Goal: Information Seeking & Learning: Learn about a topic

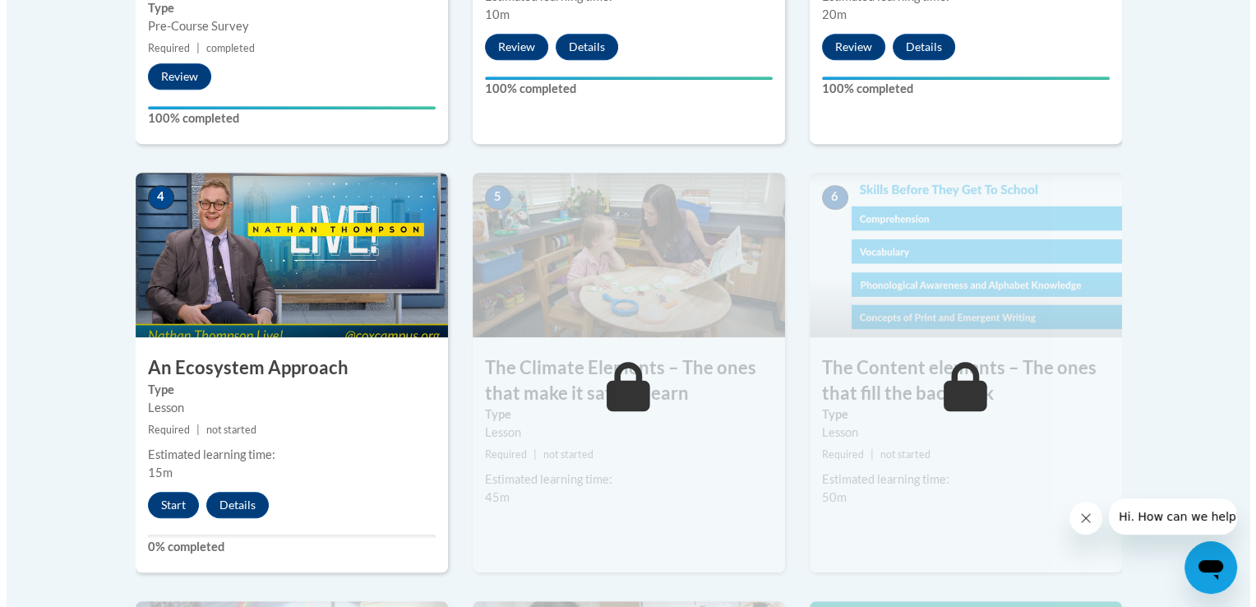
scroll to position [932, 0]
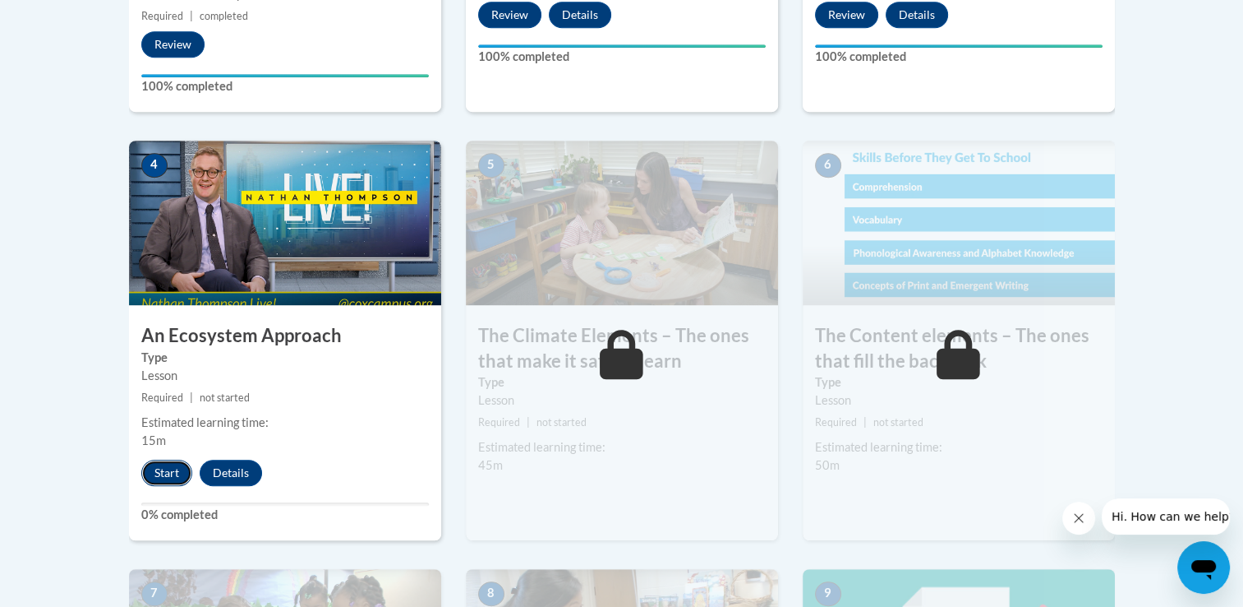
click at [166, 474] on button "Start" at bounding box center [166, 472] width 51 height 26
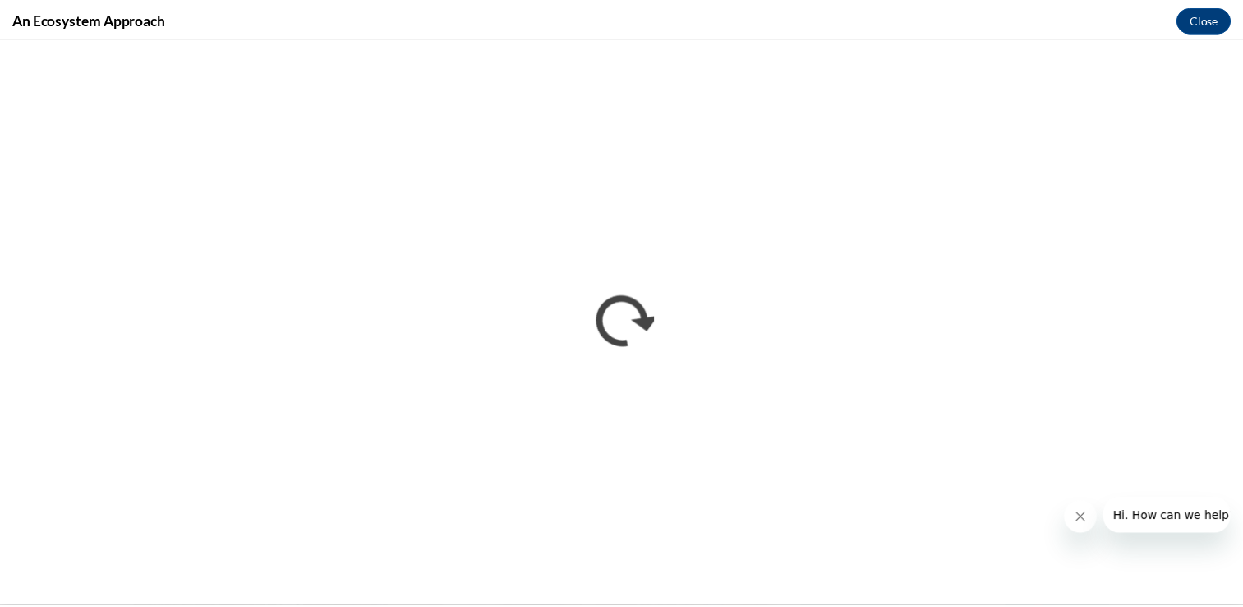
scroll to position [0, 0]
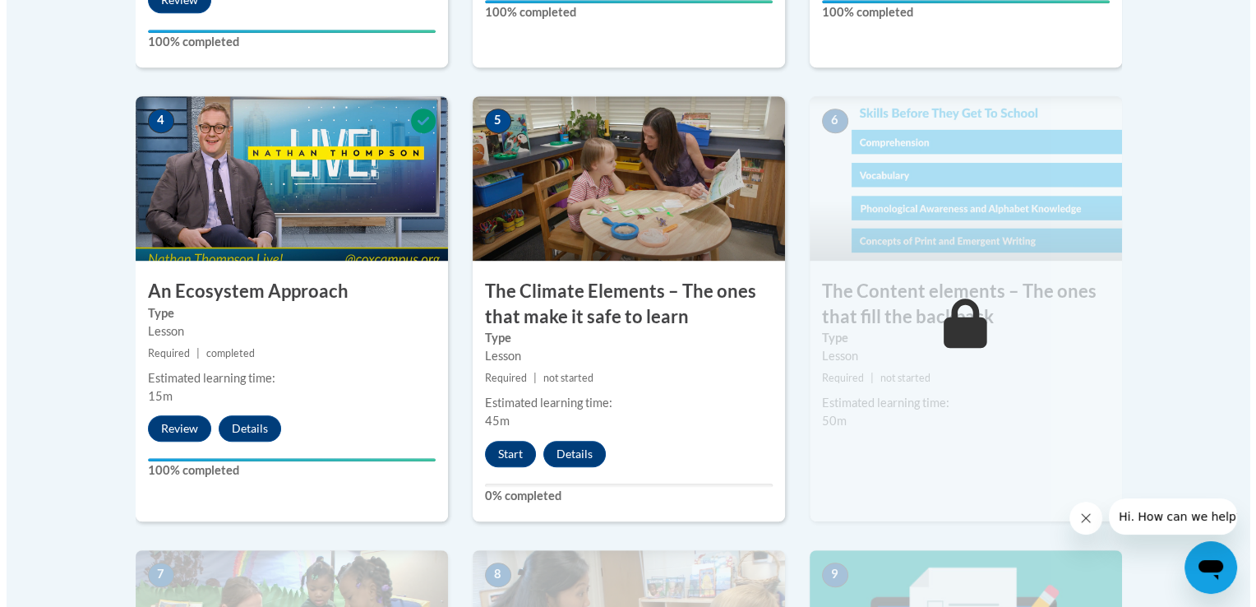
scroll to position [980, 0]
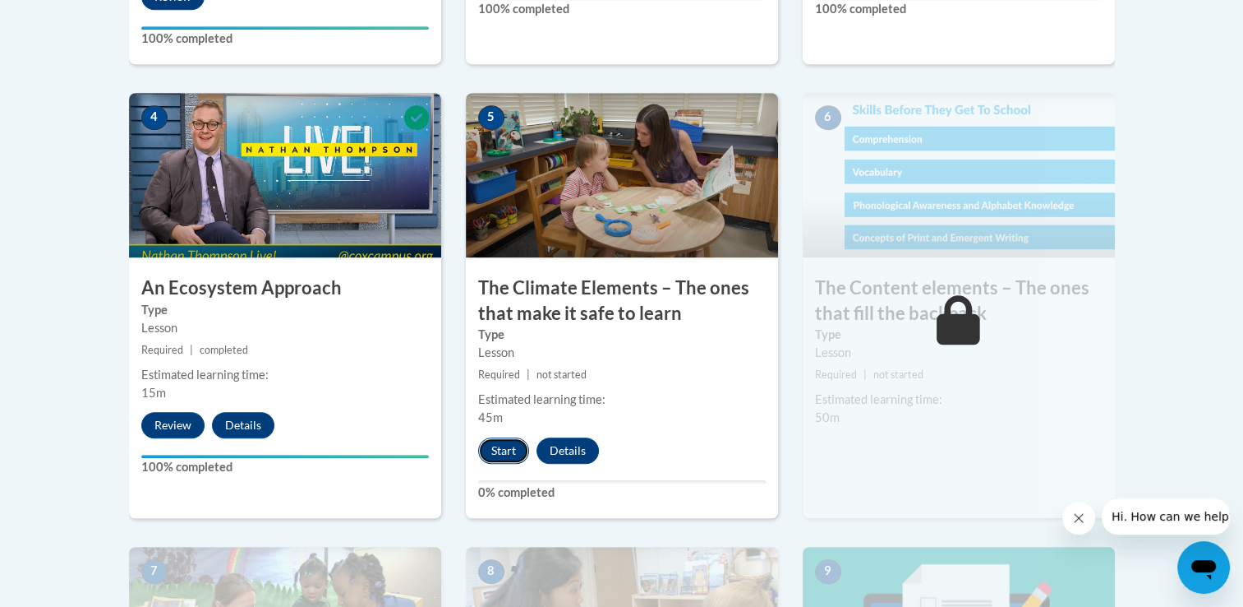
click at [509, 447] on button "Start" at bounding box center [503, 450] width 51 height 26
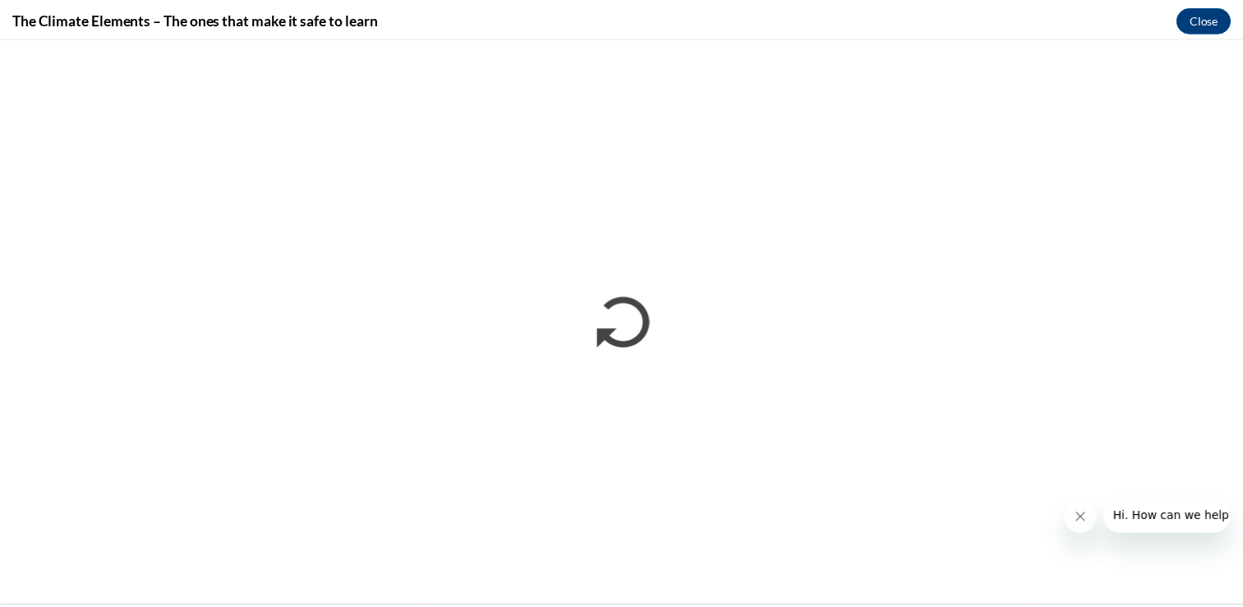
scroll to position [0, 0]
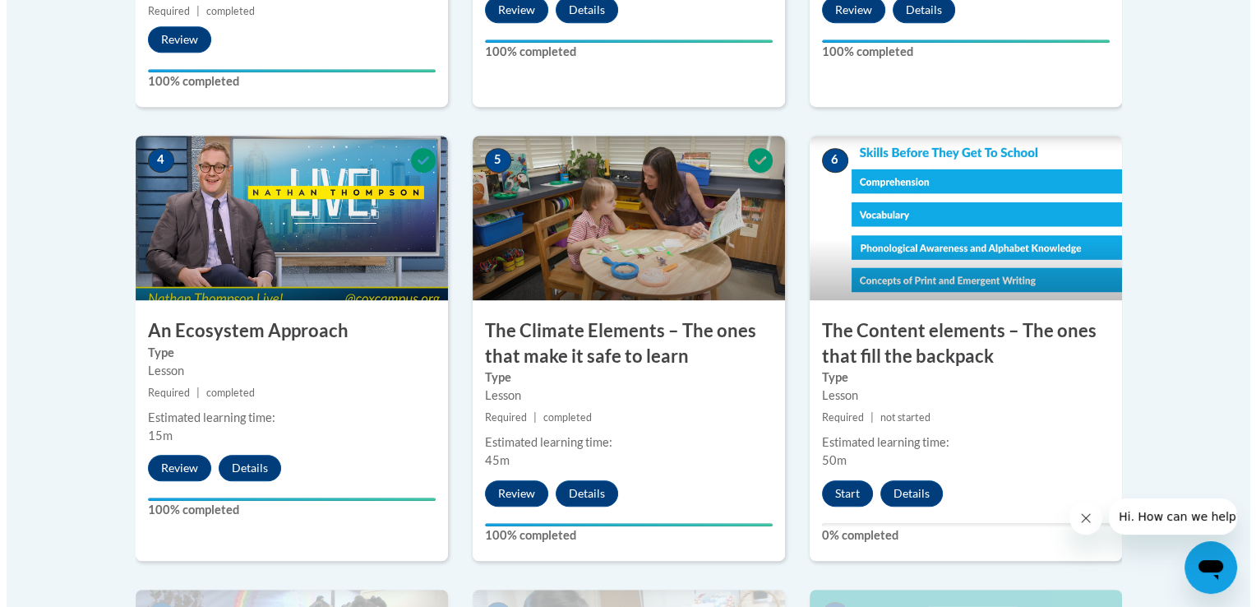
scroll to position [1005, 0]
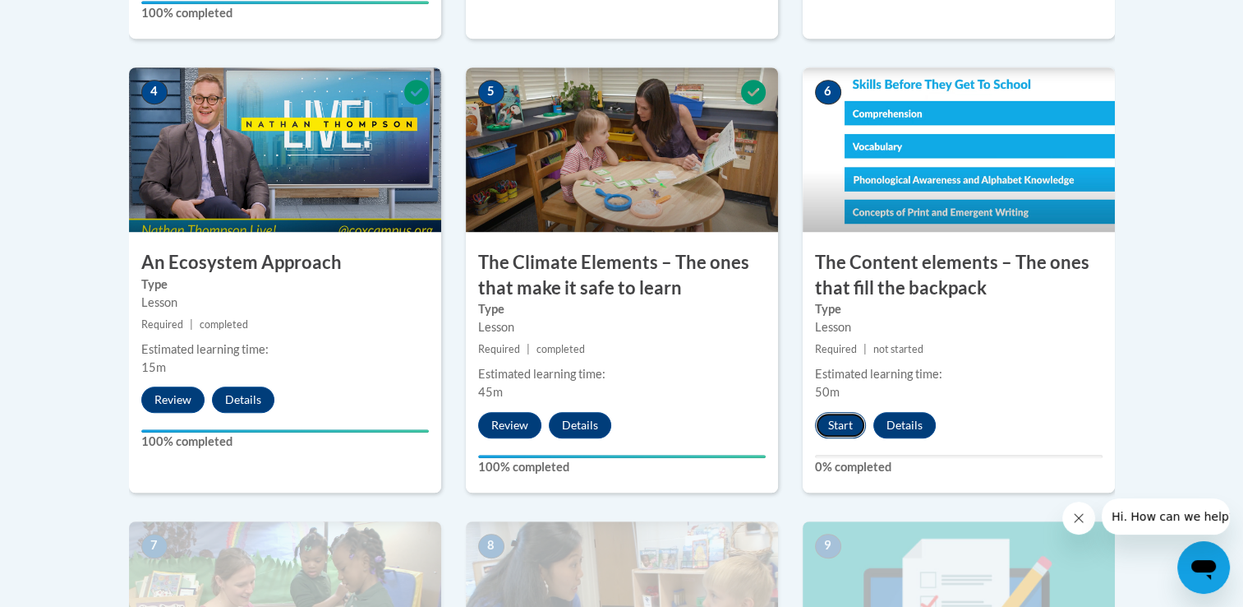
click at [828, 424] on button "Start" at bounding box center [840, 425] width 51 height 26
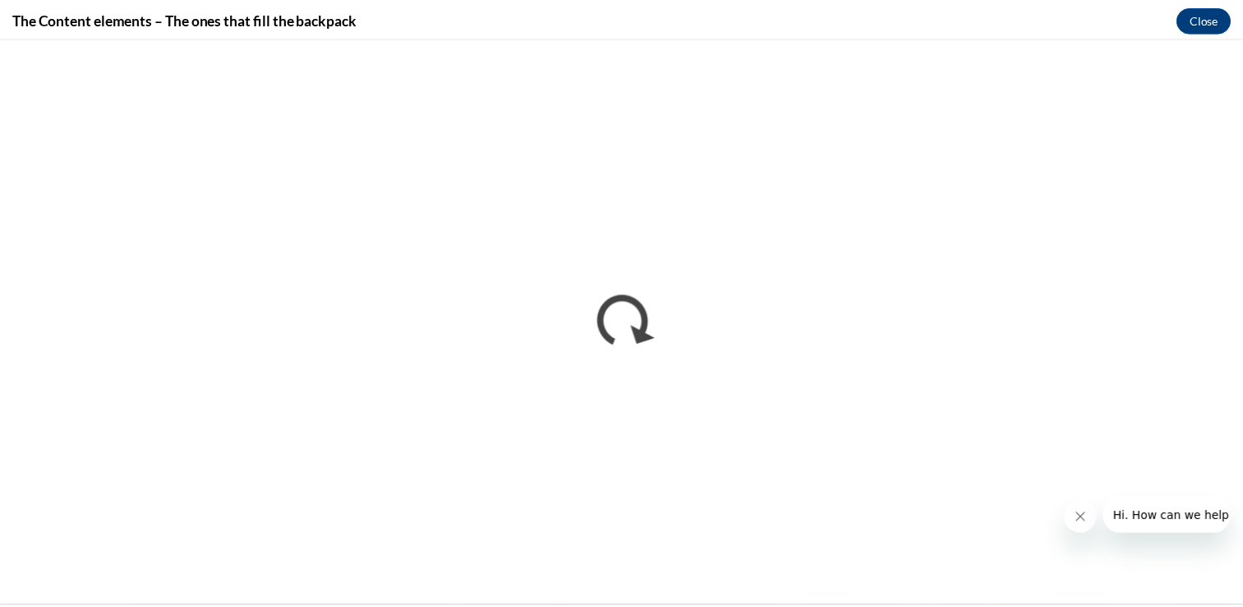
scroll to position [0, 0]
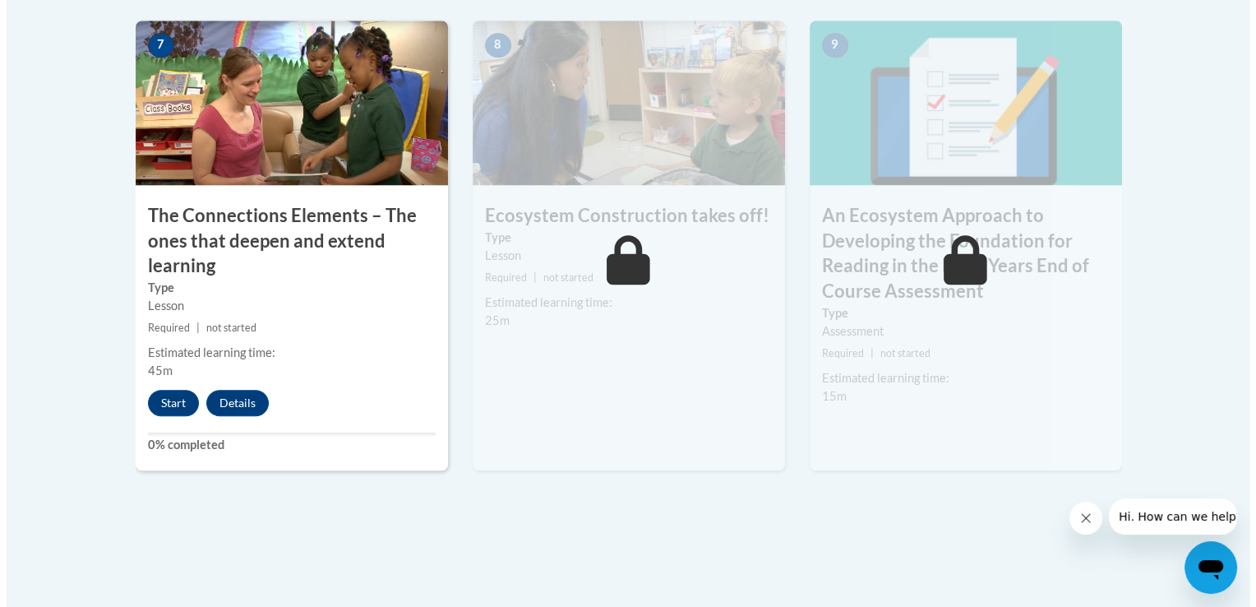
scroll to position [1481, 0]
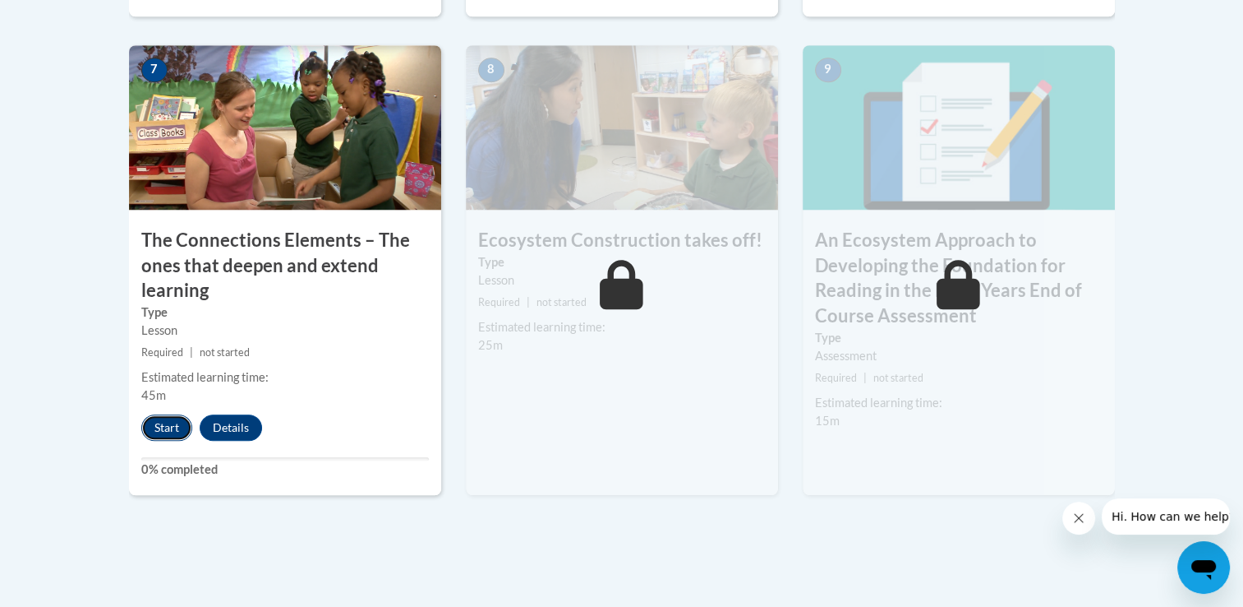
click at [171, 423] on button "Start" at bounding box center [166, 427] width 51 height 26
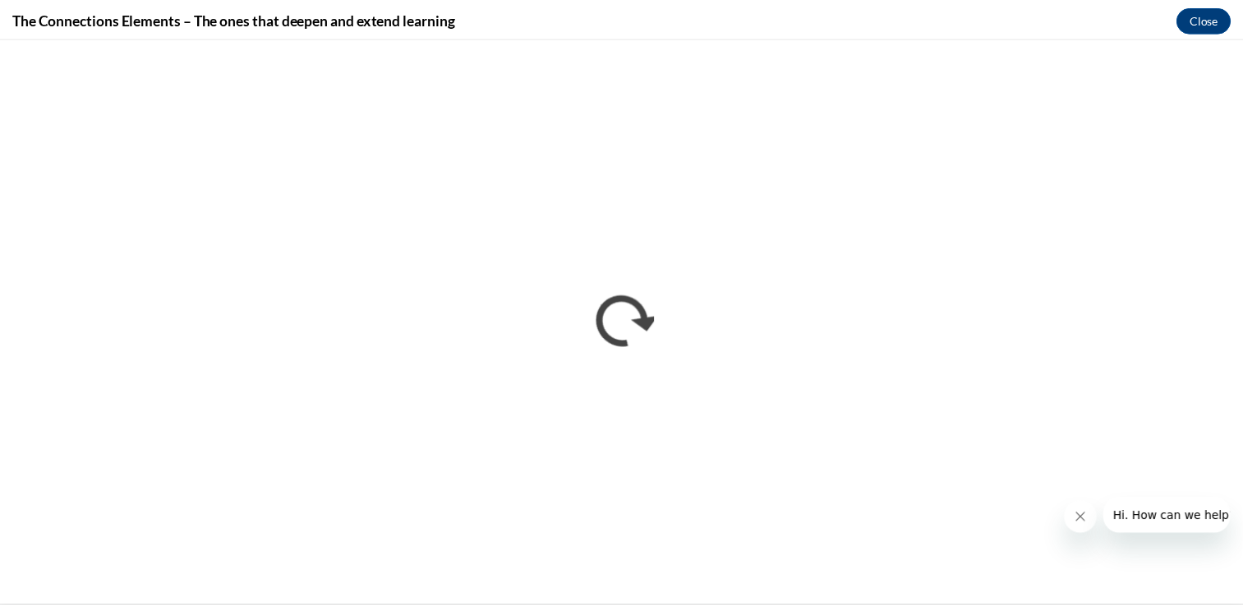
scroll to position [0, 0]
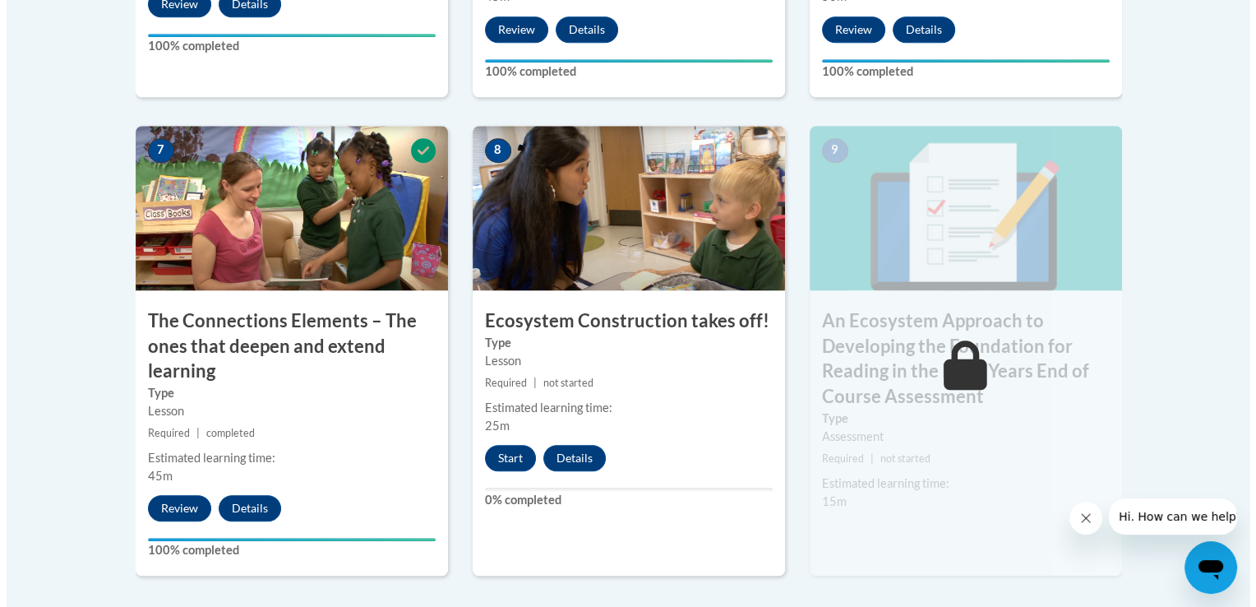
scroll to position [1409, 0]
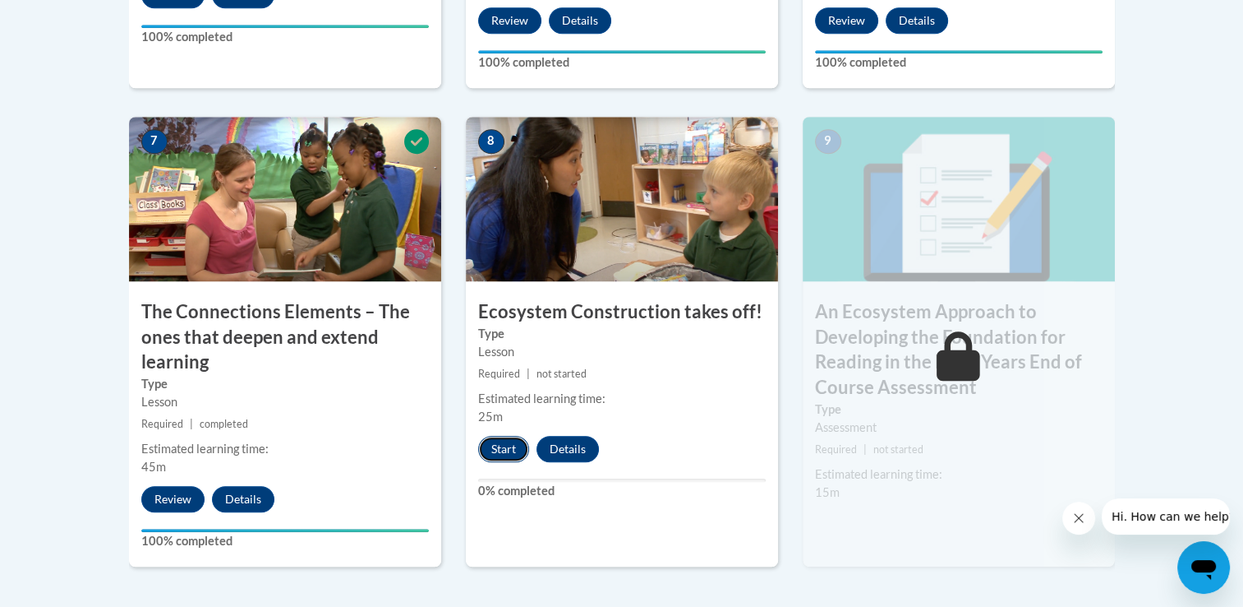
click at [500, 455] on button "Start" at bounding box center [503, 449] width 51 height 26
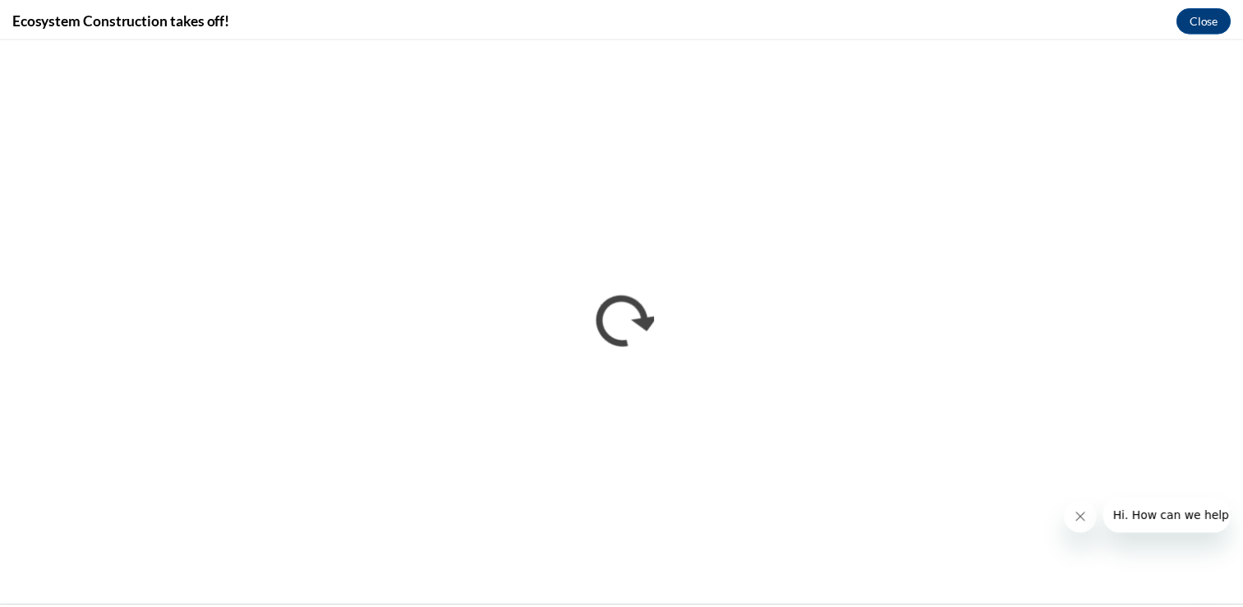
scroll to position [0, 0]
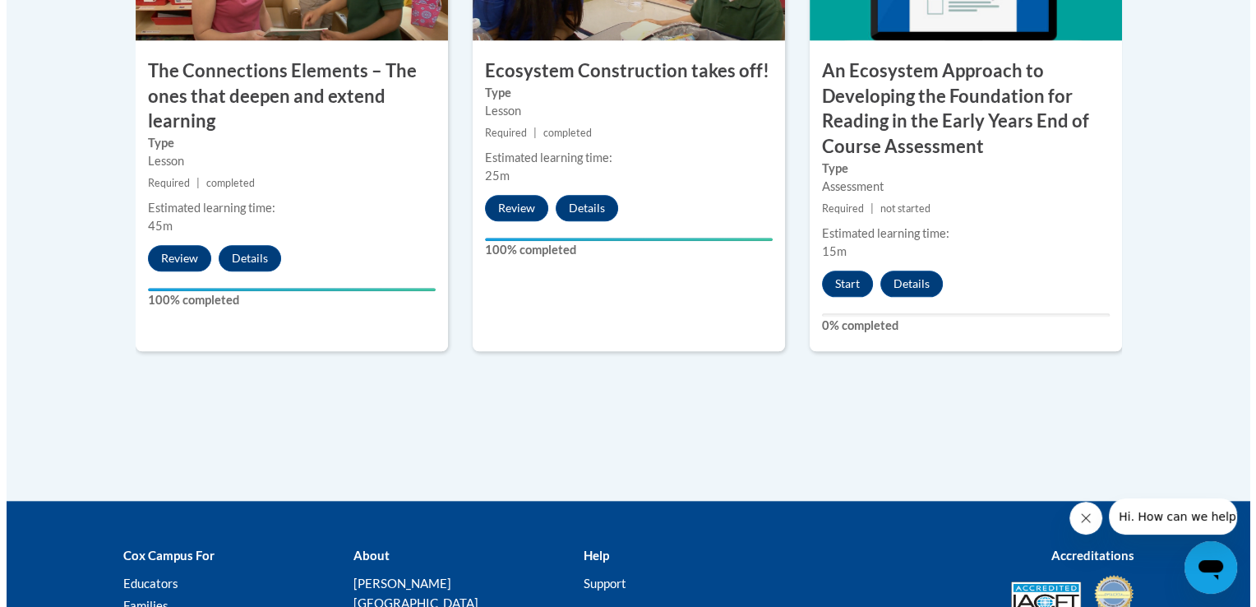
scroll to position [1644, 0]
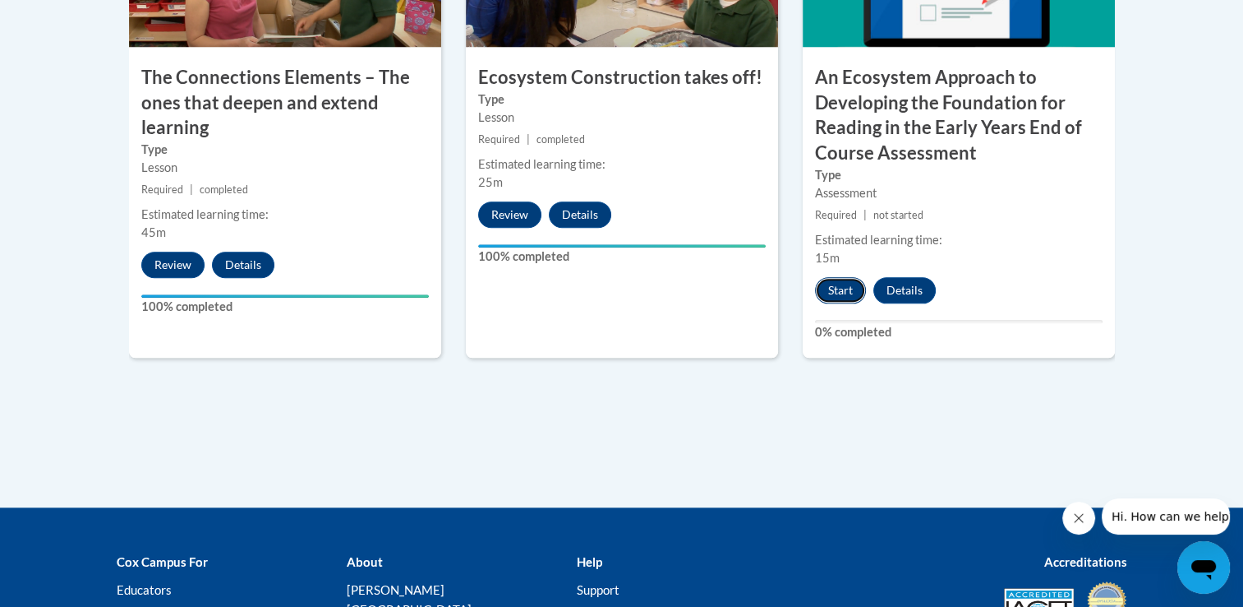
click at [838, 291] on button "Start" at bounding box center [840, 290] width 51 height 26
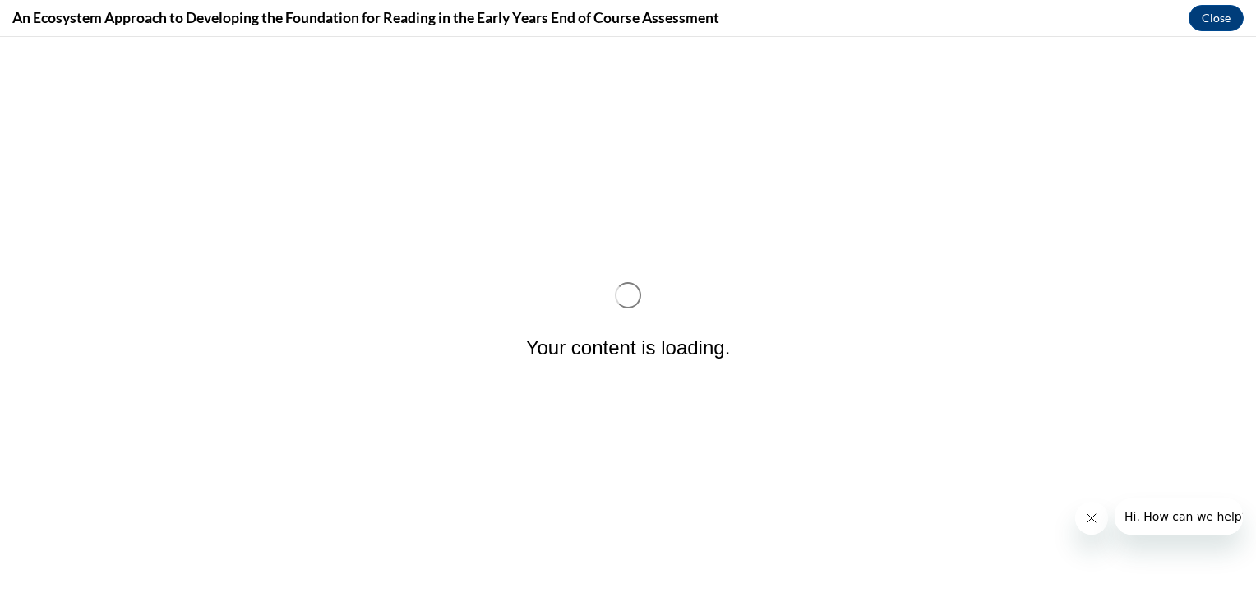
scroll to position [0, 0]
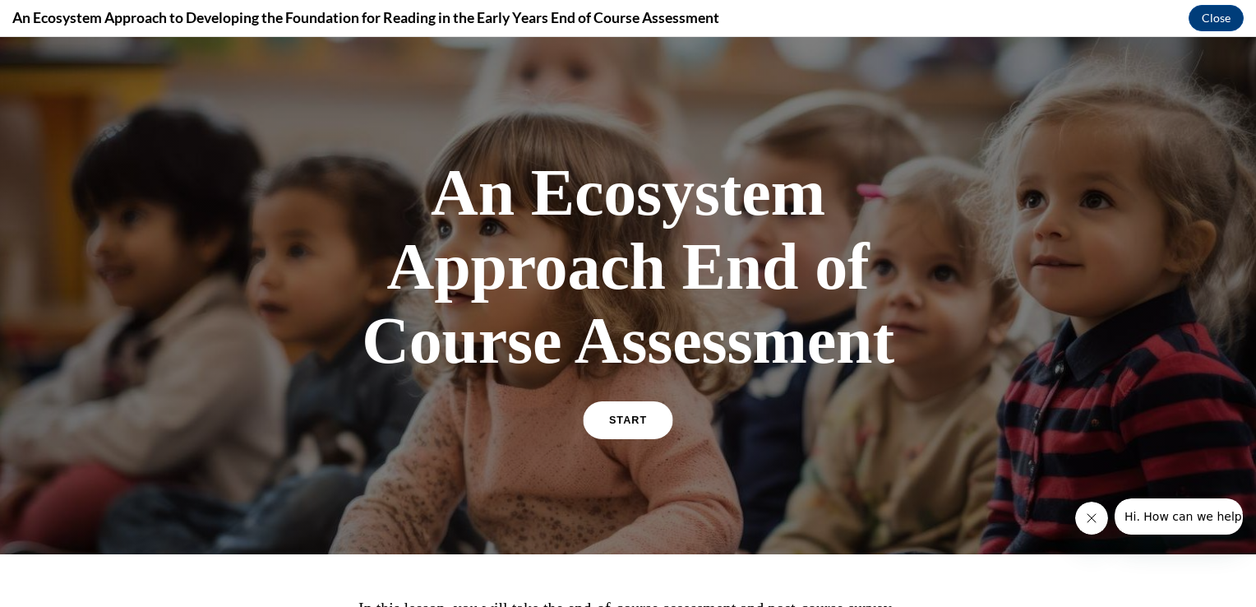
click at [634, 420] on span "START" at bounding box center [628, 420] width 38 height 12
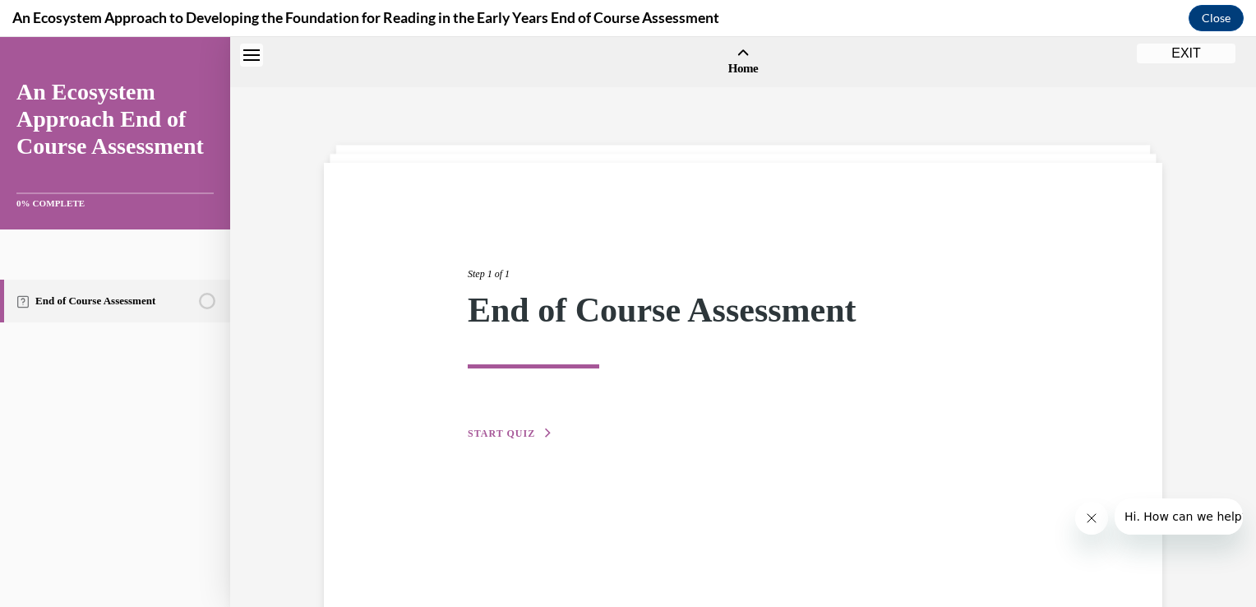
scroll to position [51, 0]
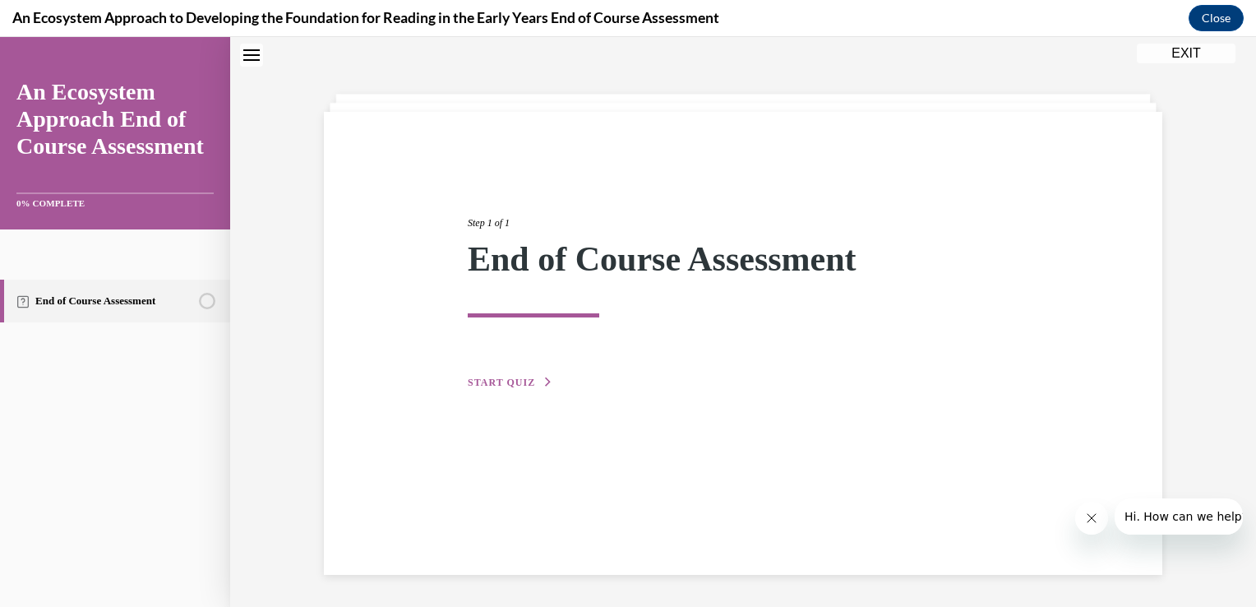
click at [505, 376] on span "START QUIZ" at bounding box center [501, 382] width 67 height 12
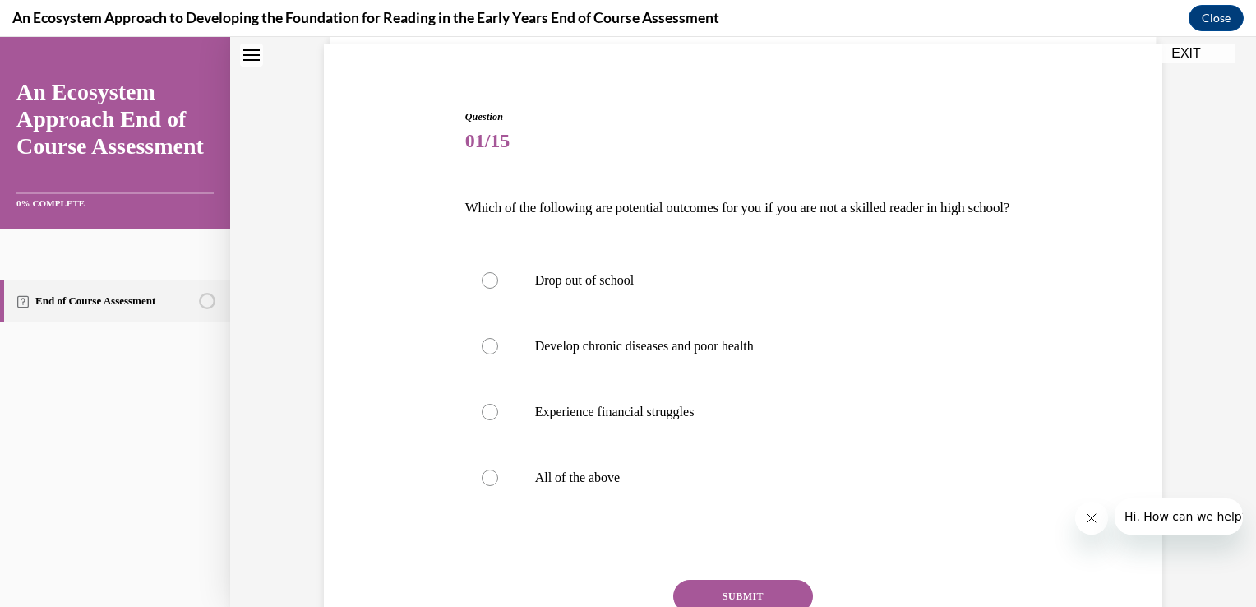
scroll to position [122, 0]
click at [482, 483] on div at bounding box center [490, 475] width 16 height 16
click at [482, 483] on input "All of the above" at bounding box center [490, 475] width 16 height 16
radio input "true"
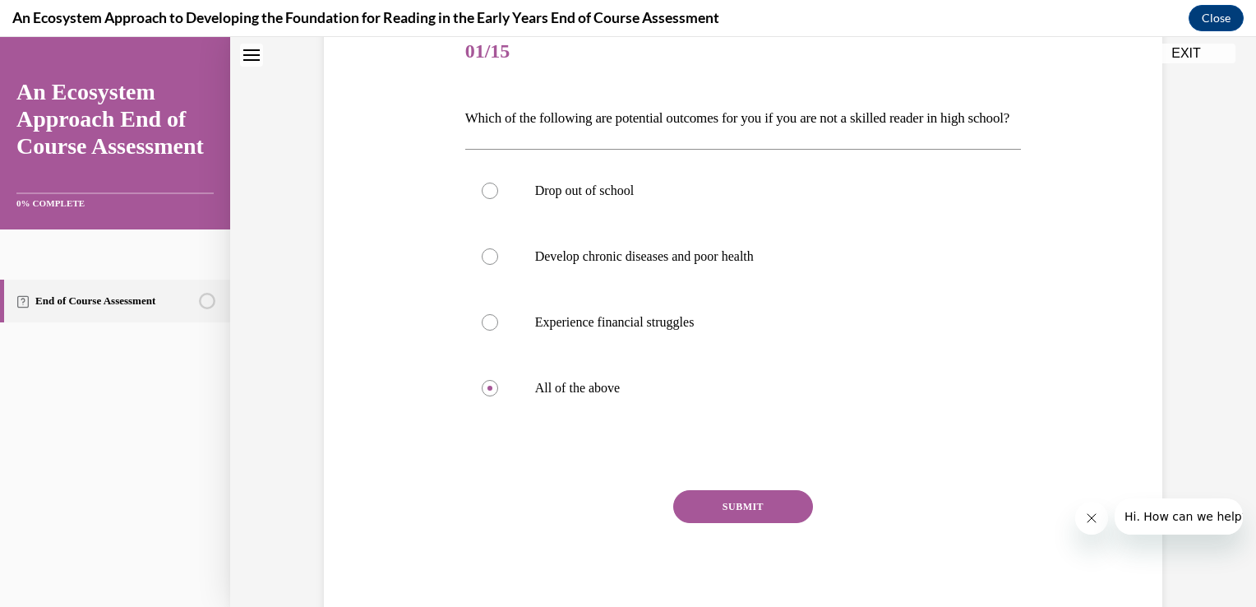
scroll to position [223, 0]
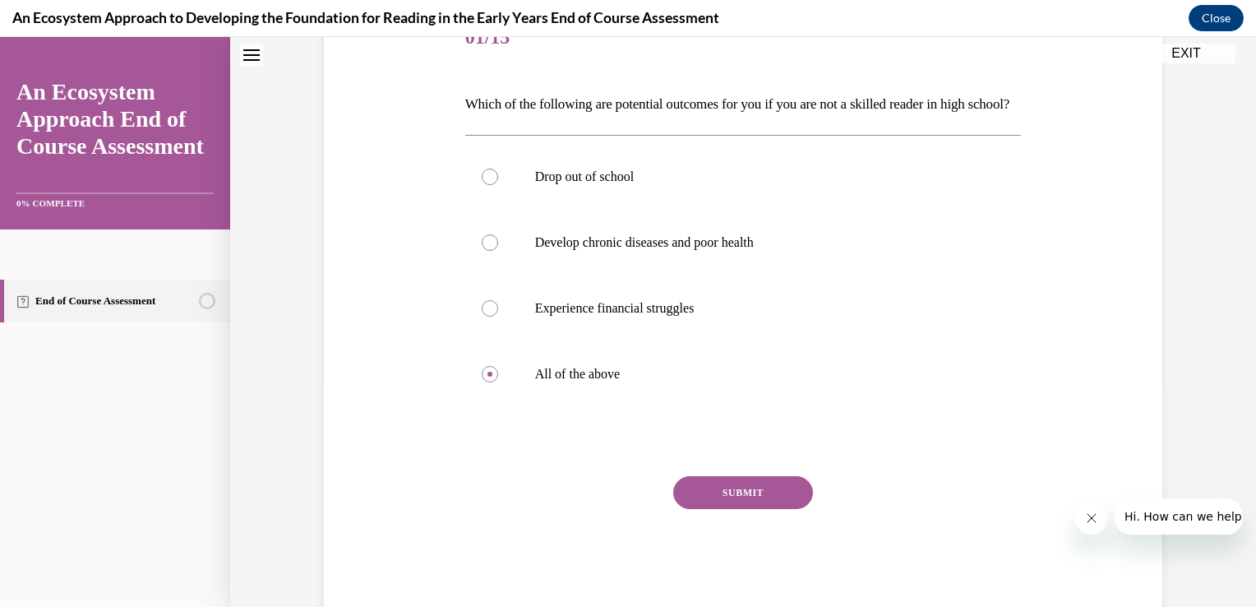
click at [784, 509] on button "SUBMIT" at bounding box center [743, 492] width 140 height 33
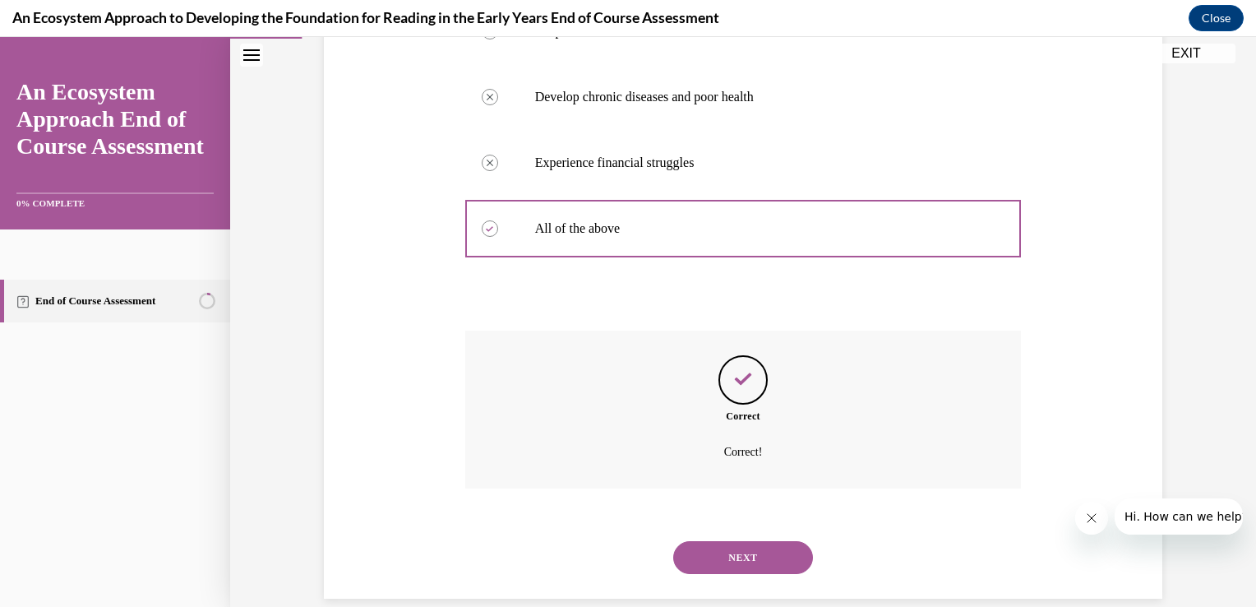
scroll to position [420, 0]
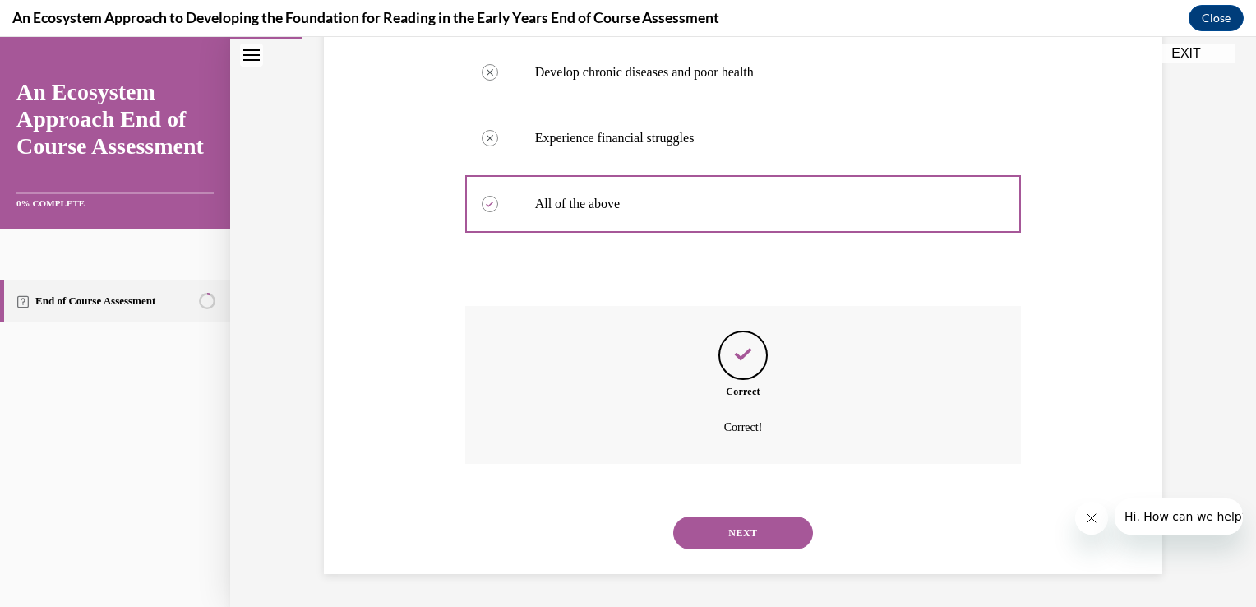
drag, startPoint x: 784, startPoint y: 519, endPoint x: 779, endPoint y: 528, distance: 10.3
click at [779, 528] on button "NEXT" at bounding box center [743, 532] width 140 height 33
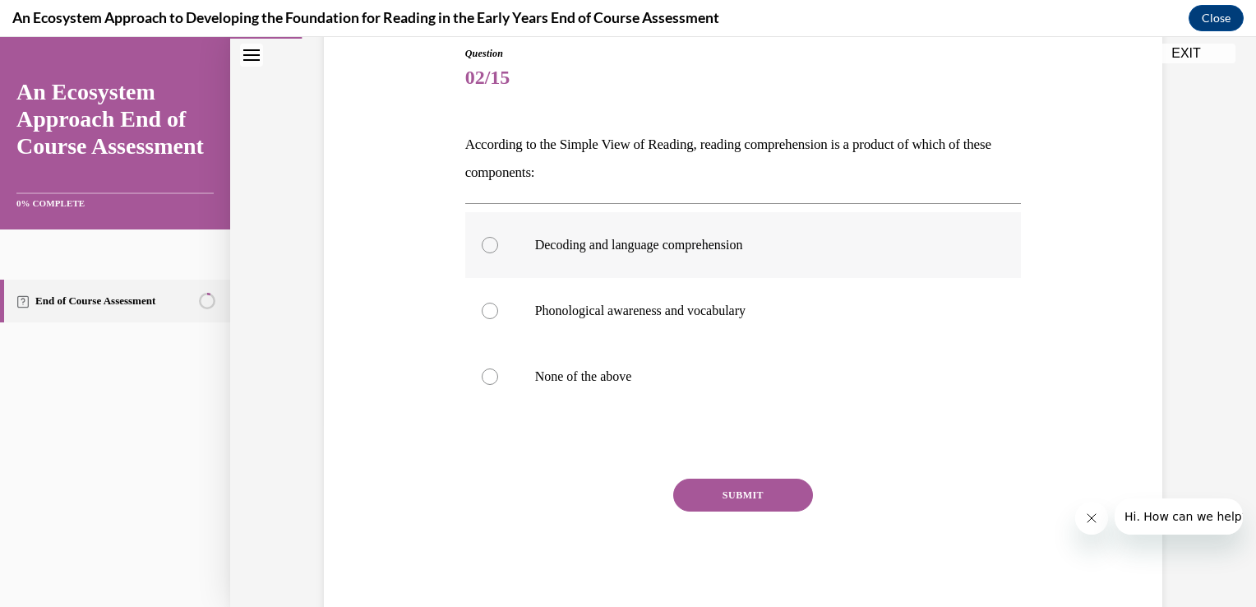
click at [482, 243] on div at bounding box center [490, 245] width 16 height 16
click at [482, 243] on input "Decoding and language comprehension" at bounding box center [490, 245] width 16 height 16
radio input "true"
click at [719, 492] on button "SUBMIT" at bounding box center [743, 494] width 140 height 33
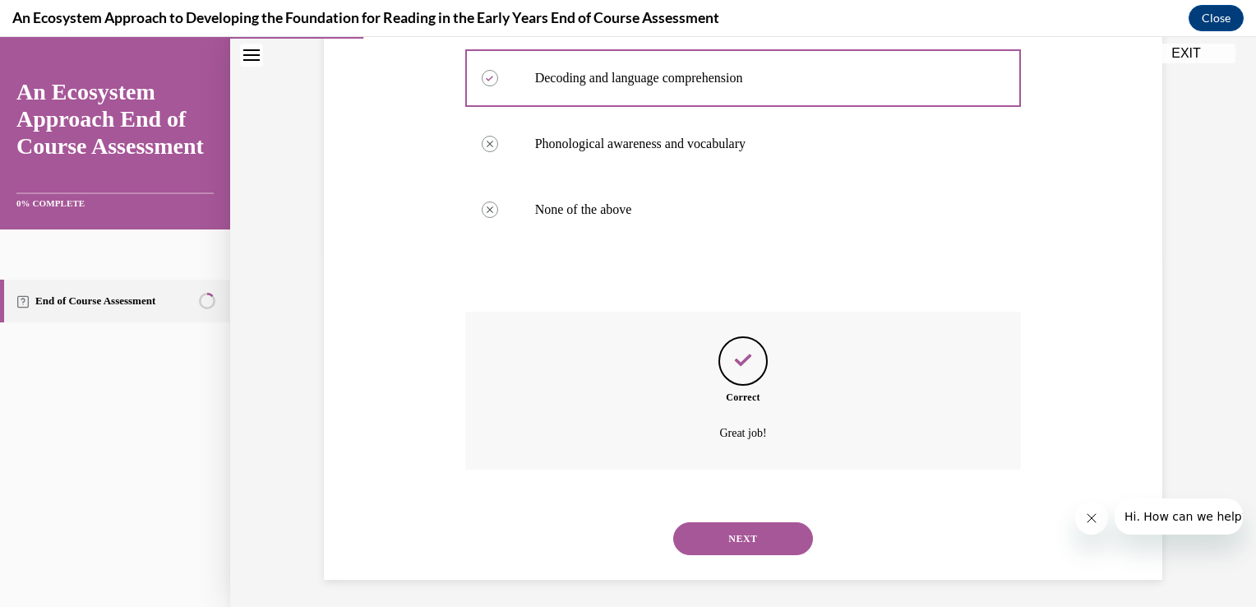
scroll to position [354, 0]
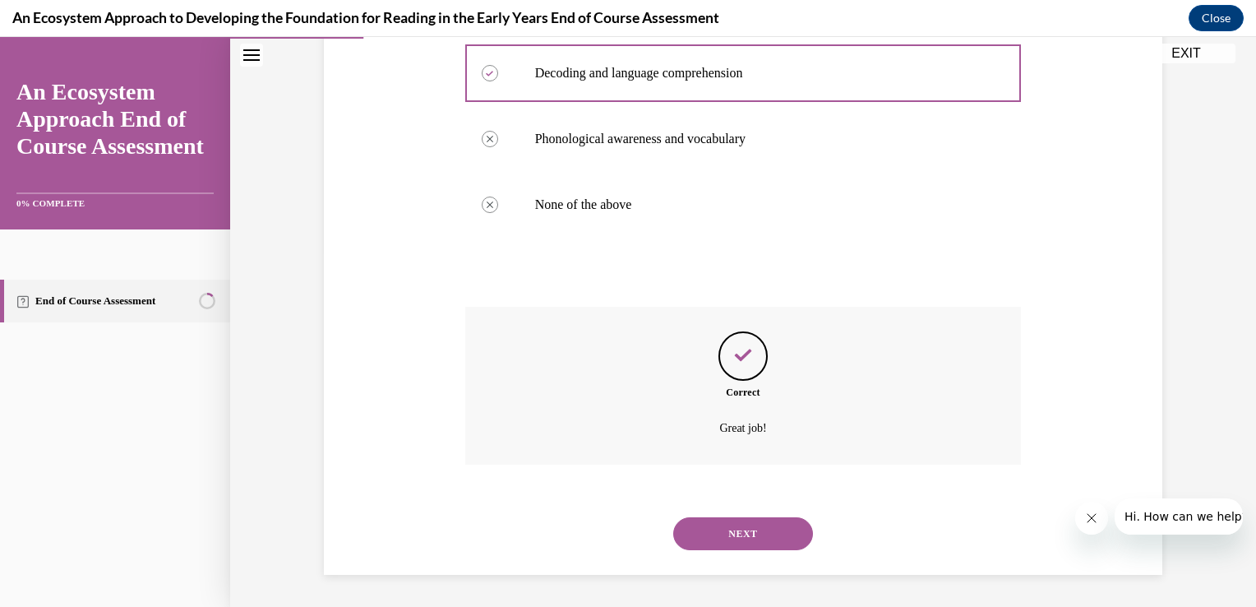
click at [722, 544] on button "NEXT" at bounding box center [743, 533] width 140 height 33
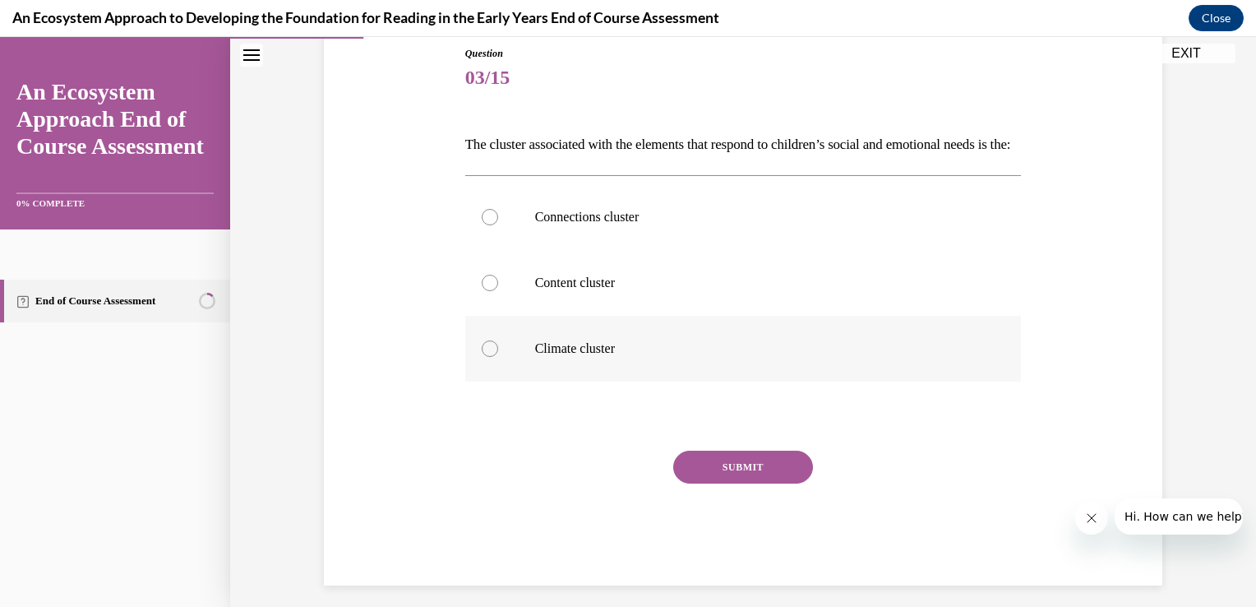
click at [483, 357] on div at bounding box center [490, 348] width 16 height 16
click at [483, 357] on input "Climate cluster" at bounding box center [490, 348] width 16 height 16
radio input "true"
click at [713, 482] on button "SUBMIT" at bounding box center [743, 466] width 140 height 33
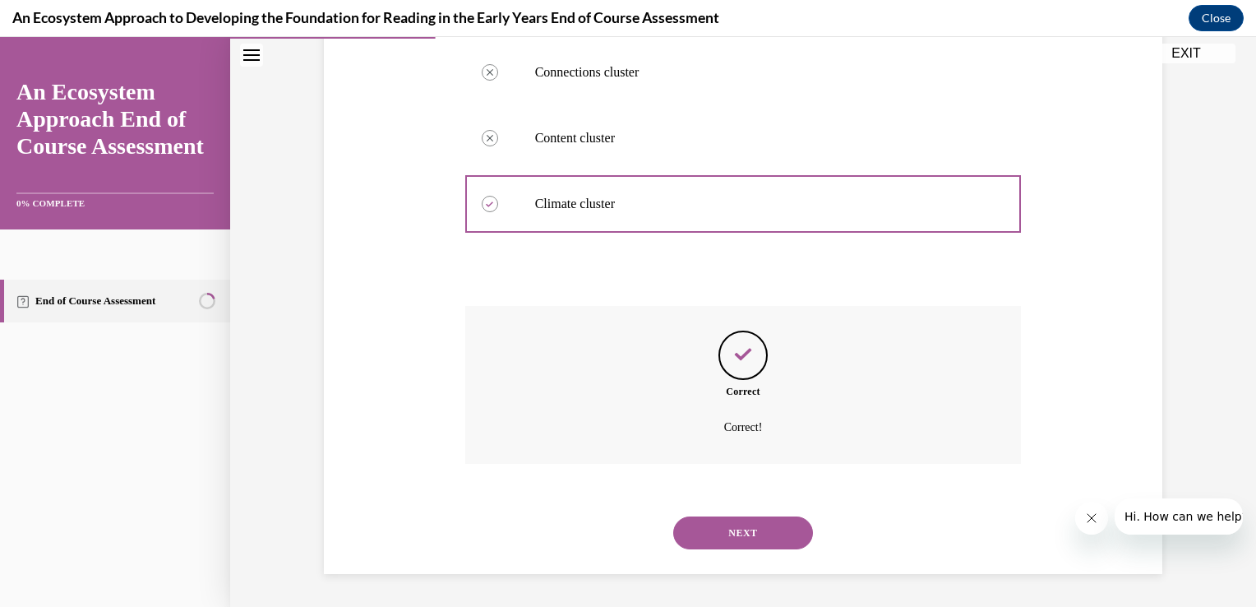
scroll to position [354, 0]
click at [723, 525] on button "NEXT" at bounding box center [743, 532] width 140 height 33
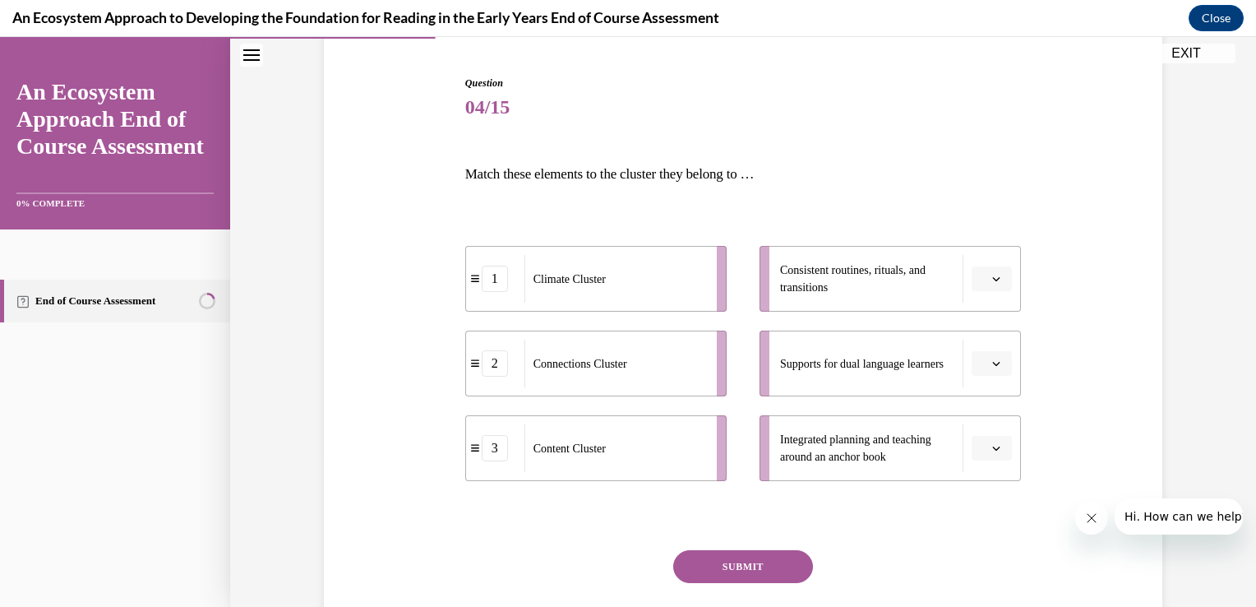
scroll to position [154, 0]
click at [992, 359] on icon "button" at bounding box center [996, 362] width 8 height 8
click at [984, 459] on div "2" at bounding box center [983, 464] width 41 height 33
click at [989, 271] on button "button" at bounding box center [991, 277] width 40 height 25
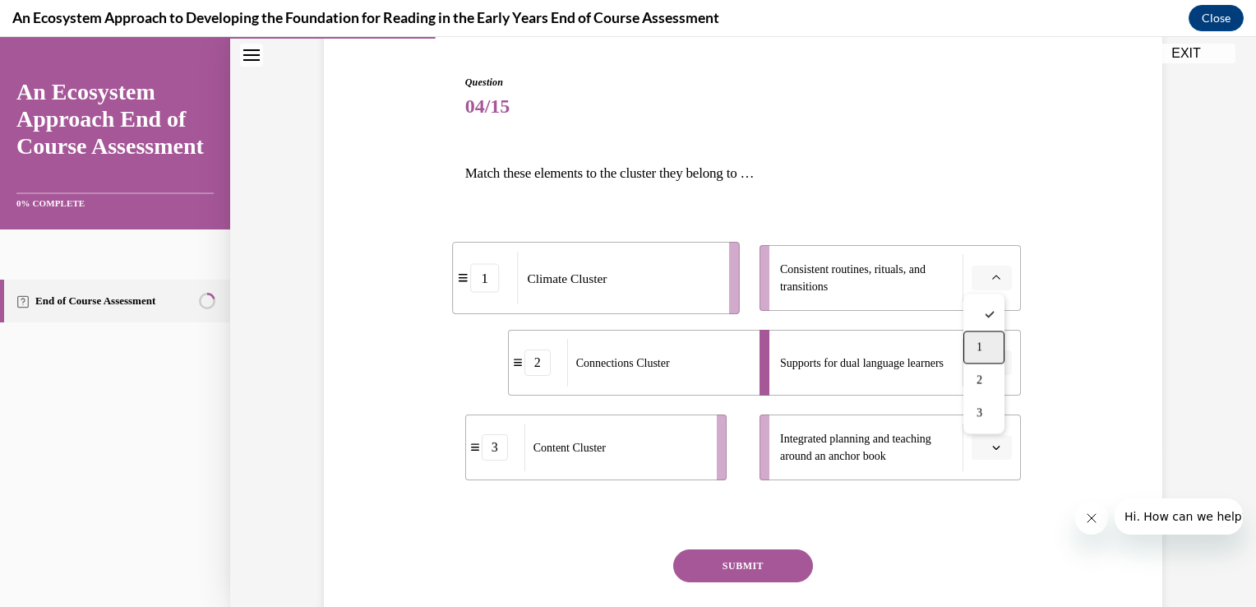
click at [988, 341] on div "1" at bounding box center [983, 346] width 41 height 33
click at [992, 444] on icon "button" at bounding box center [996, 447] width 8 height 8
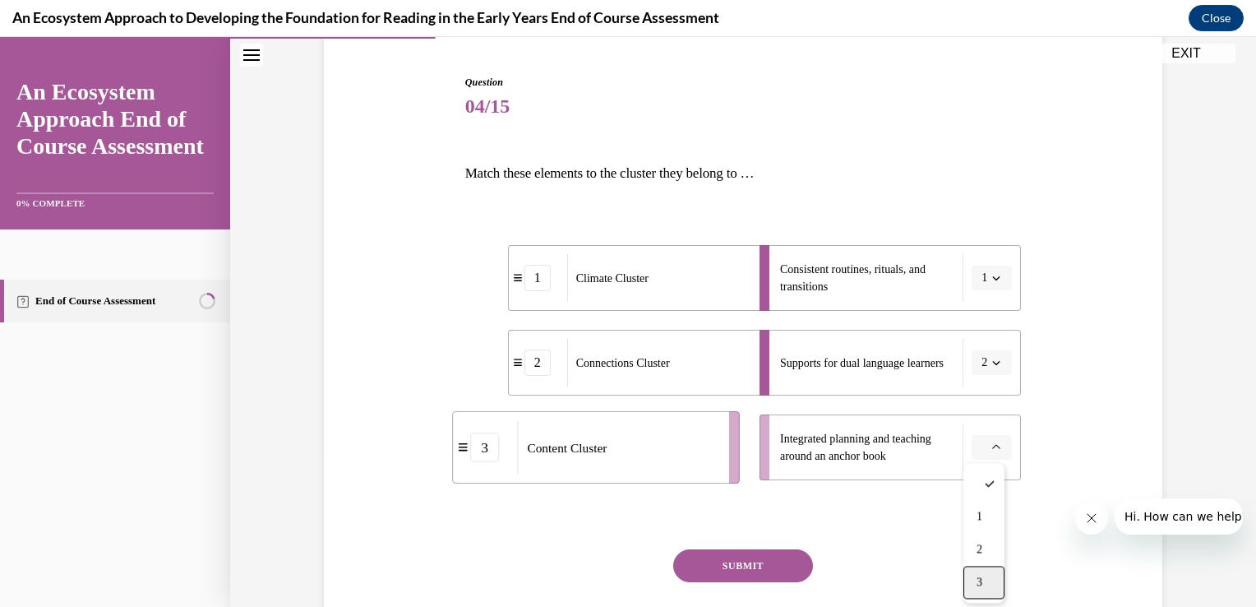
click at [989, 577] on div "3" at bounding box center [983, 581] width 41 height 33
click at [792, 559] on button "SUBMIT" at bounding box center [743, 565] width 140 height 33
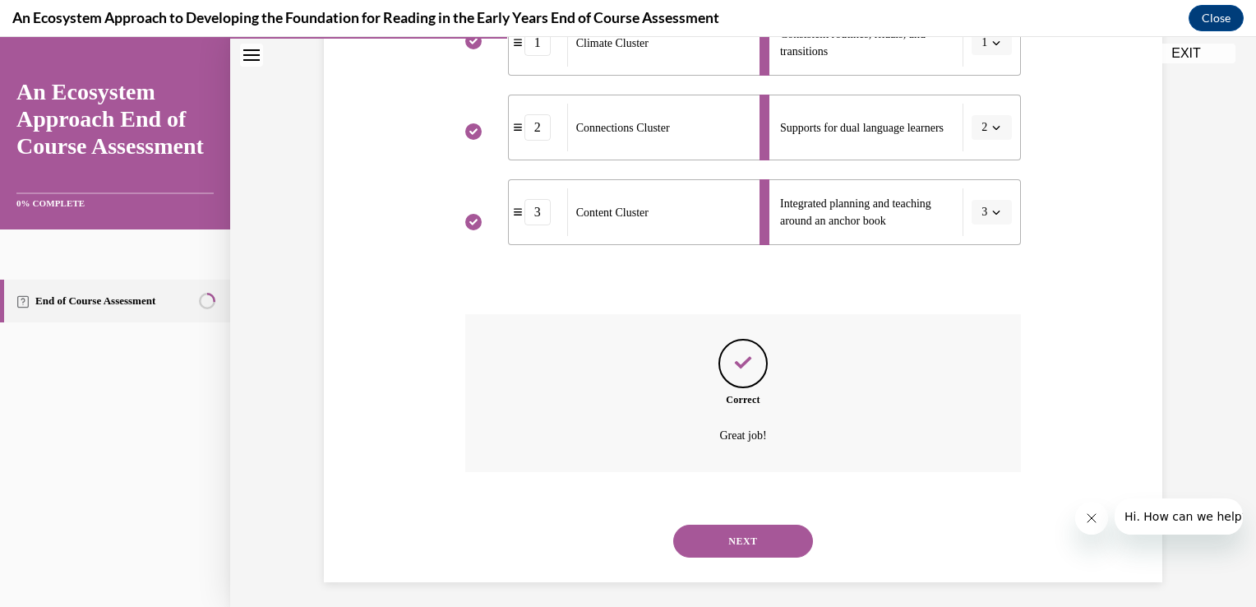
scroll to position [396, 0]
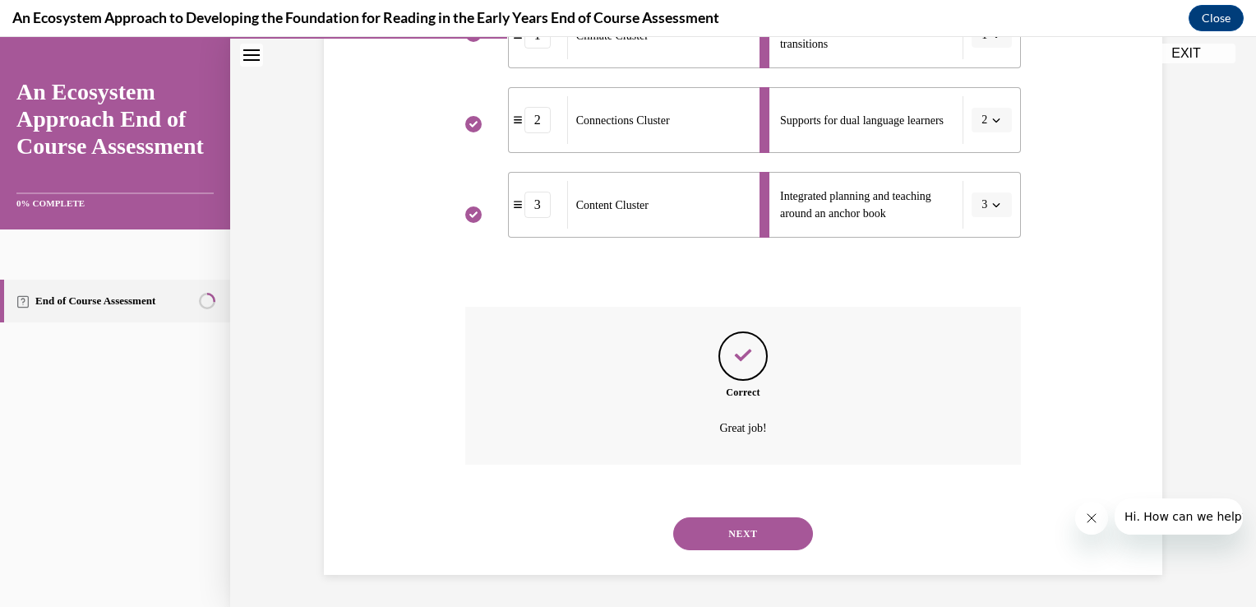
click at [777, 534] on button "NEXT" at bounding box center [743, 533] width 140 height 33
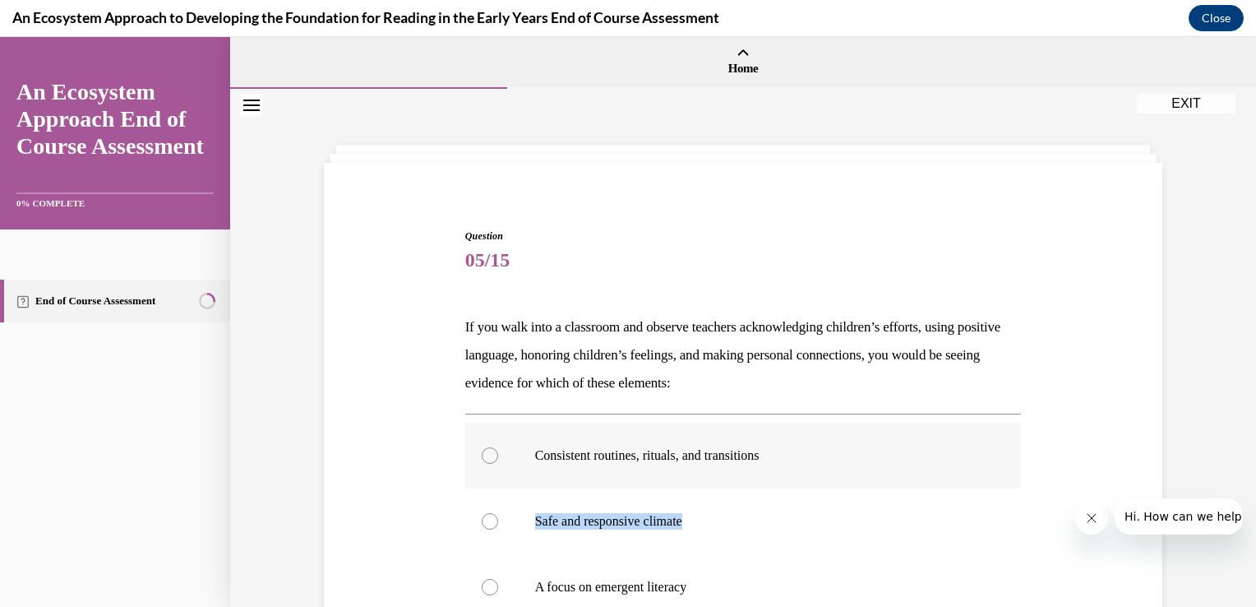
drag, startPoint x: 777, startPoint y: 534, endPoint x: 899, endPoint y: 442, distance: 153.2
click at [899, 442] on div "Consistent routines, rituals, and transitions Safe and responsive climate A foc…" at bounding box center [743, 520] width 556 height 197
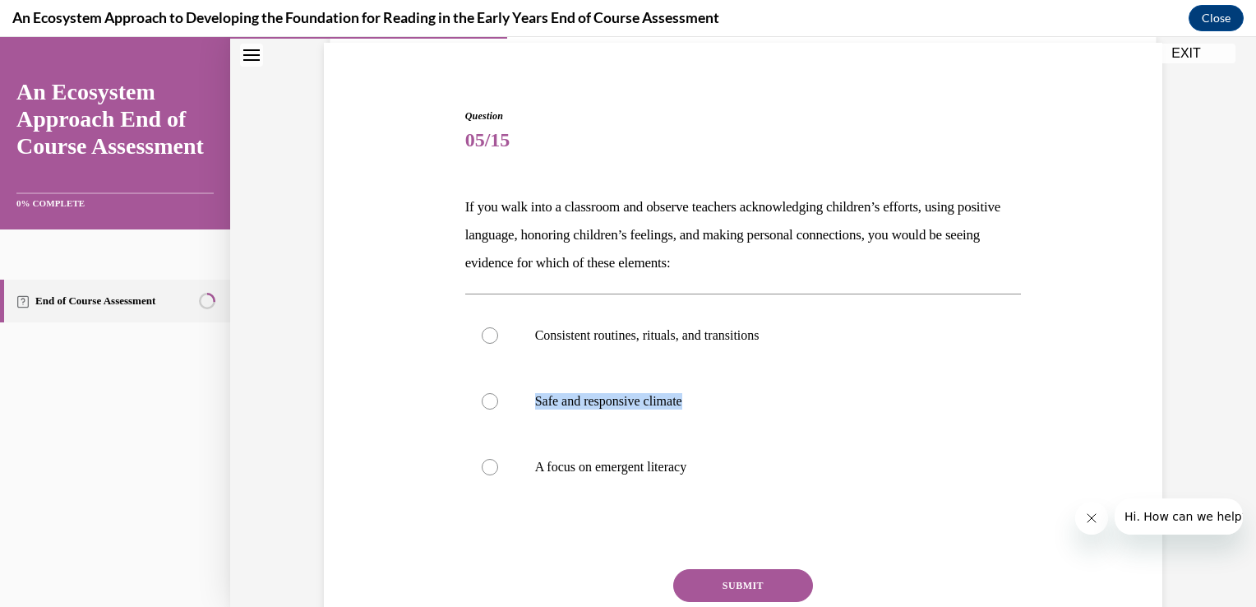
scroll to position [122, 0]
click at [482, 399] on div at bounding box center [490, 399] width 16 height 16
click at [482, 399] on input "Safe and responsive climate" at bounding box center [490, 399] width 16 height 16
radio input "true"
click at [717, 584] on button "SUBMIT" at bounding box center [743, 583] width 140 height 33
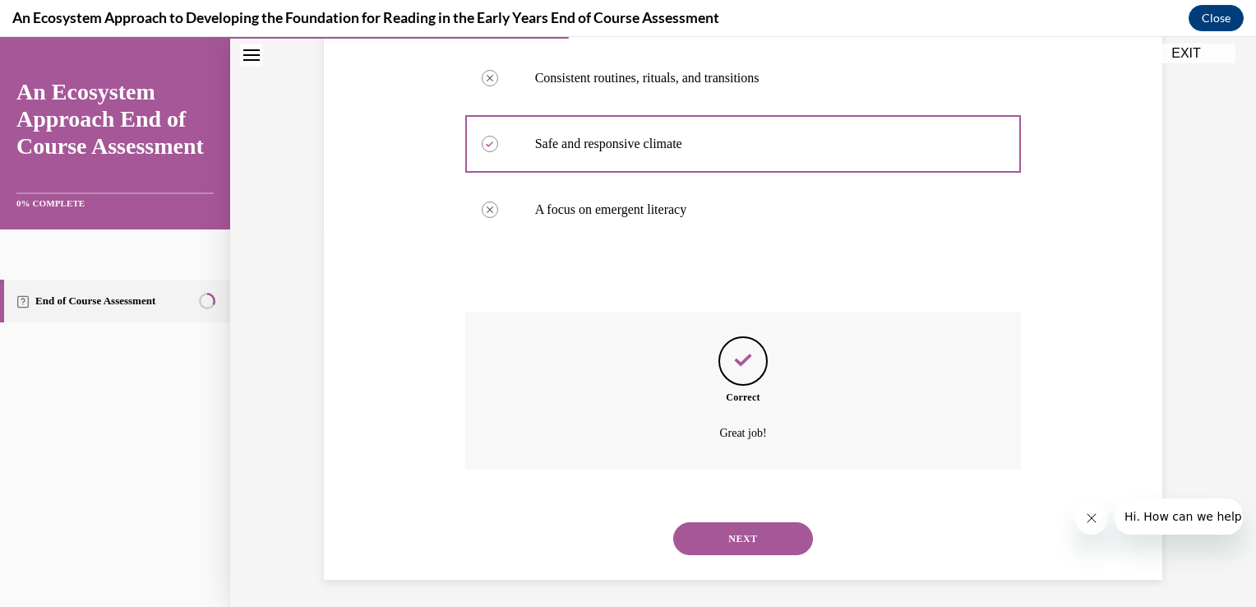
scroll to position [381, 0]
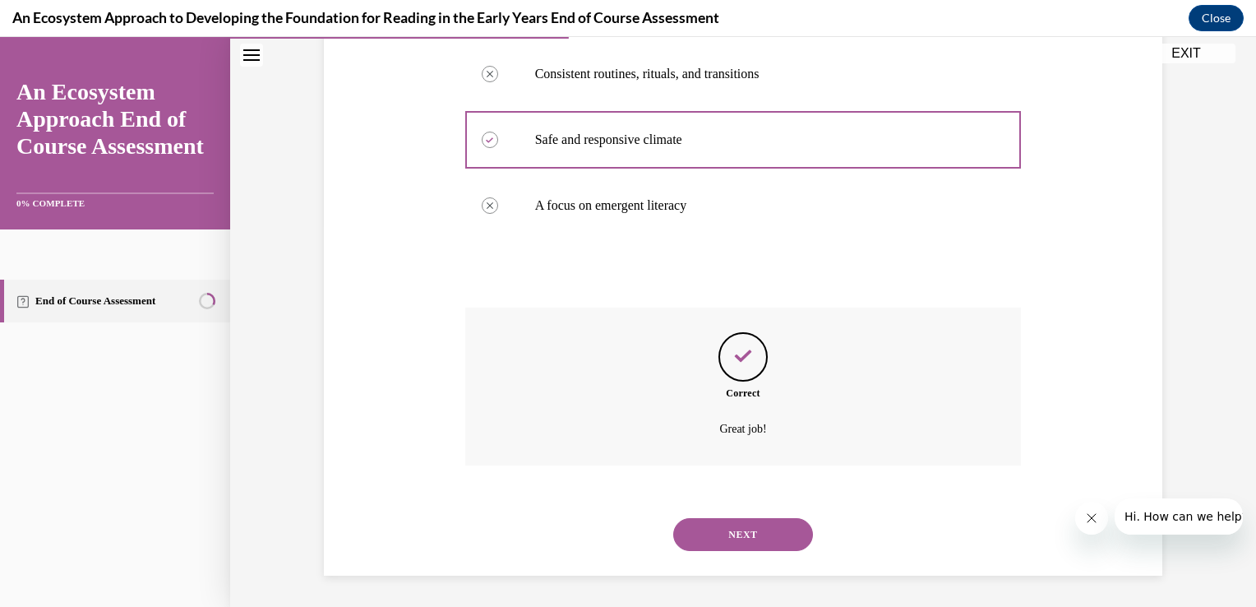
click at [731, 530] on button "NEXT" at bounding box center [743, 534] width 140 height 33
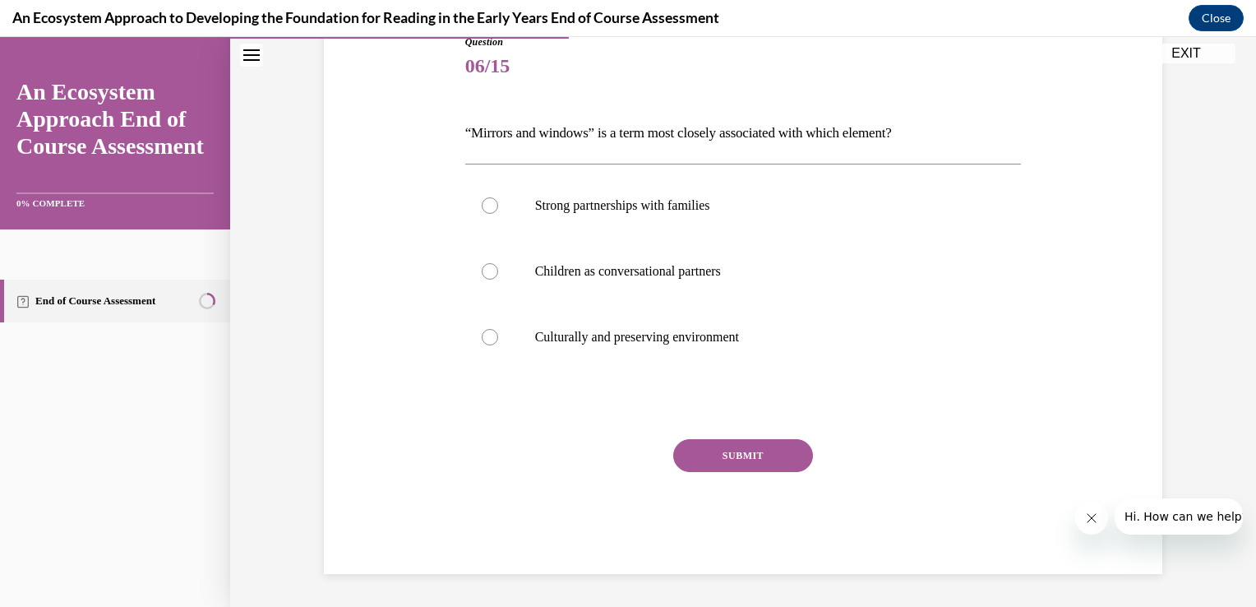
scroll to position [182, 0]
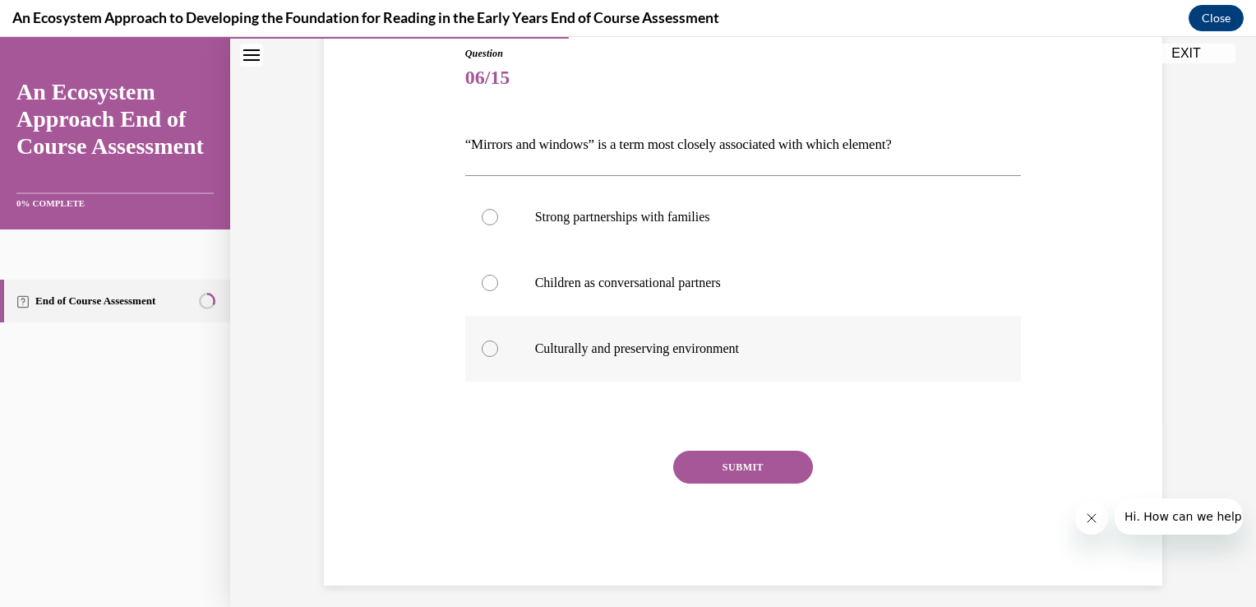
click at [485, 348] on div at bounding box center [490, 348] width 16 height 16
click at [485, 348] on input "Culturally and preserving environment" at bounding box center [490, 348] width 16 height 16
radio input "true"
click at [707, 464] on button "SUBMIT" at bounding box center [743, 466] width 140 height 33
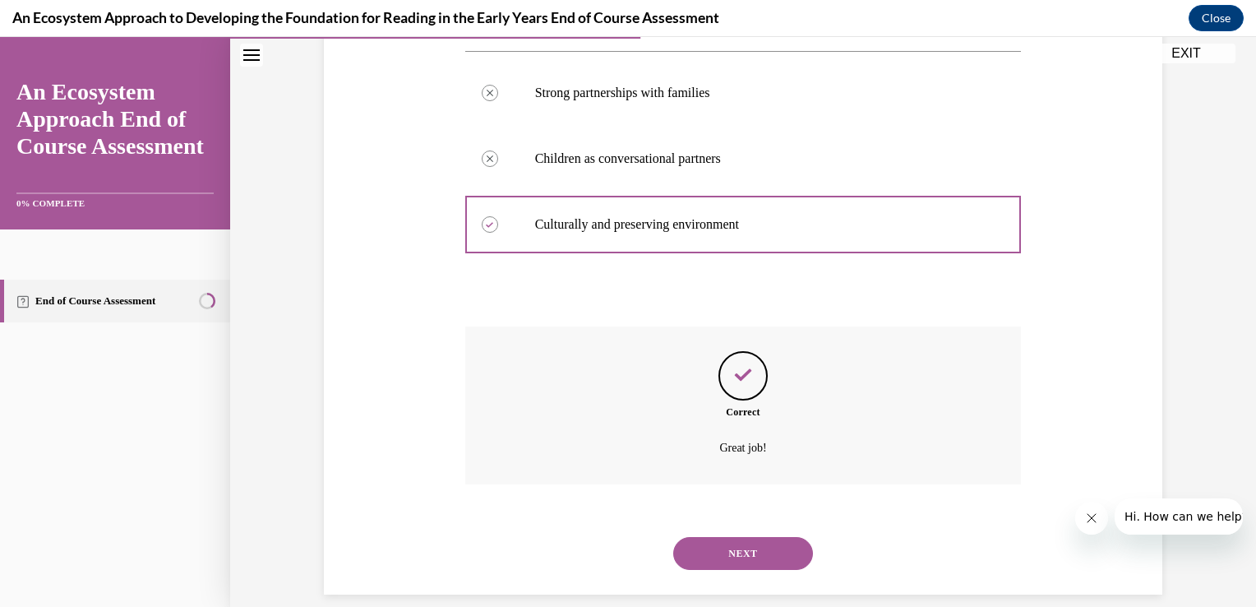
scroll to position [325, 0]
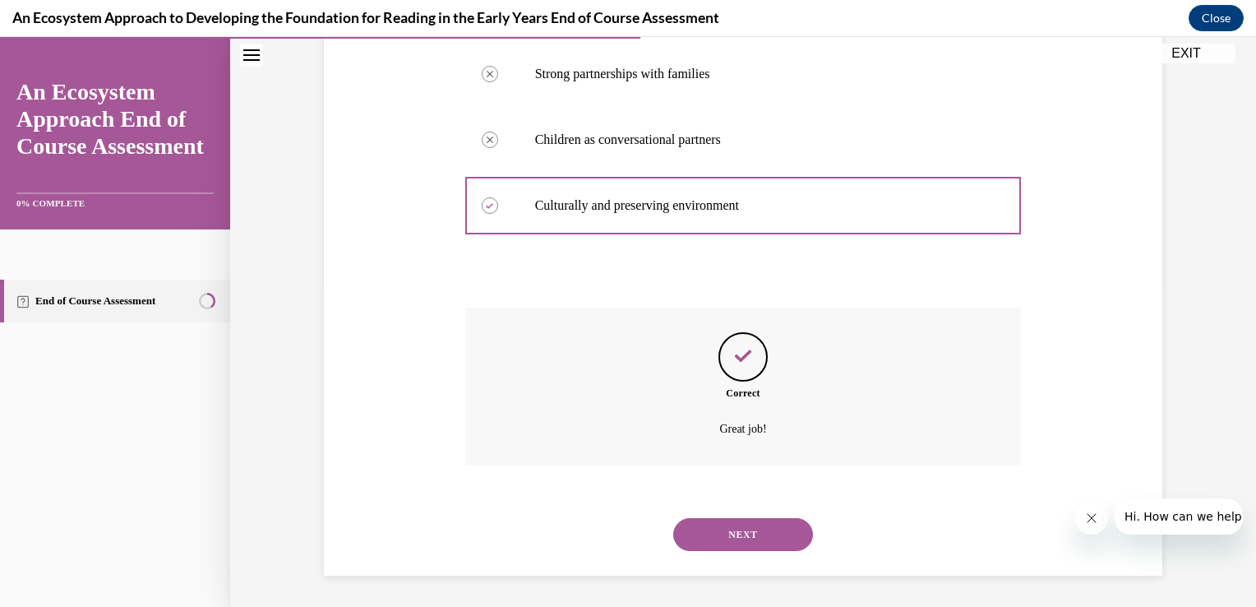
click at [717, 528] on button "NEXT" at bounding box center [743, 534] width 140 height 33
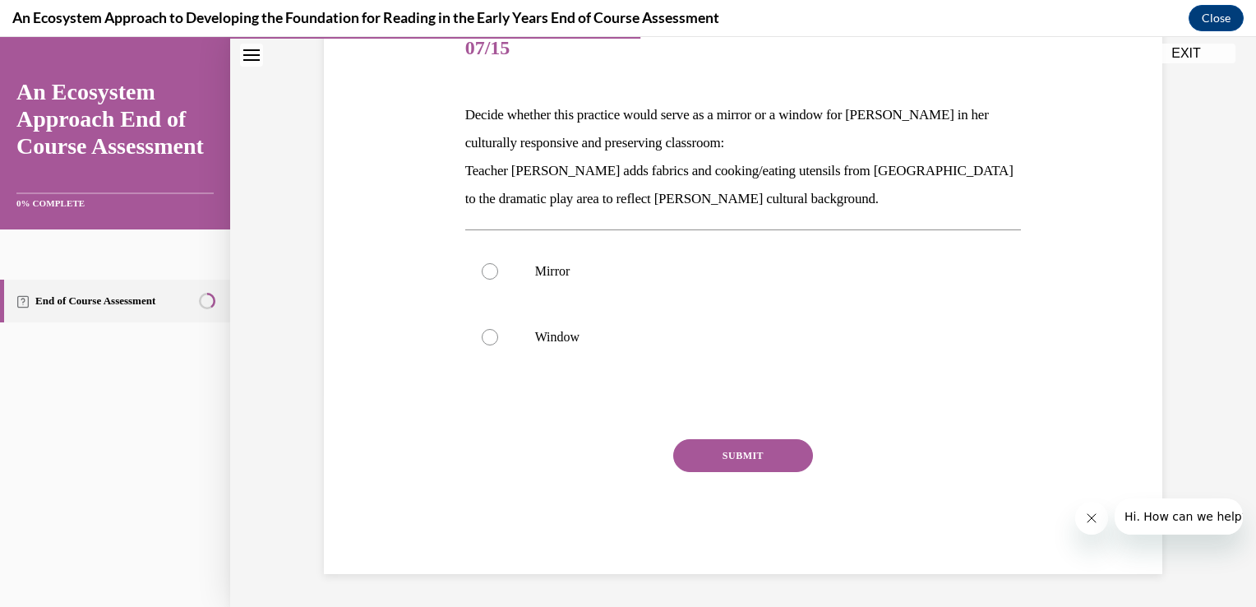
scroll to position [182, 0]
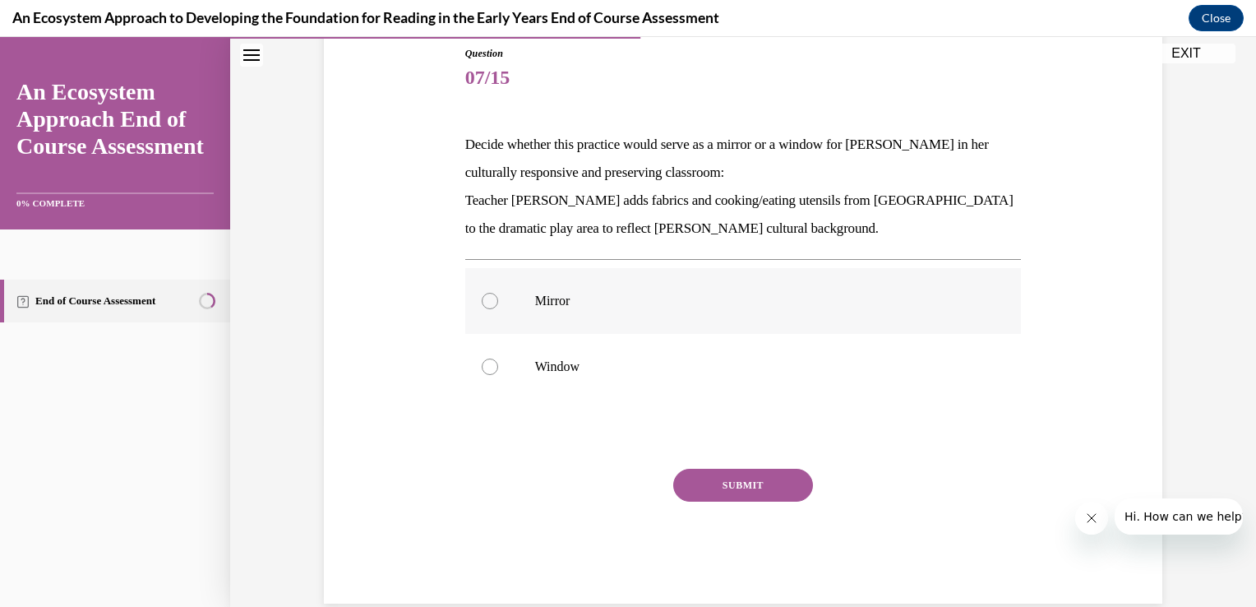
click at [482, 297] on div at bounding box center [490, 301] width 16 height 16
click at [482, 297] on input "Mirror" at bounding box center [490, 301] width 16 height 16
radio input "true"
click at [717, 477] on button "SUBMIT" at bounding box center [743, 484] width 140 height 33
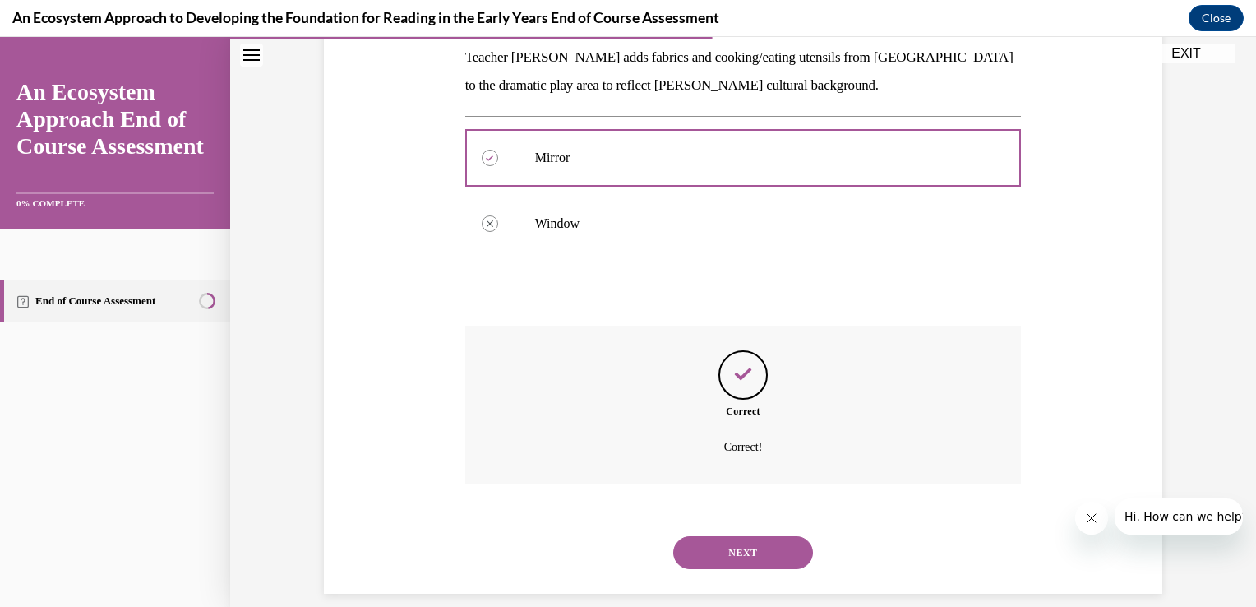
scroll to position [344, 0]
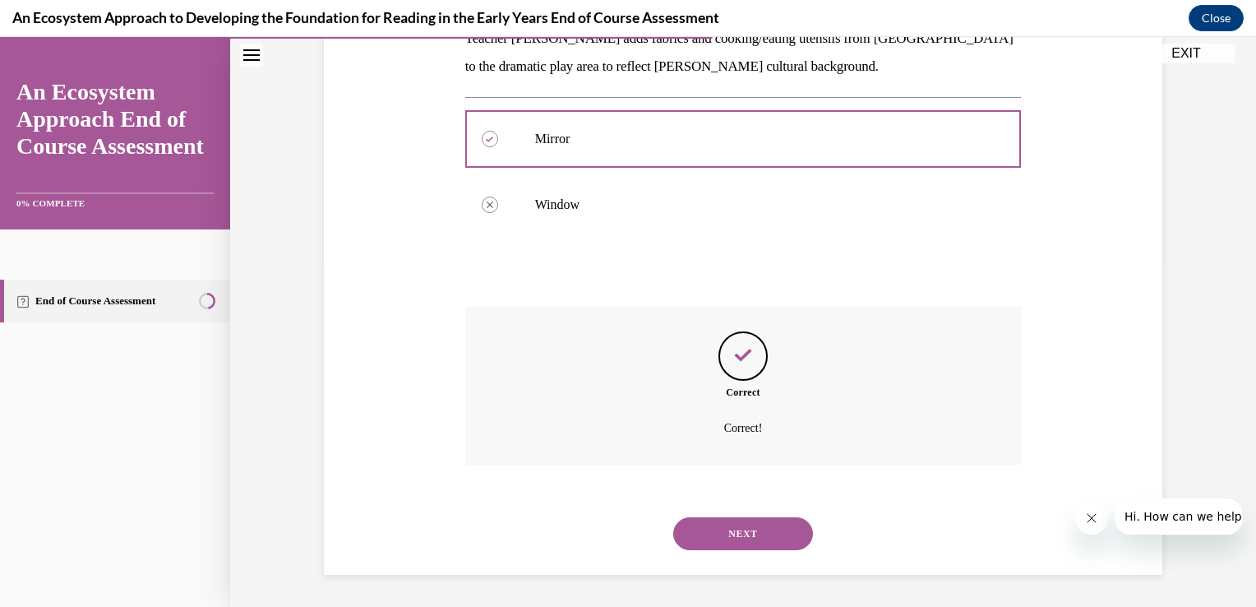
click at [736, 539] on button "NEXT" at bounding box center [743, 533] width 140 height 33
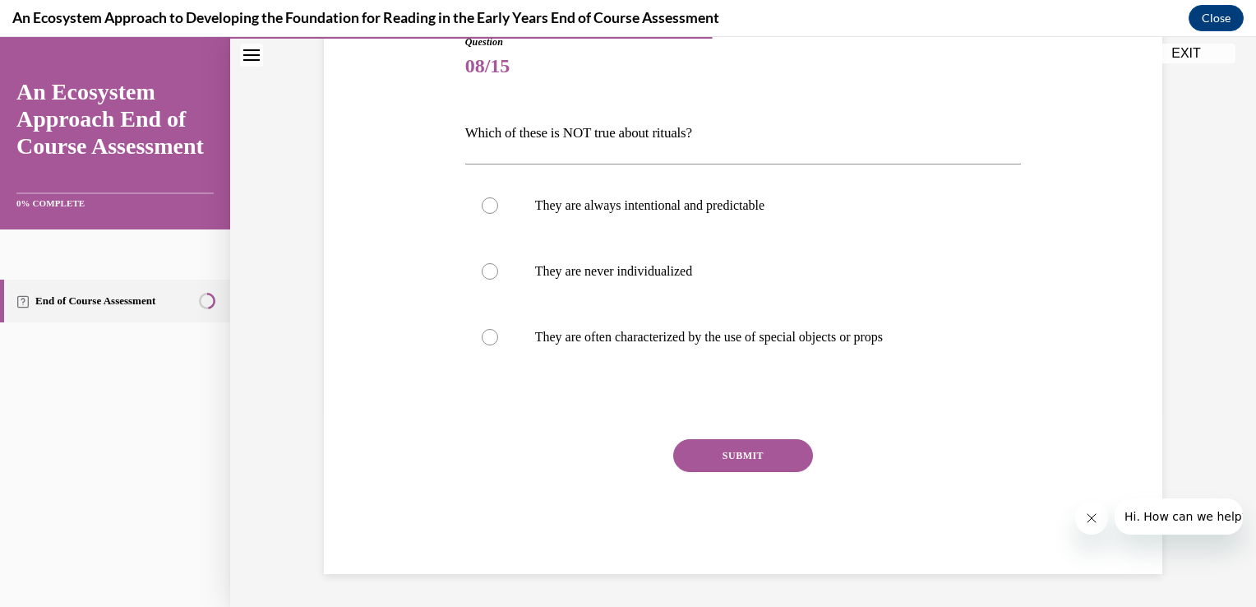
scroll to position [182, 0]
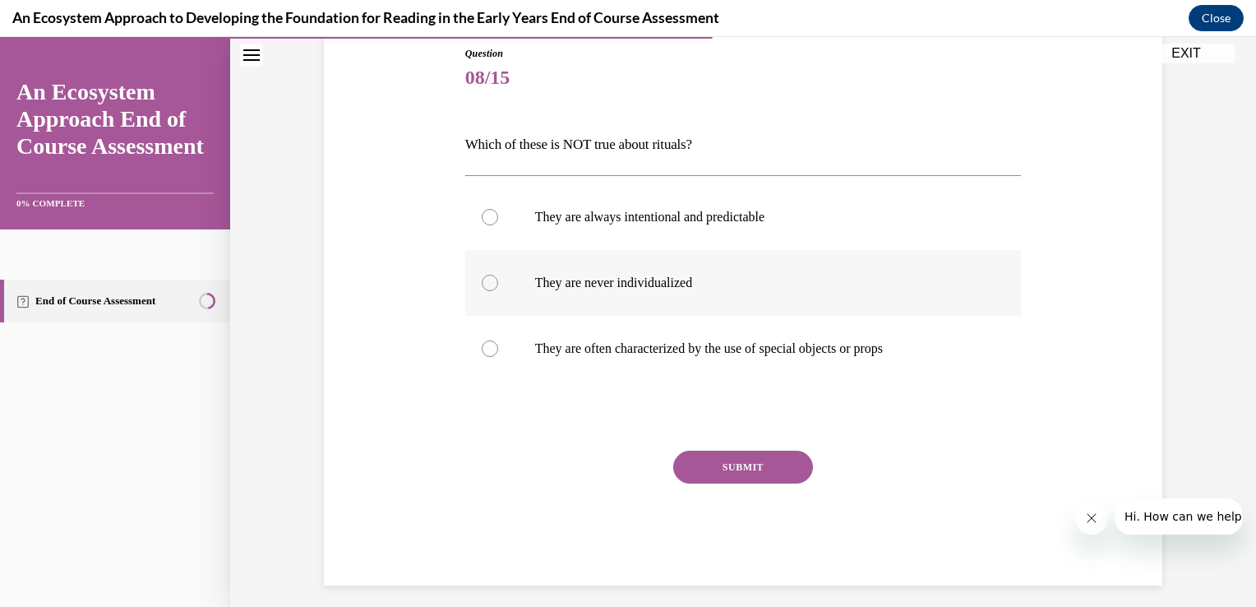
click at [482, 279] on div at bounding box center [490, 282] width 16 height 16
click at [482, 279] on input "They are never individualized" at bounding box center [490, 282] width 16 height 16
radio input "true"
click at [722, 465] on button "SUBMIT" at bounding box center [743, 466] width 140 height 33
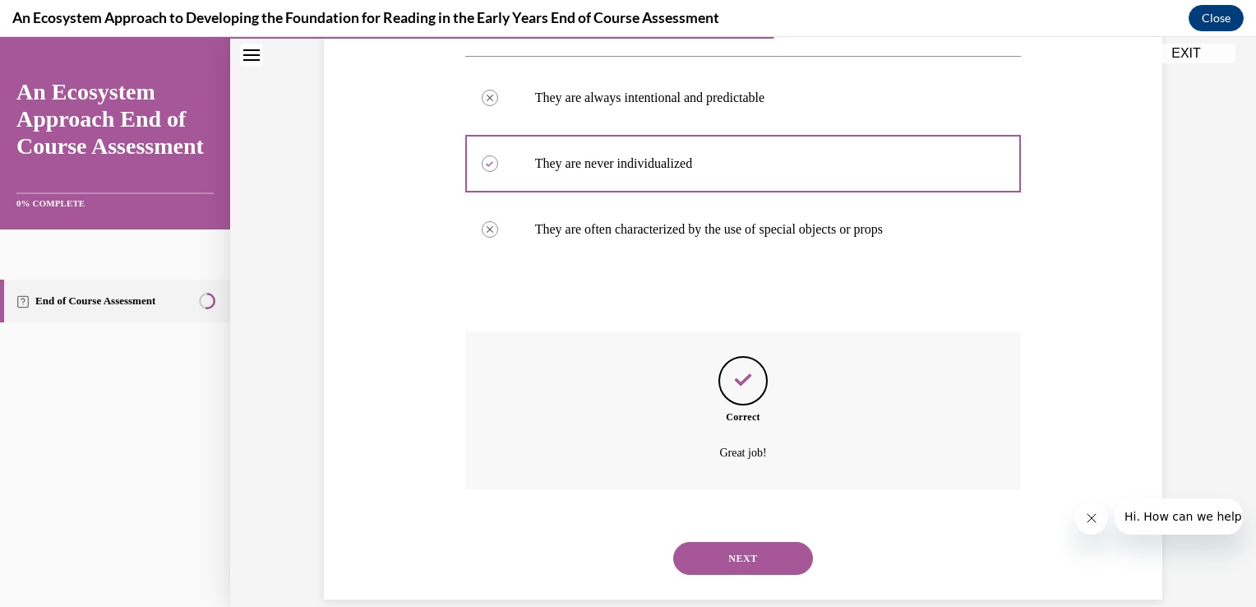
scroll to position [325, 0]
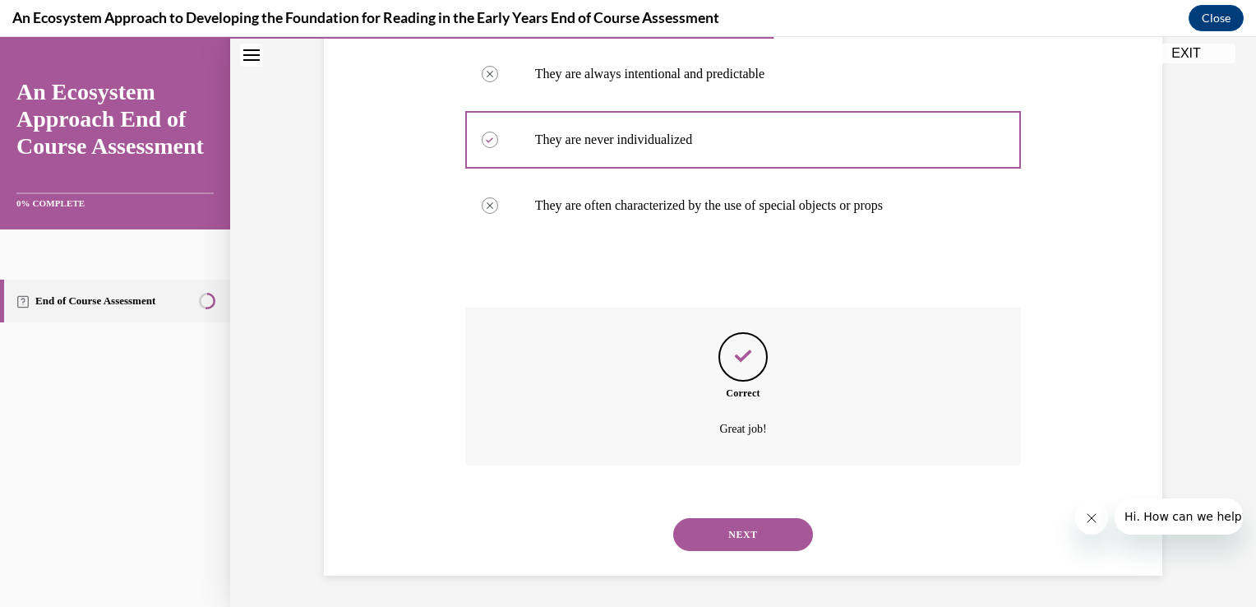
click at [728, 524] on button "NEXT" at bounding box center [743, 534] width 140 height 33
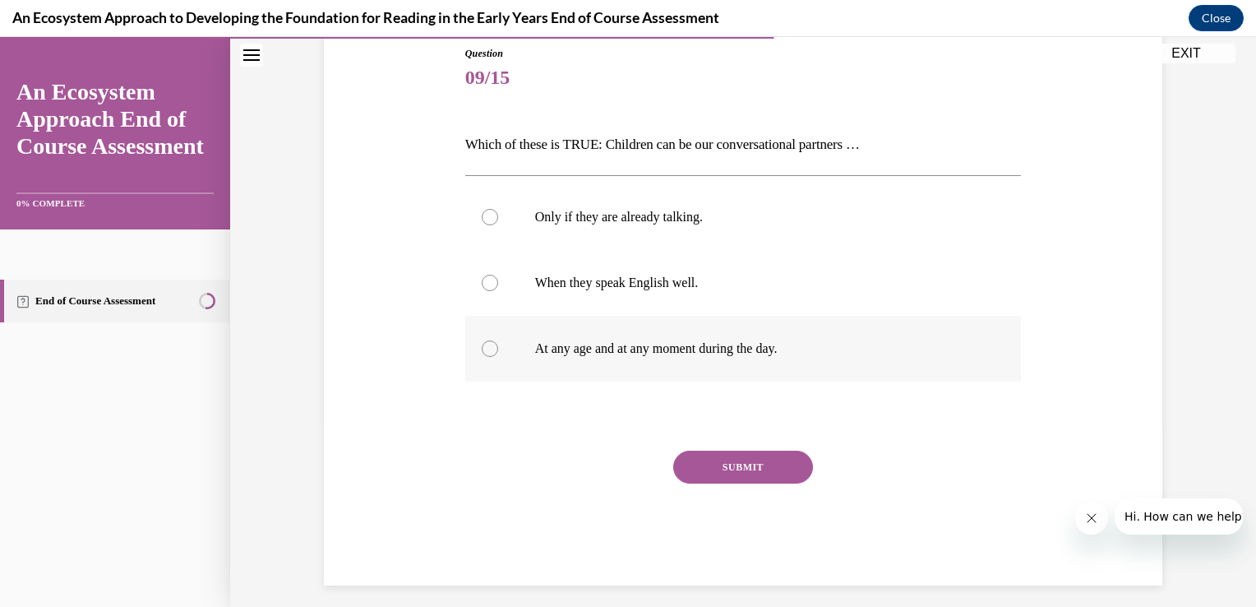
click at [482, 345] on div at bounding box center [490, 348] width 16 height 16
click at [482, 345] on input "At any age and at any moment during the day." at bounding box center [490, 348] width 16 height 16
radio input "true"
click at [712, 468] on button "SUBMIT" at bounding box center [743, 466] width 140 height 33
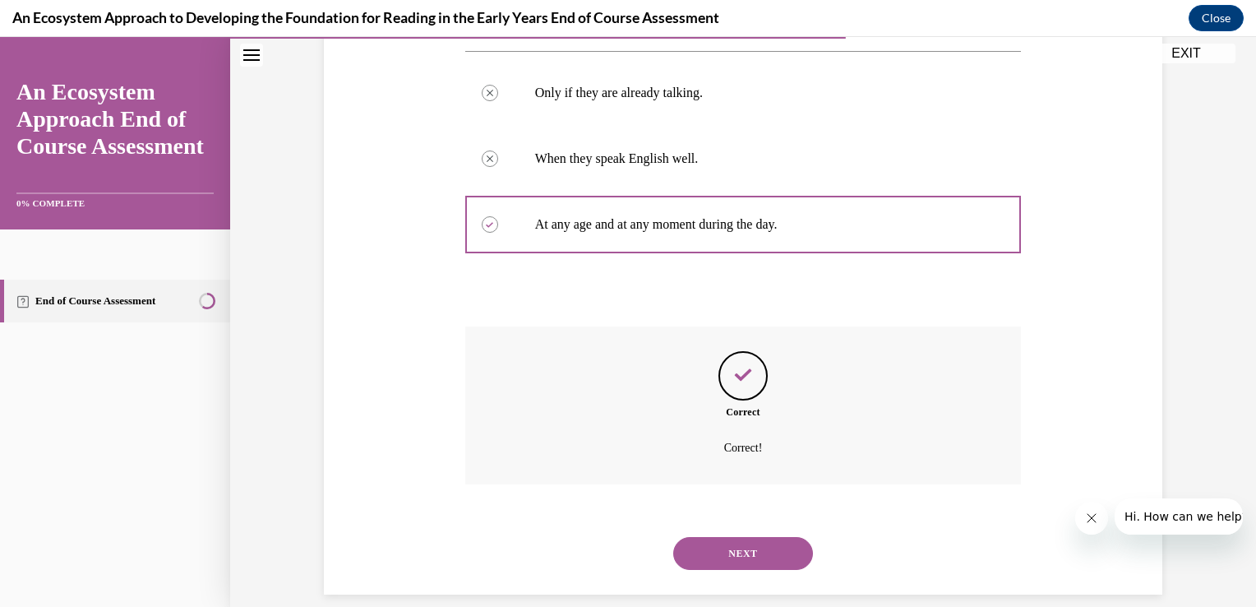
scroll to position [325, 0]
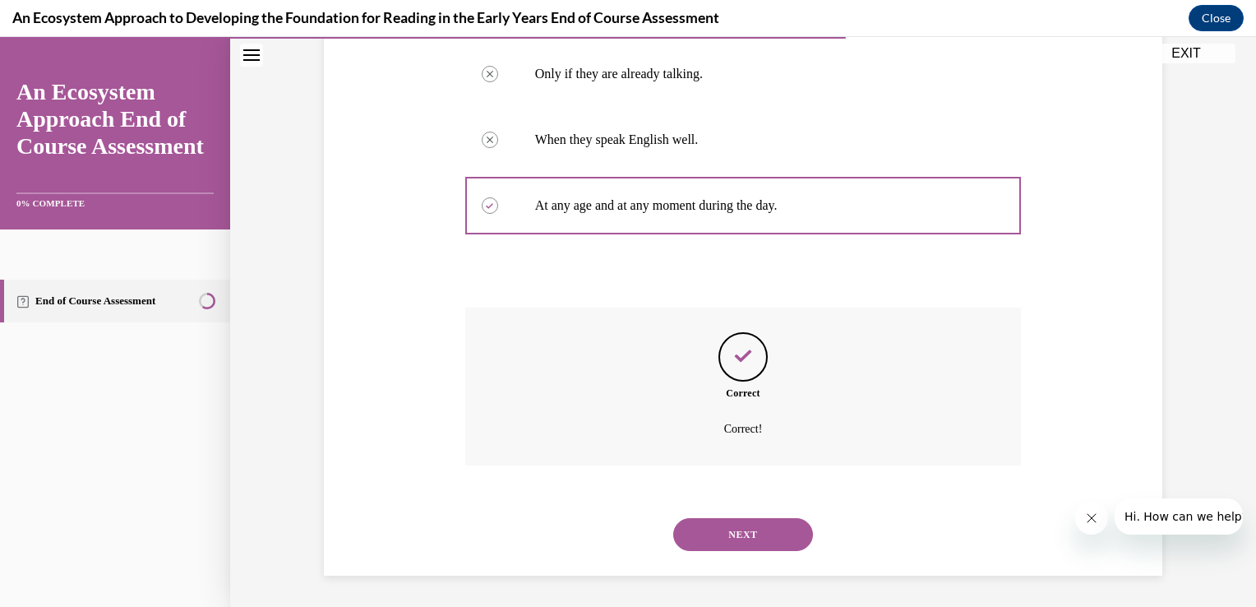
click at [746, 533] on button "NEXT" at bounding box center [743, 534] width 140 height 33
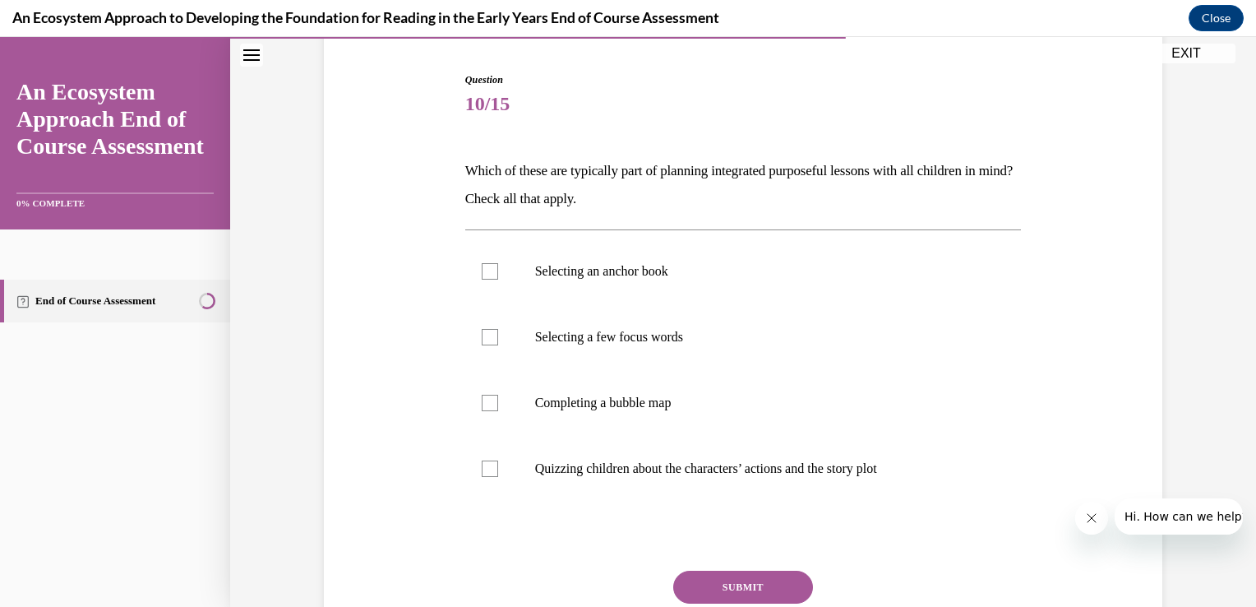
scroll to position [161, 0]
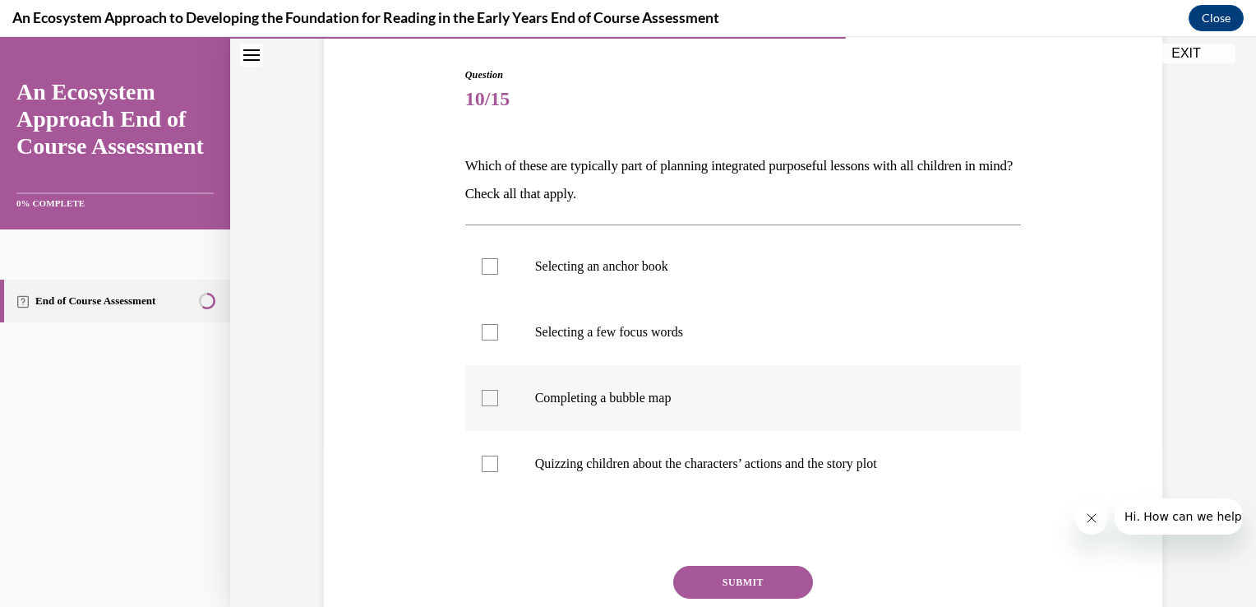
click at [727, 414] on label "Completing a bubble map" at bounding box center [743, 398] width 556 height 66
click at [498, 406] on input "Completing a bubble map" at bounding box center [490, 398] width 16 height 16
checkbox input "true"
click at [483, 329] on div at bounding box center [490, 332] width 16 height 16
click at [483, 329] on input "Selecting a few focus words" at bounding box center [490, 332] width 16 height 16
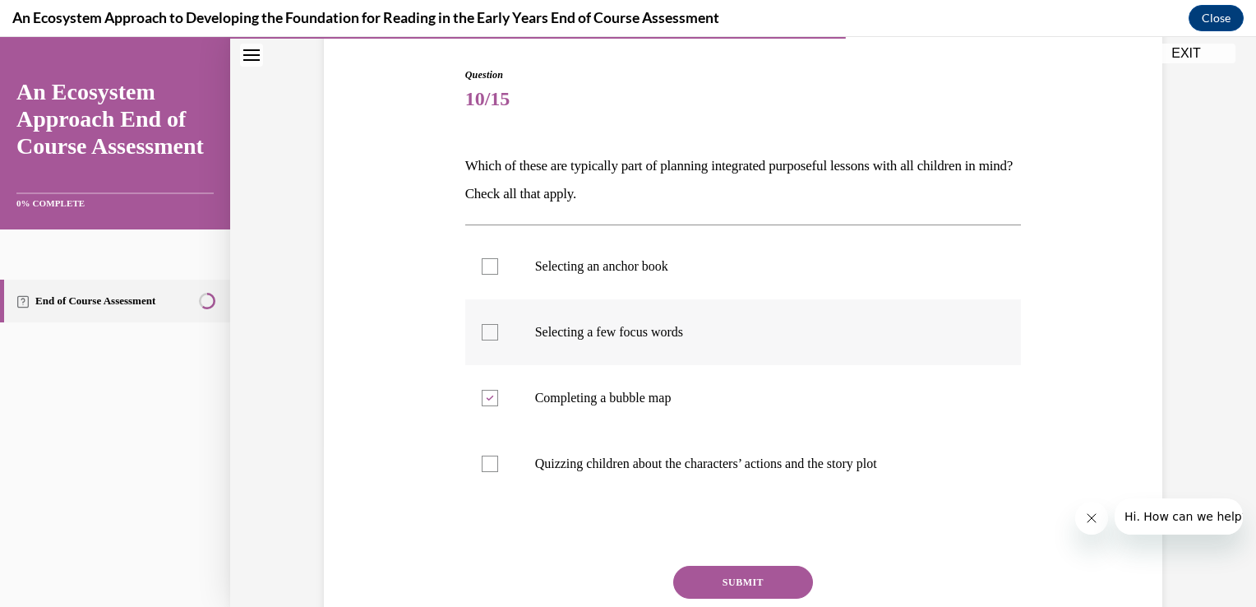
checkbox input "true"
click at [482, 258] on div at bounding box center [490, 266] width 16 height 16
click at [482, 258] on input "Selecting an anchor book" at bounding box center [490, 266] width 16 height 16
checkbox input "true"
click at [487, 462] on div at bounding box center [490, 463] width 16 height 16
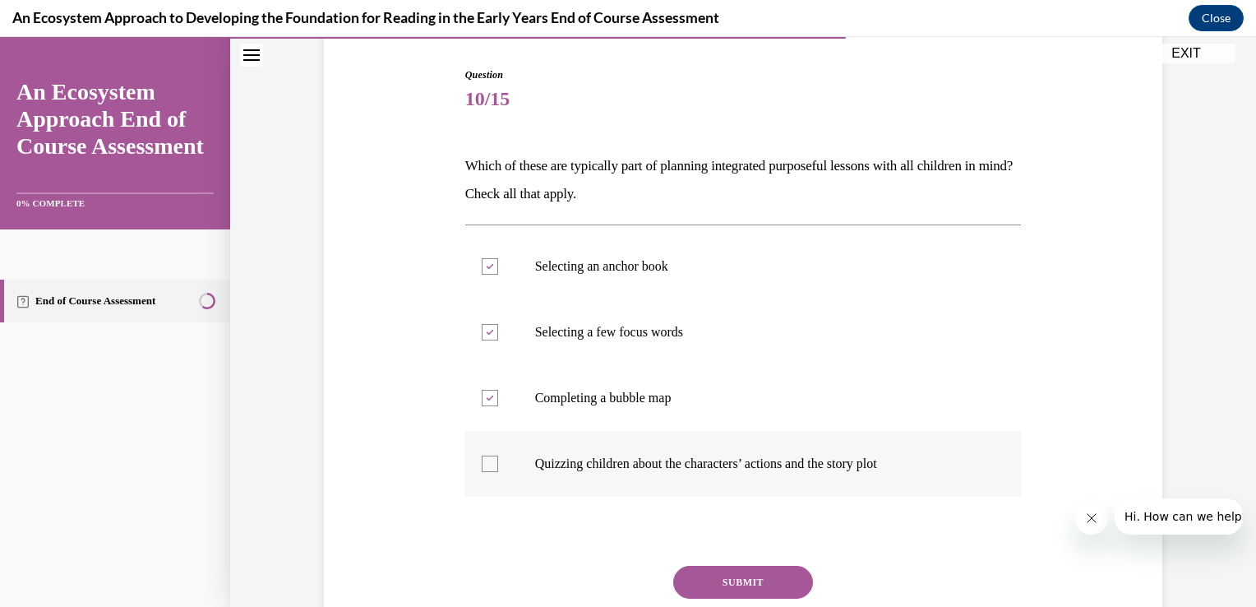
click at [487, 462] on input "Quizzing children about the characters’ actions and the story plot" at bounding box center [490, 463] width 16 height 16
checkbox input "true"
click at [710, 574] on button "SUBMIT" at bounding box center [743, 581] width 140 height 33
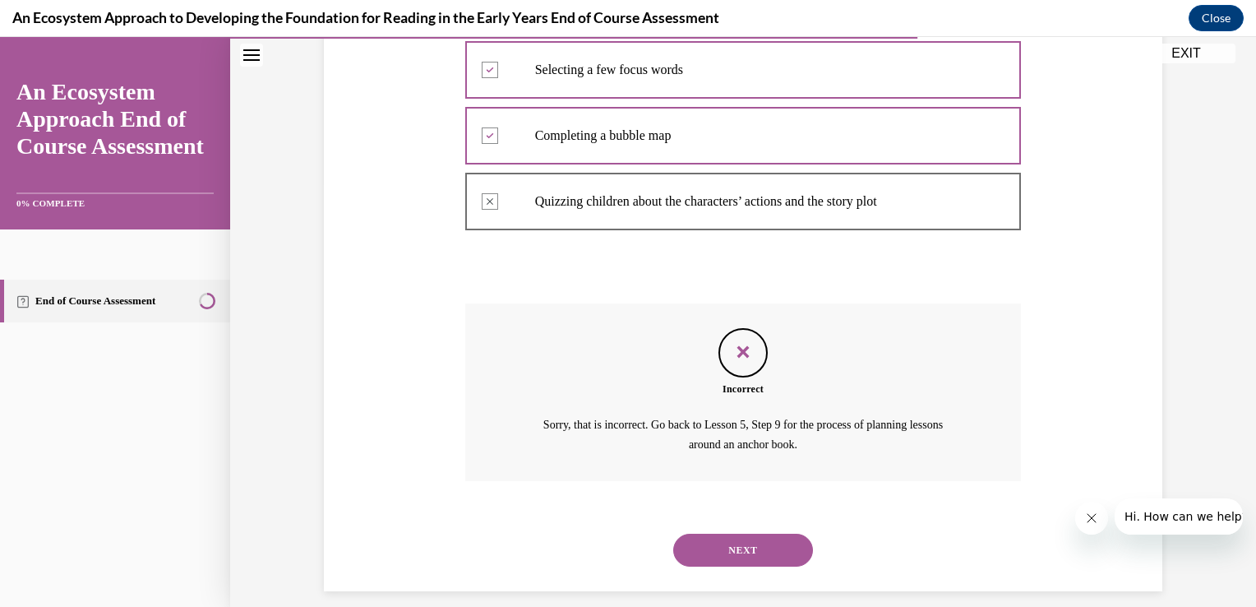
scroll to position [440, 0]
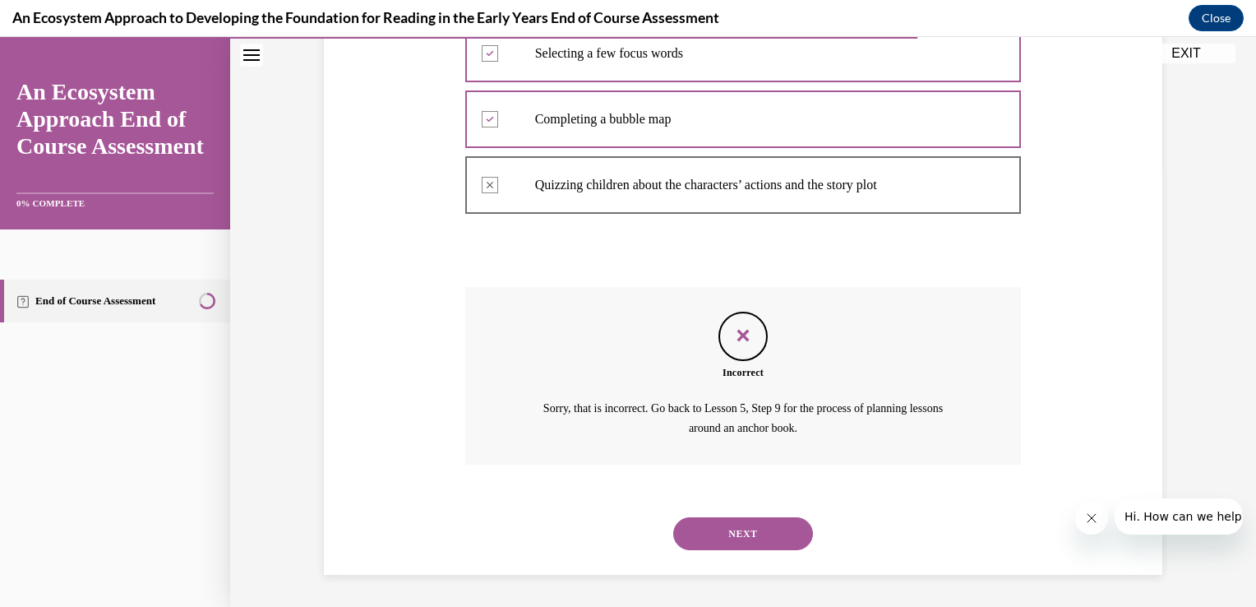
click at [701, 541] on button "NEXT" at bounding box center [743, 533] width 140 height 33
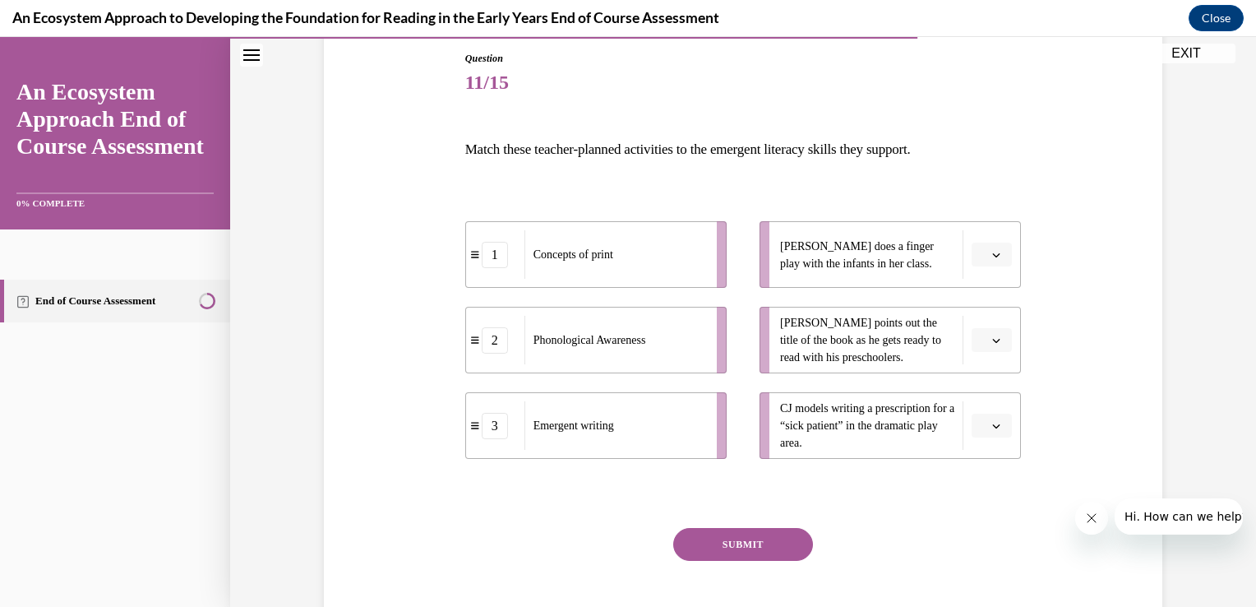
scroll to position [178, 0]
click at [990, 334] on span "button" at bounding box center [996, 340] width 12 height 12
click at [986, 399] on div "1" at bounding box center [983, 408] width 41 height 33
click at [992, 422] on icon "button" at bounding box center [996, 426] width 8 height 8
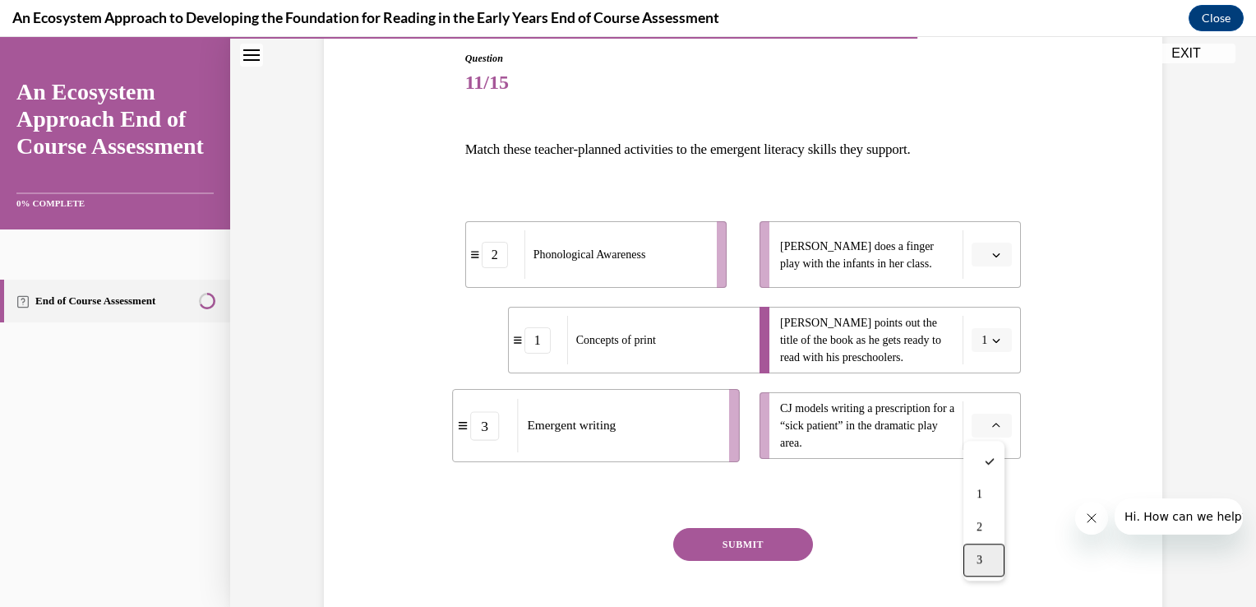
click at [988, 558] on div "3" at bounding box center [983, 559] width 41 height 33
click at [993, 255] on icon "button" at bounding box center [996, 255] width 7 height 4
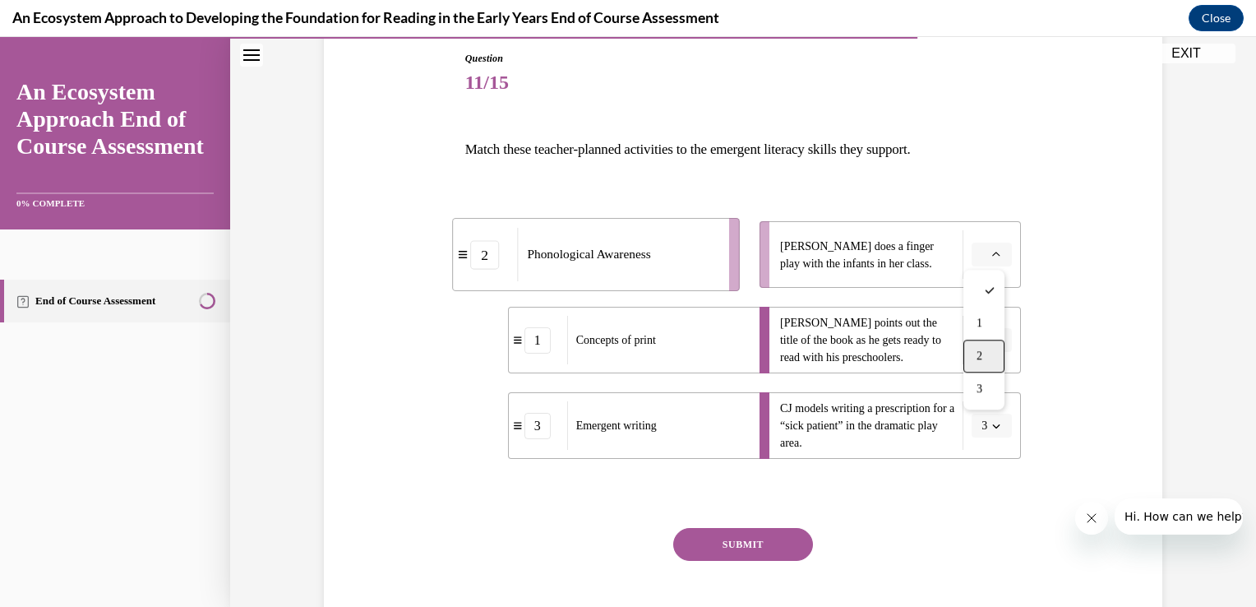
click at [990, 344] on div "2" at bounding box center [983, 355] width 41 height 33
click at [794, 538] on button "SUBMIT" at bounding box center [743, 544] width 140 height 33
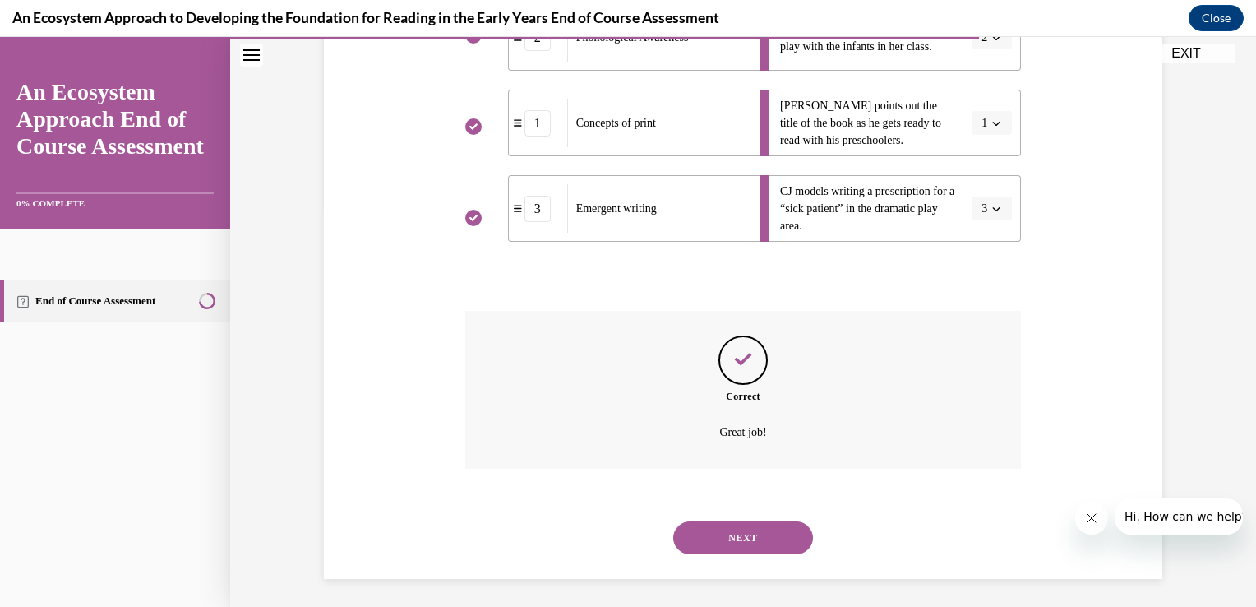
scroll to position [399, 0]
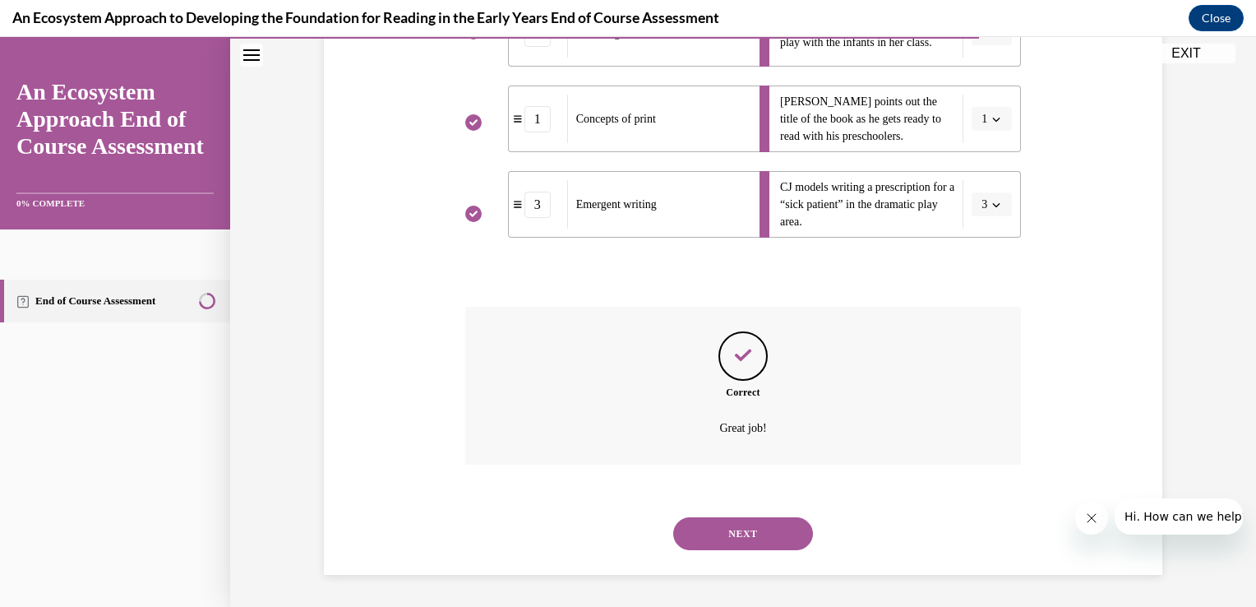
click at [781, 532] on button "NEXT" at bounding box center [743, 533] width 140 height 33
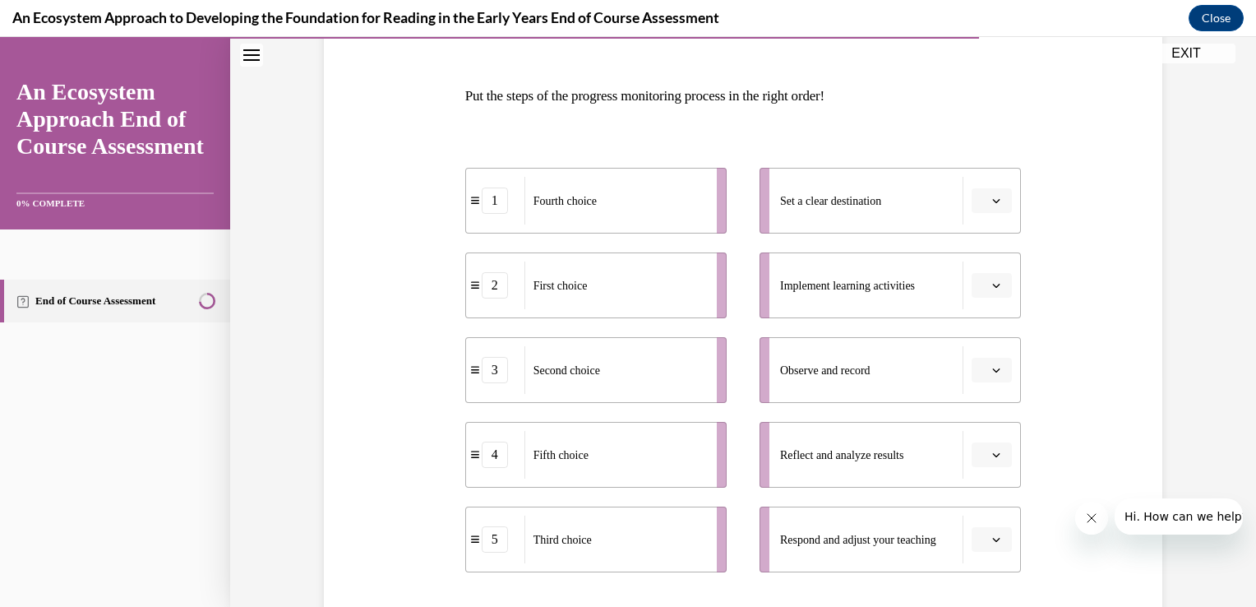
scroll to position [233, 0]
click at [1074, 353] on div "Question 12/15 Put the steps of the progress monitoring process in the right or…" at bounding box center [743, 361] width 846 height 828
click at [994, 285] on span "button" at bounding box center [996, 284] width 12 height 12
click at [985, 353] on div "1" at bounding box center [983, 352] width 41 height 33
click at [997, 362] on button "button" at bounding box center [991, 368] width 40 height 25
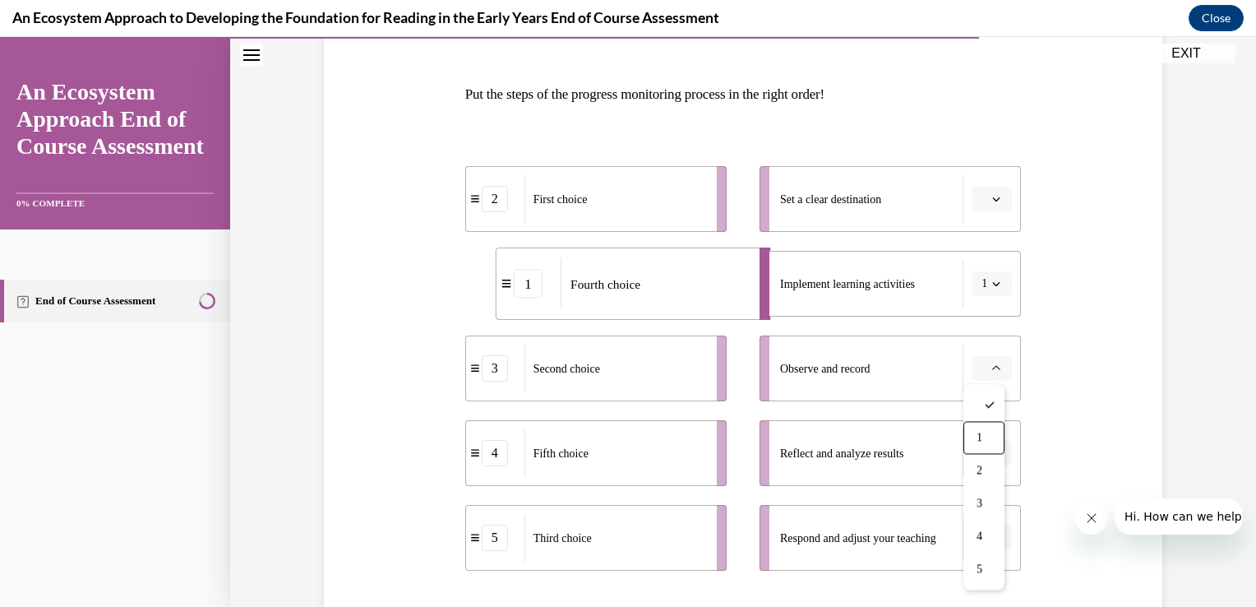
click at [993, 279] on icon "button" at bounding box center [996, 283] width 8 height 8
click at [983, 451] on div "4" at bounding box center [980, 451] width 41 height 33
click at [992, 279] on icon "button" at bounding box center [996, 283] width 8 height 8
click at [986, 374] on div "2" at bounding box center [980, 385] width 41 height 33
click at [994, 367] on icon "button" at bounding box center [996, 368] width 8 height 8
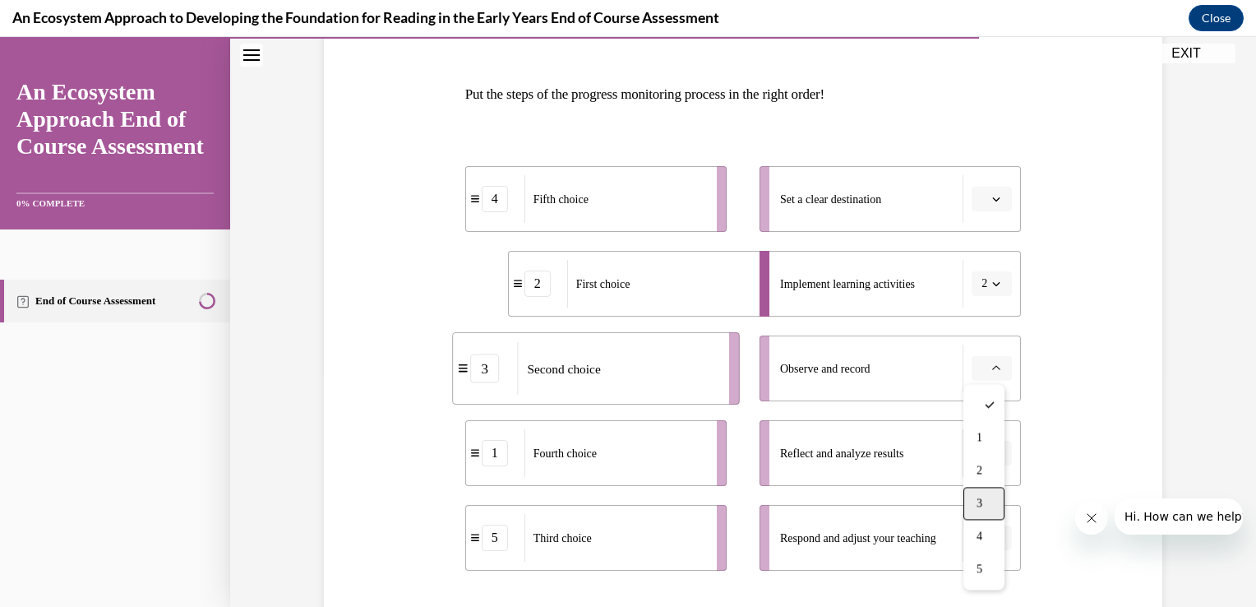
click at [991, 497] on div "3" at bounding box center [983, 503] width 41 height 33
click at [992, 449] on icon "button" at bounding box center [996, 453] width 8 height 8
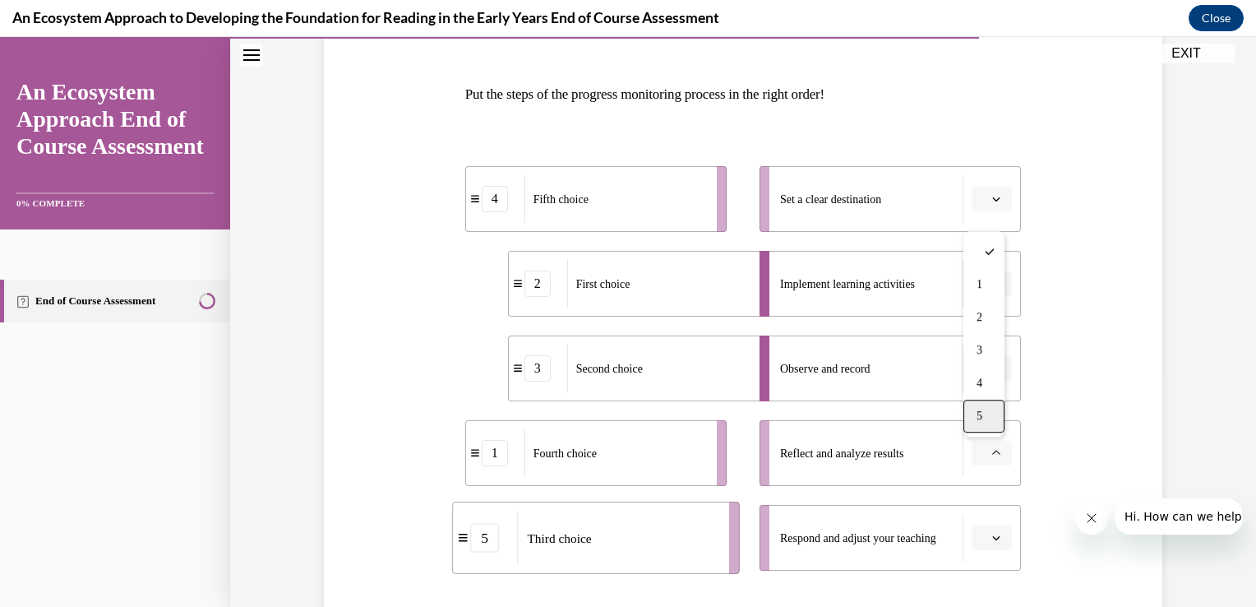
click at [983, 421] on div "5" at bounding box center [983, 415] width 41 height 33
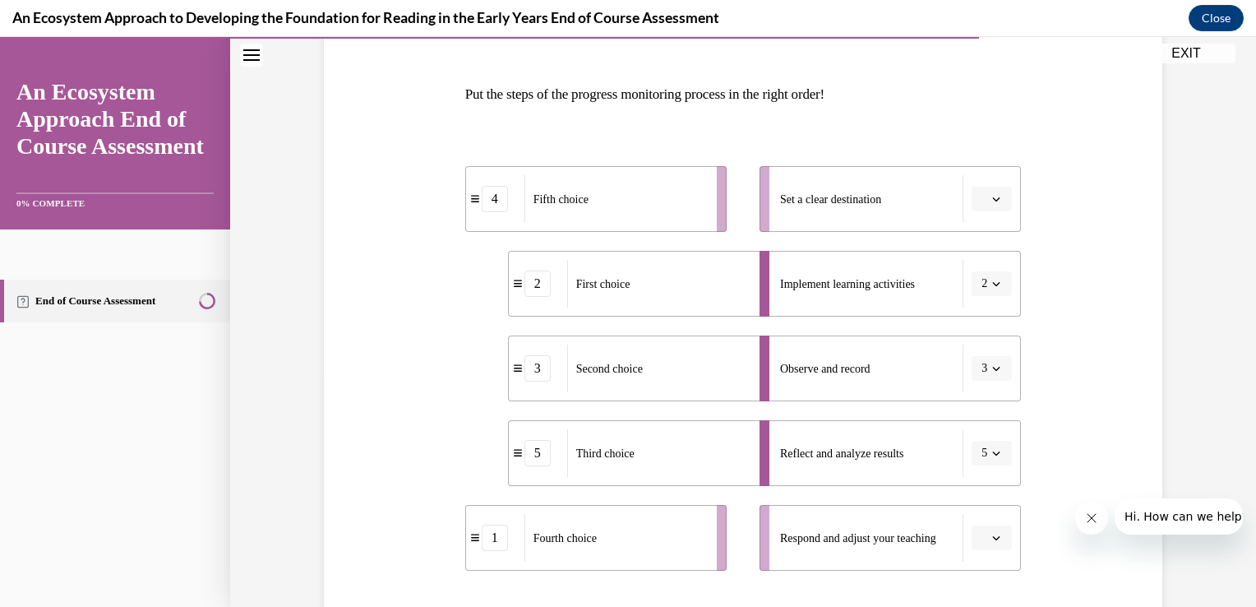
click at [990, 535] on span "button" at bounding box center [996, 538] width 12 height 12
click at [984, 376] on div "1" at bounding box center [983, 369] width 41 height 33
click at [981, 193] on span "Please select an option" at bounding box center [984, 199] width 6 height 16
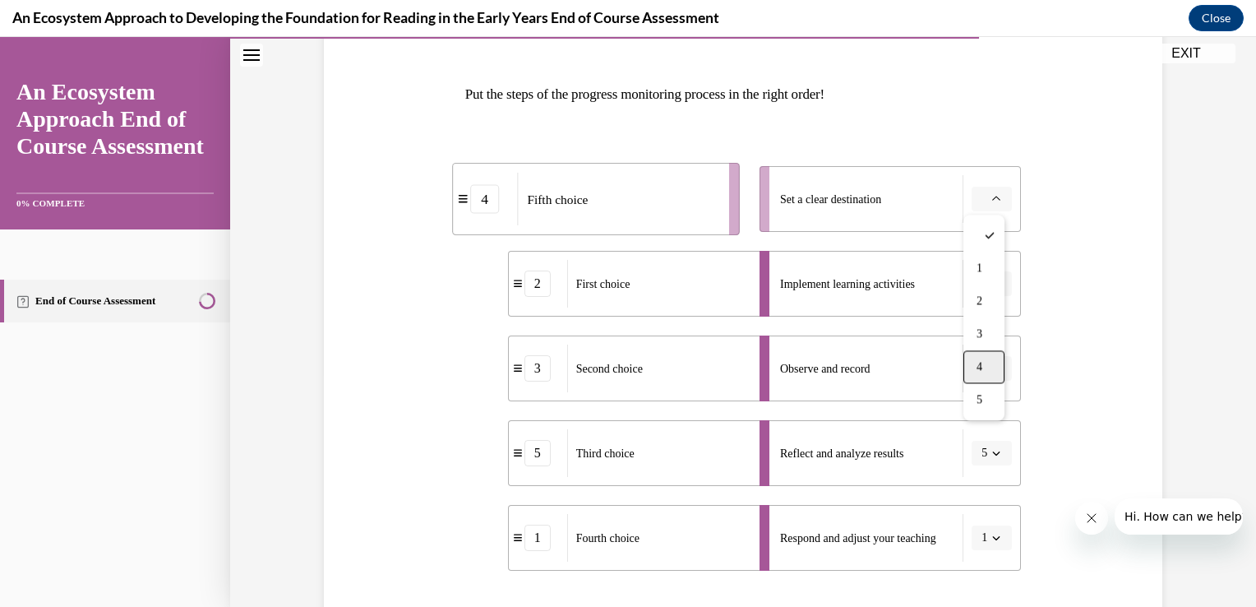
click at [986, 365] on div "4" at bounding box center [983, 366] width 41 height 33
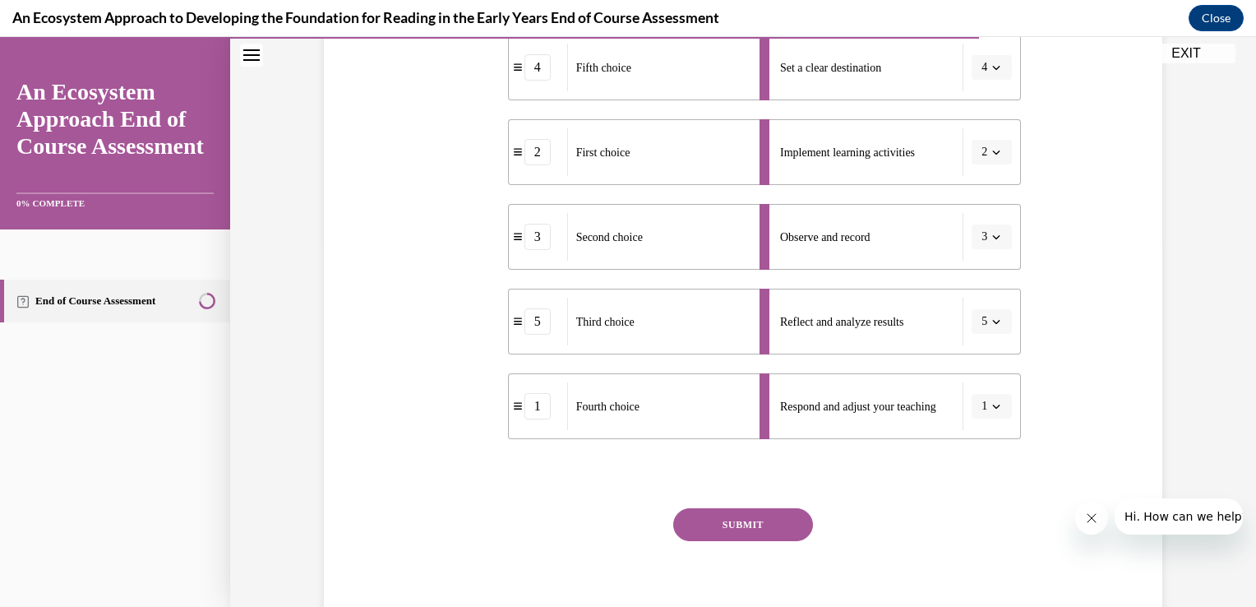
scroll to position [365, 0]
click at [777, 512] on button "SUBMIT" at bounding box center [743, 523] width 140 height 33
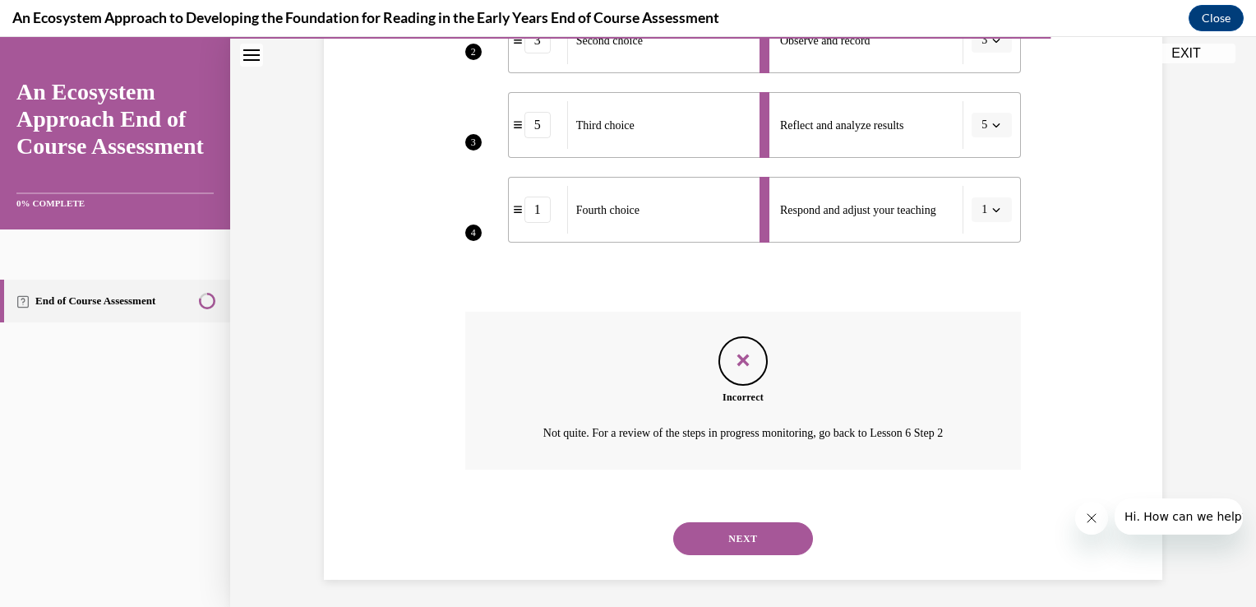
scroll to position [565, 0]
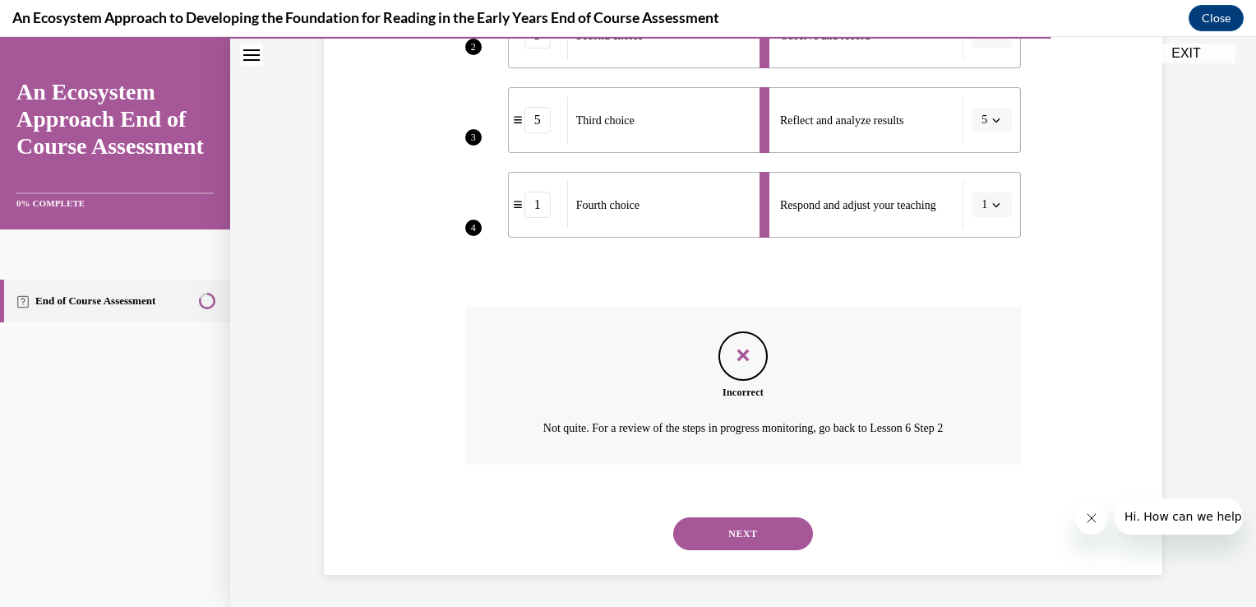
click at [756, 528] on button "NEXT" at bounding box center [743, 533] width 140 height 33
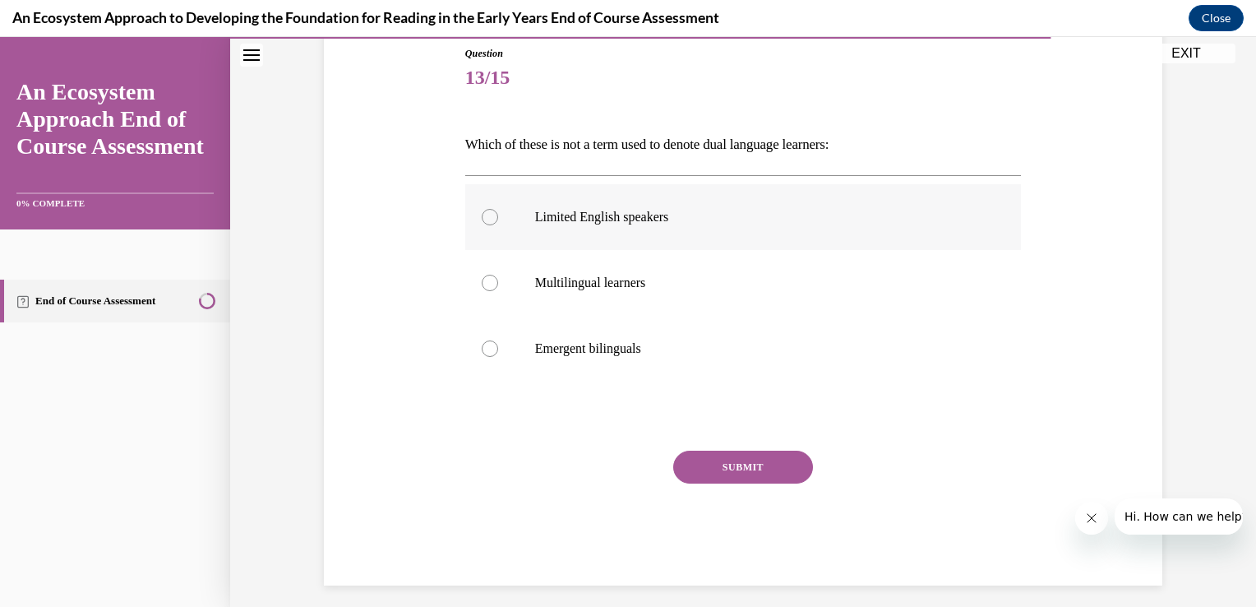
click at [487, 214] on div at bounding box center [490, 217] width 16 height 16
click at [487, 214] on input "Limited English speakers" at bounding box center [490, 217] width 16 height 16
radio input "true"
click at [730, 454] on button "SUBMIT" at bounding box center [743, 466] width 140 height 33
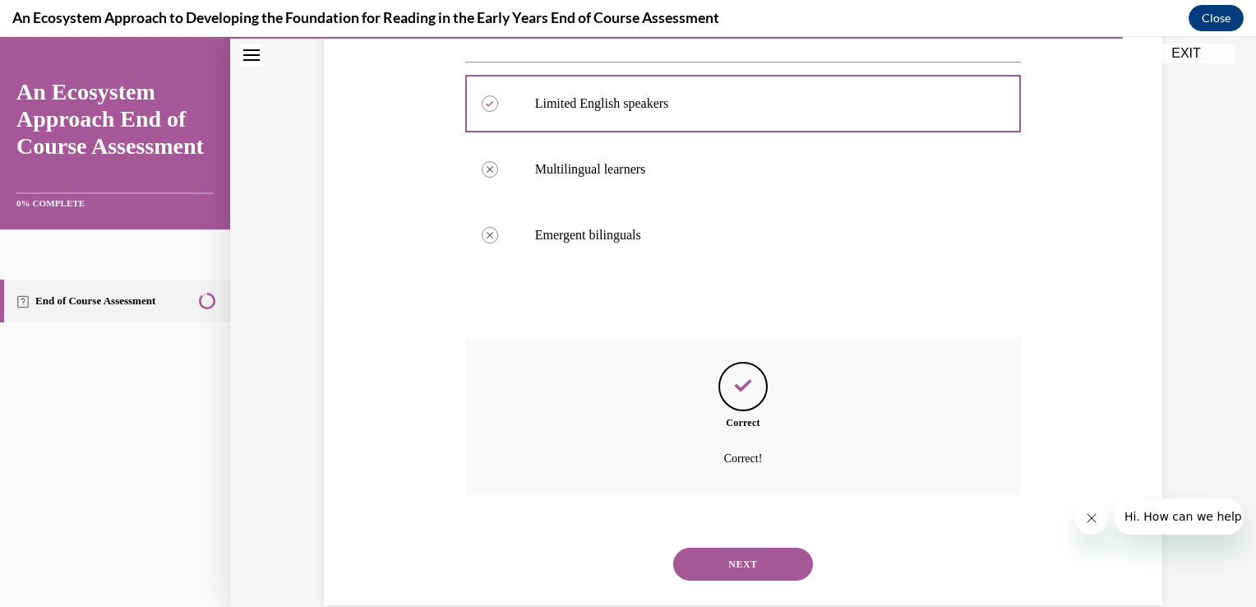
scroll to position [325, 0]
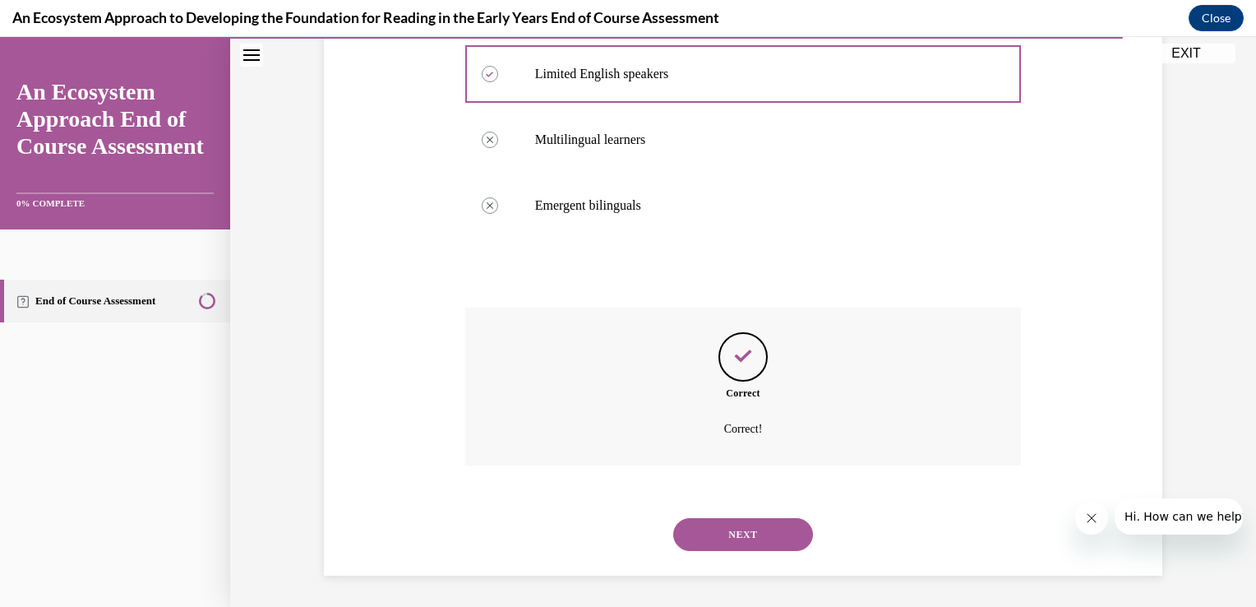
click at [739, 538] on button "NEXT" at bounding box center [743, 534] width 140 height 33
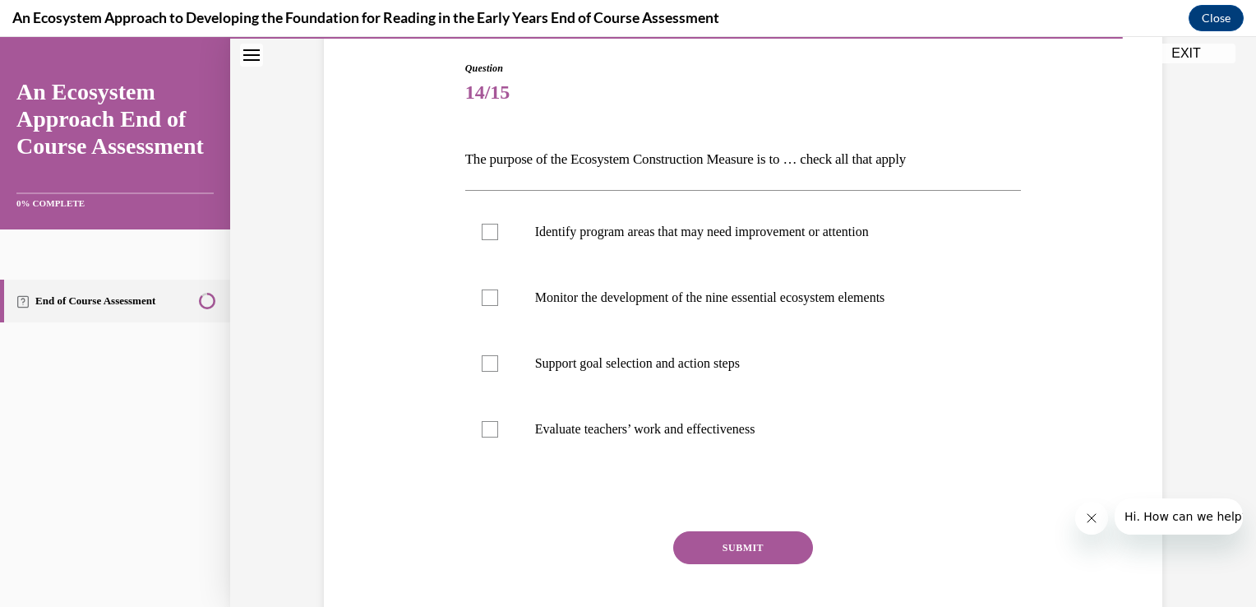
scroll to position [168, 0]
click at [482, 363] on div at bounding box center [490, 363] width 16 height 16
click at [482, 363] on input "Support goal selection and action steps" at bounding box center [490, 363] width 16 height 16
checkbox input "true"
click at [489, 429] on div at bounding box center [490, 429] width 16 height 16
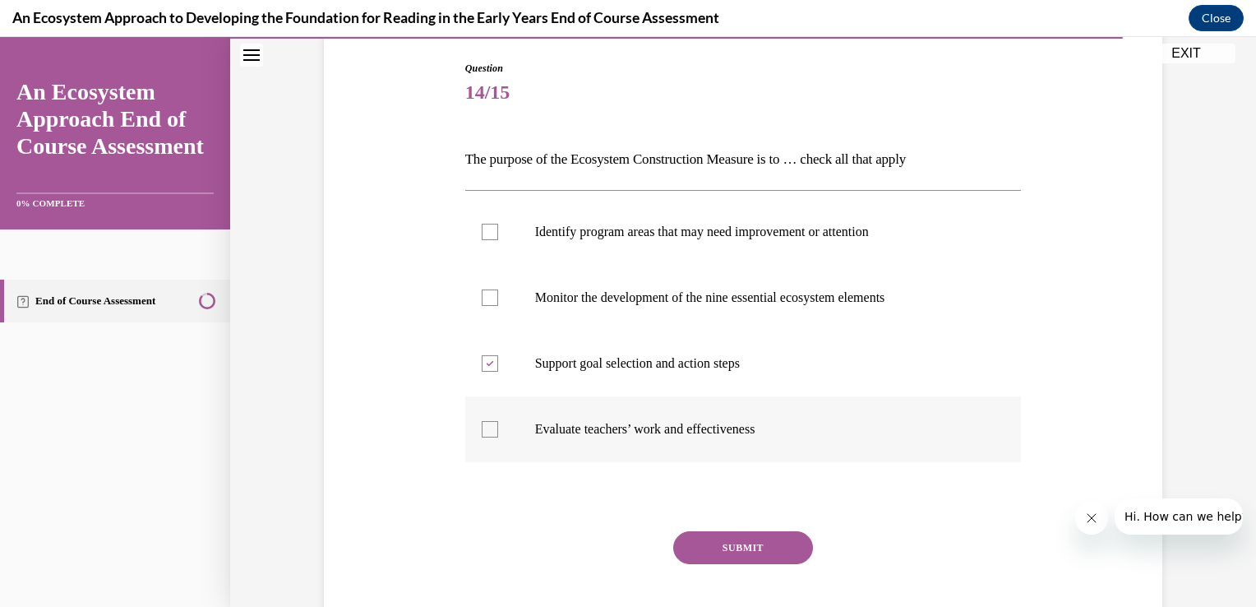
click at [489, 429] on input "Evaluate teachers’ work and effectiveness" at bounding box center [490, 429] width 16 height 16
checkbox input "true"
click at [486, 294] on div at bounding box center [490, 297] width 16 height 16
click at [486, 294] on input "Monitor the development of the nine essential ecosystem elements" at bounding box center [490, 297] width 16 height 16
checkbox input "true"
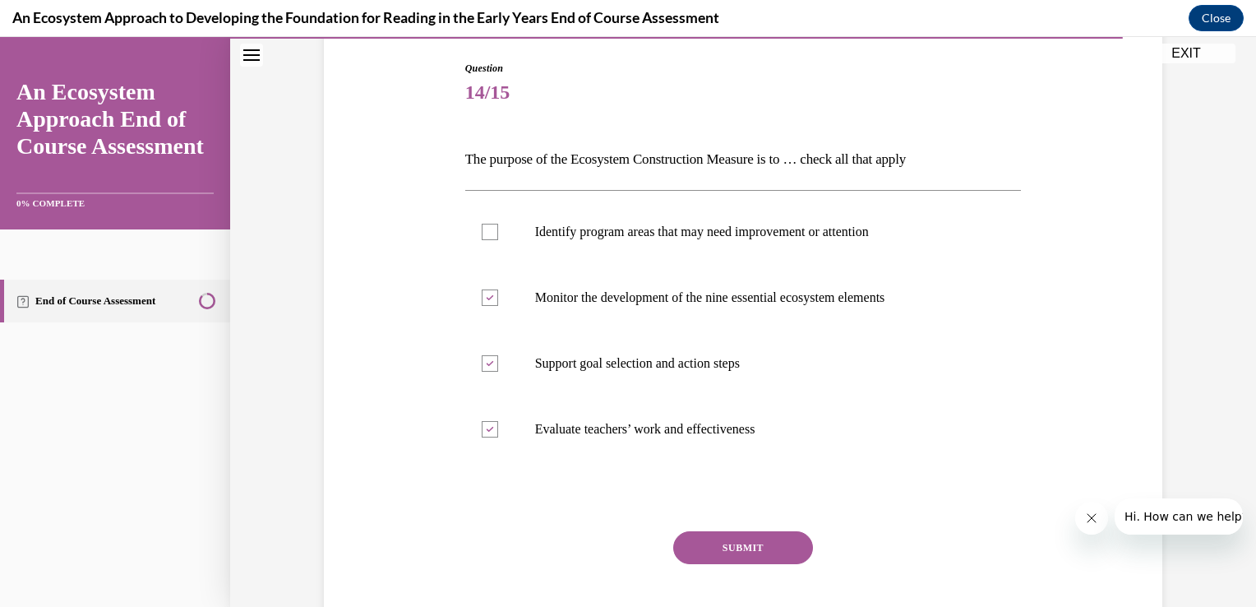
click at [699, 541] on button "SUBMIT" at bounding box center [743, 547] width 140 height 33
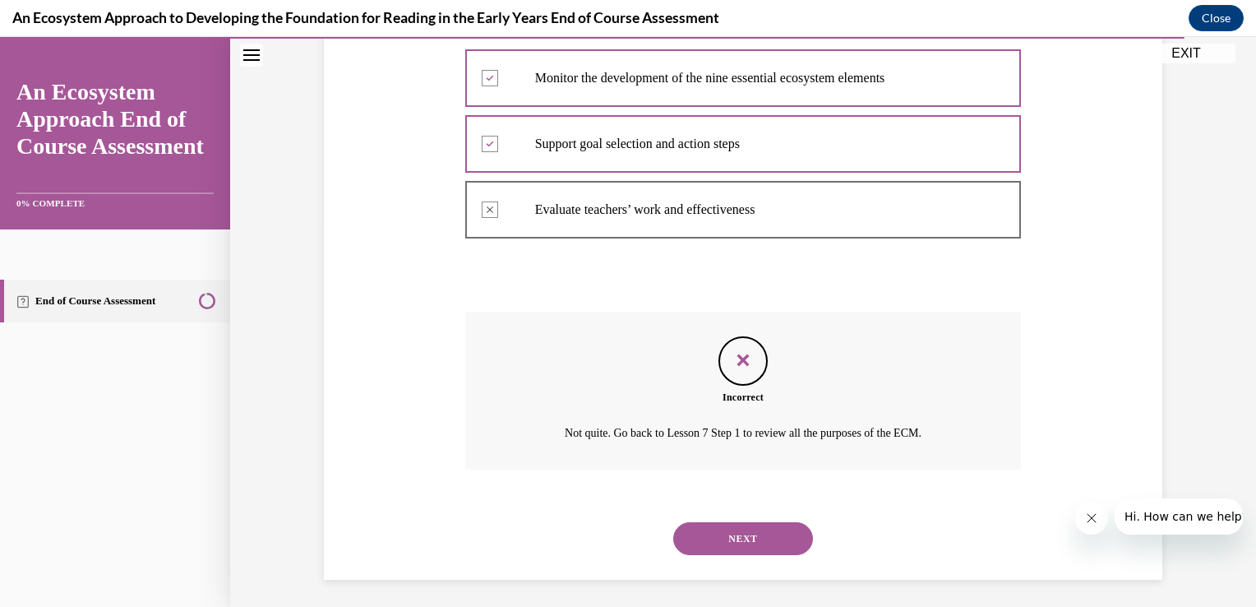
scroll to position [391, 0]
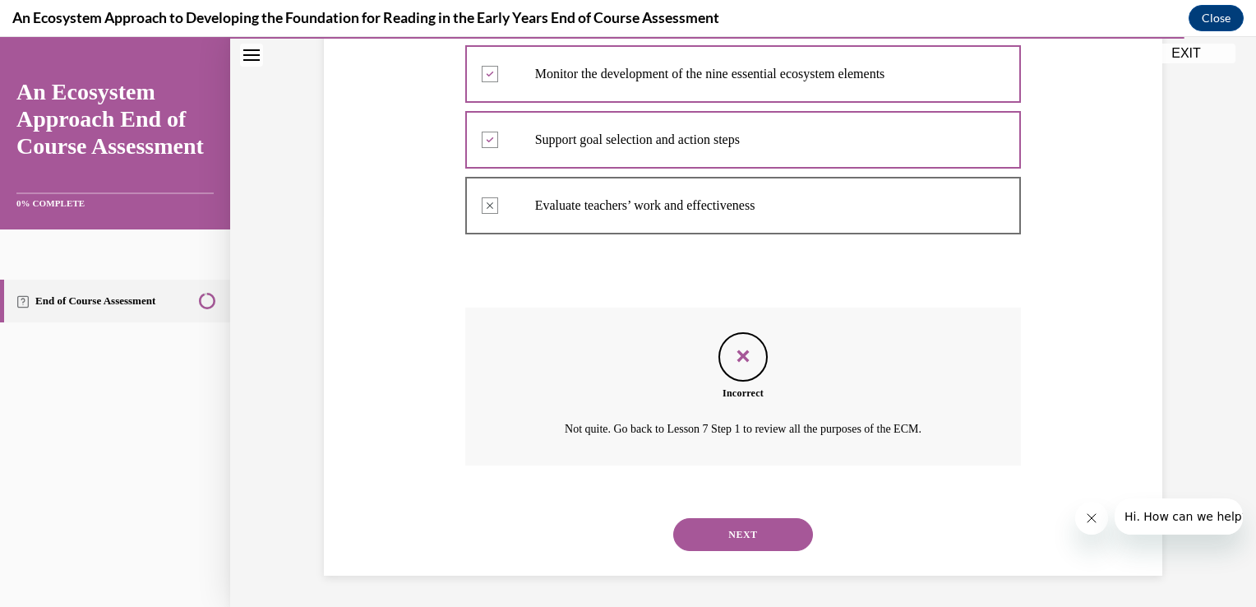
click at [699, 528] on button "NEXT" at bounding box center [743, 534] width 140 height 33
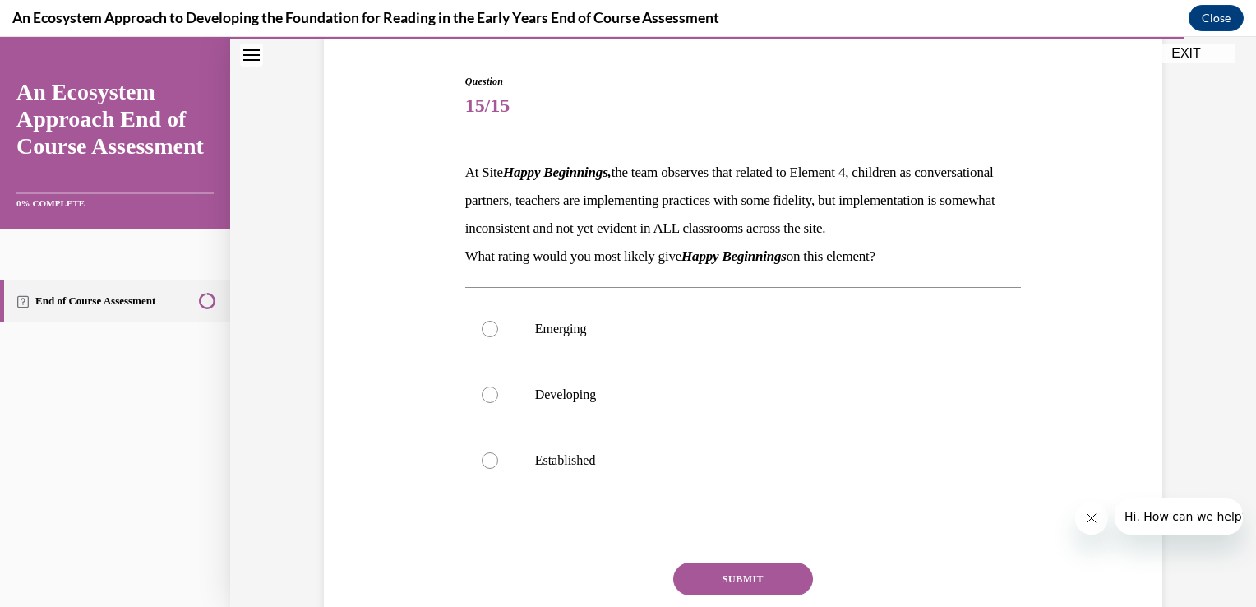
scroll to position [169, 0]
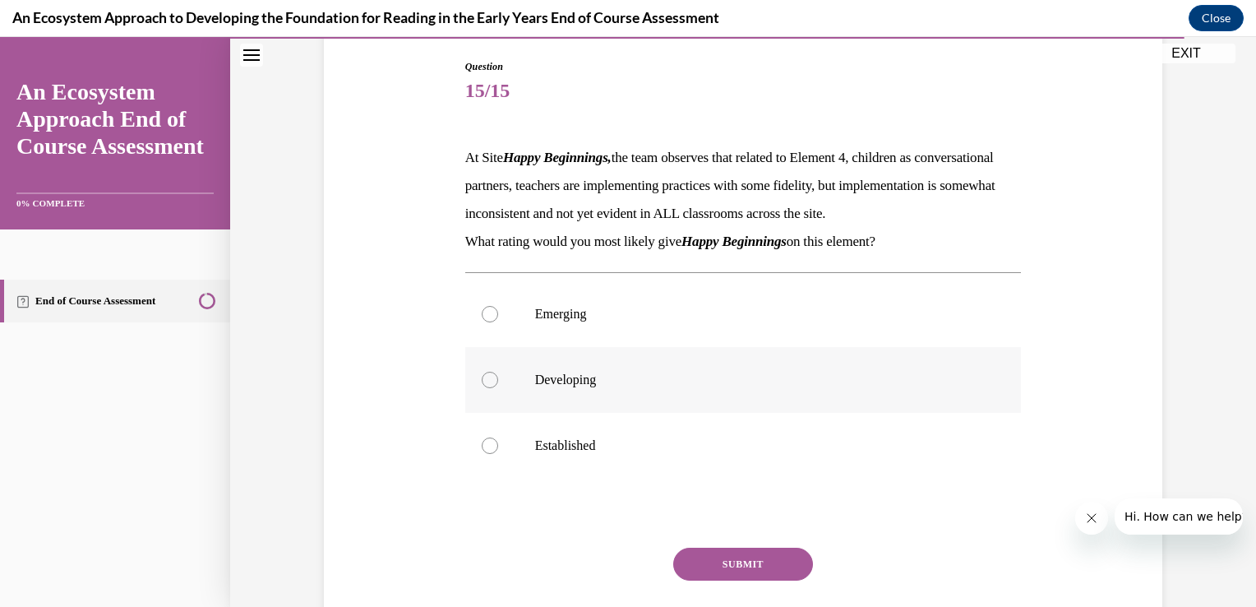
click at [483, 388] on div at bounding box center [490, 379] width 16 height 16
click at [483, 388] on input "Developing" at bounding box center [490, 379] width 16 height 16
radio input "true"
click at [703, 580] on button "SUBMIT" at bounding box center [743, 563] width 140 height 33
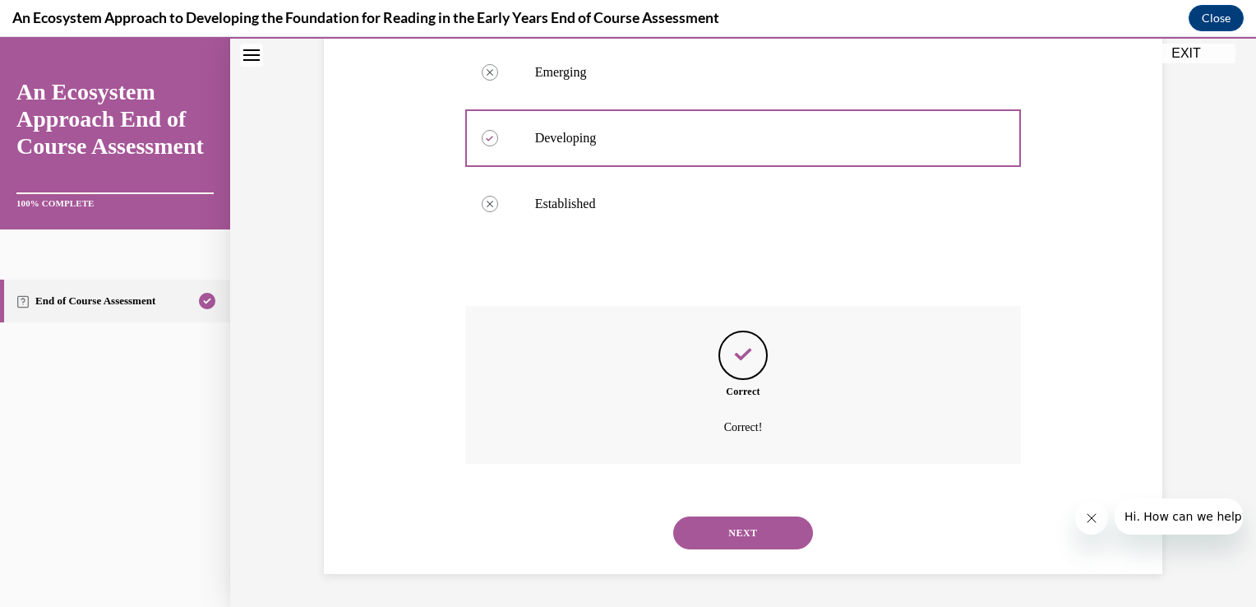
scroll to position [437, 0]
click at [714, 541] on button "NEXT" at bounding box center [743, 532] width 140 height 33
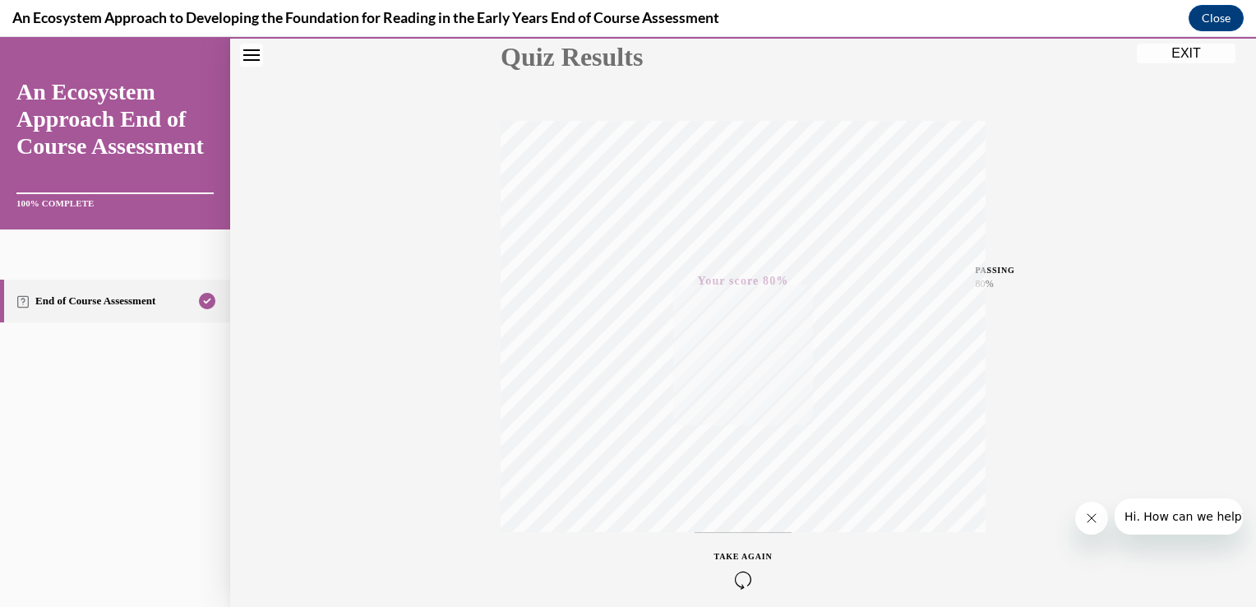
scroll to position [181, 0]
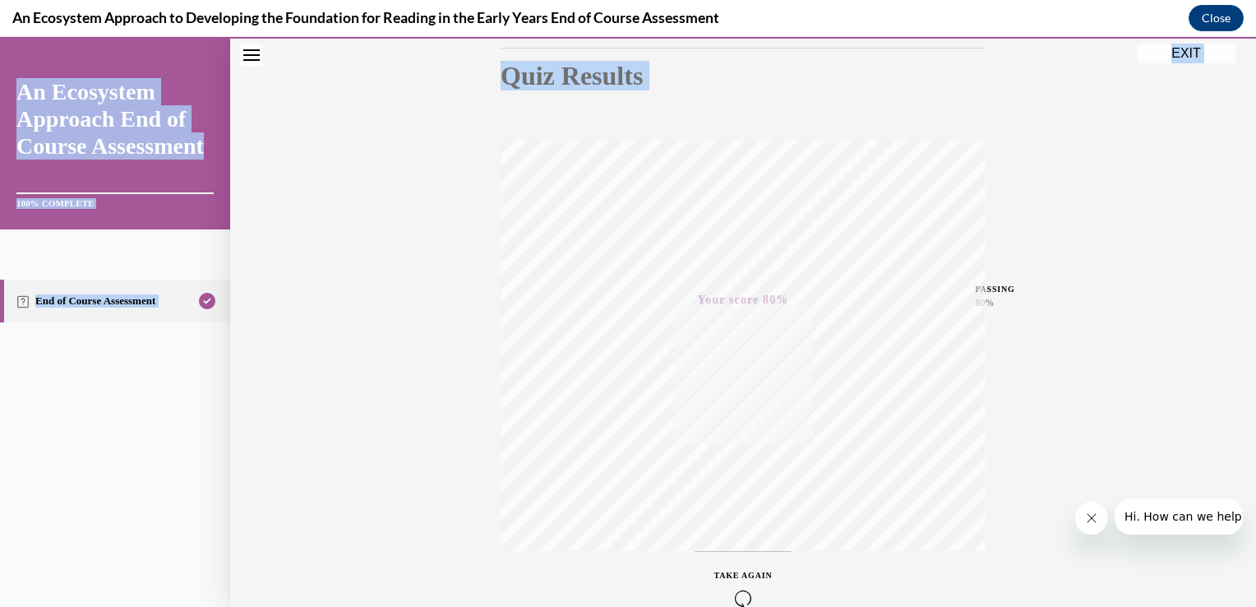
drag, startPoint x: 1241, startPoint y: 242, endPoint x: 1258, endPoint y: 367, distance: 126.1
click at [1243, 367] on html "SKIP TO STEP EXIT An Ecosystem Approach End of Course Assessment 100% COMPLETE …" at bounding box center [628, 322] width 1256 height 570
drag, startPoint x: 1258, startPoint y: 367, endPoint x: 1090, endPoint y: 188, distance: 245.3
click at [1090, 188] on div "Quiz Results PASSING 80% Your score 80% Passed PASSING 80% Your score Your scor…" at bounding box center [743, 303] width 1026 height 791
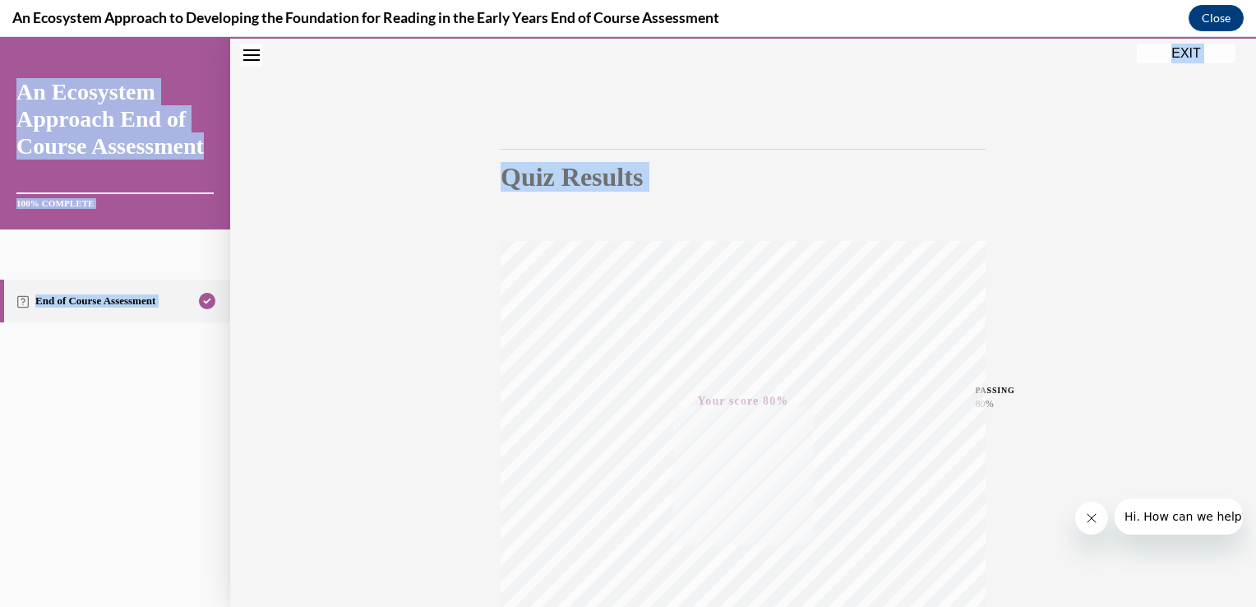
scroll to position [69, 0]
click at [1192, 48] on button "EXIT" at bounding box center [1186, 54] width 99 height 20
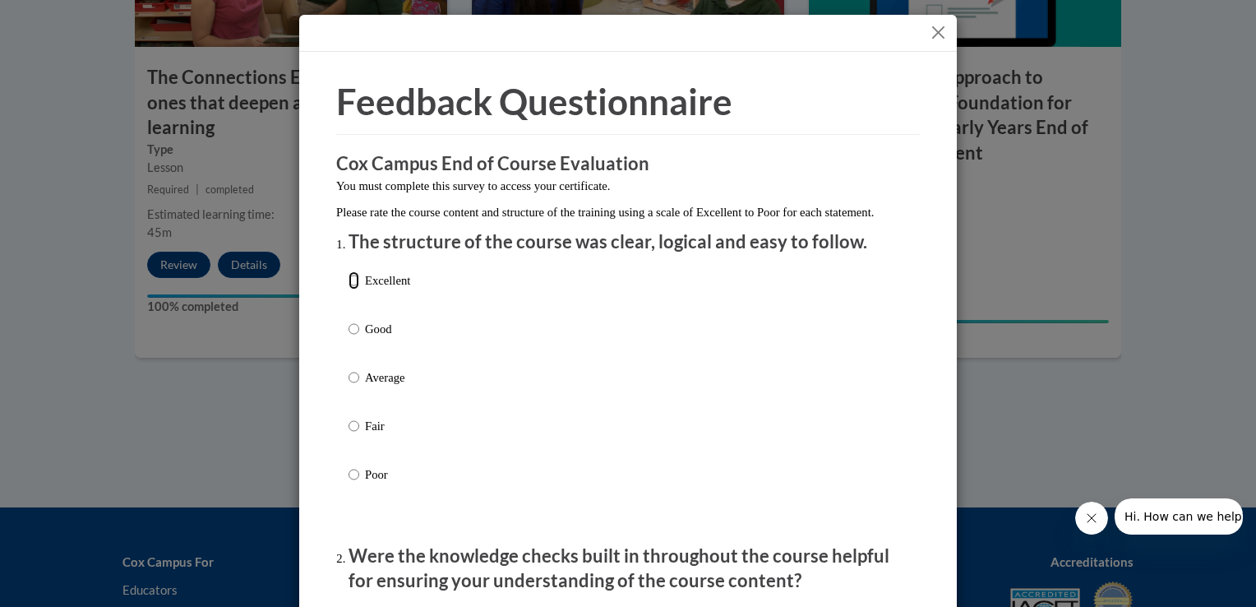
click at [348, 289] on input "Excellent" at bounding box center [353, 280] width 11 height 18
radio input "true"
drag, startPoint x: 732, startPoint y: 387, endPoint x: 720, endPoint y: 326, distance: 62.1
click at [720, 326] on div "Excellent Good Average Fair Poor" at bounding box center [627, 397] width 559 height 268
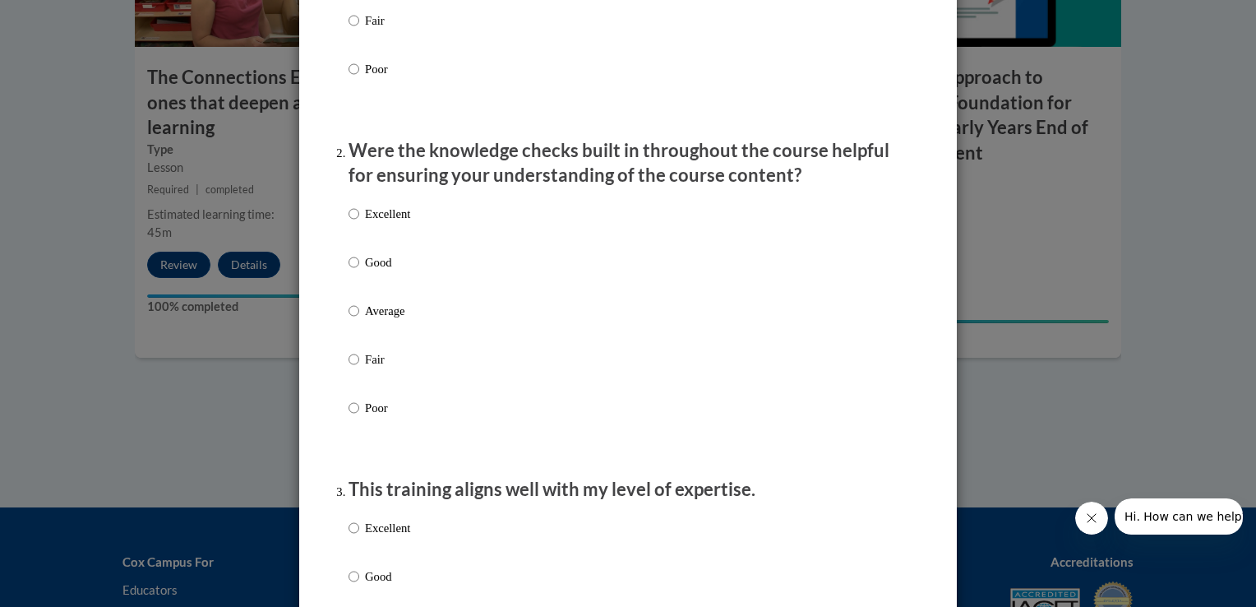
scroll to position [464, 0]
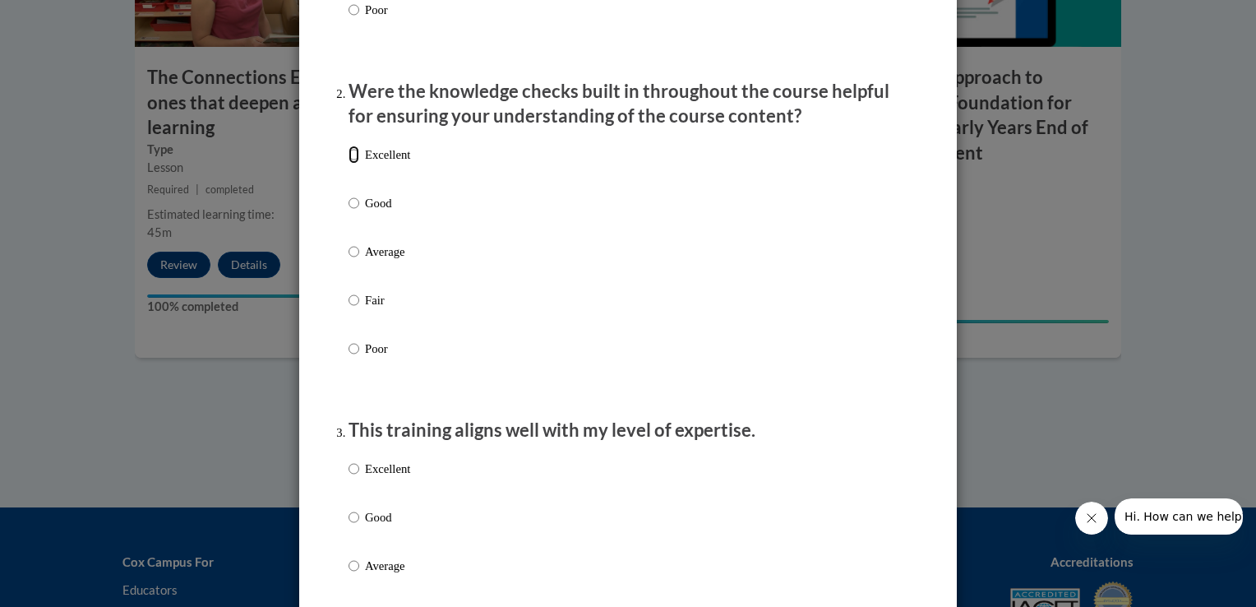
click at [348, 164] on input "Excellent" at bounding box center [353, 154] width 11 height 18
radio input "true"
click at [348, 477] on input "Excellent" at bounding box center [353, 468] width 11 height 18
radio input "true"
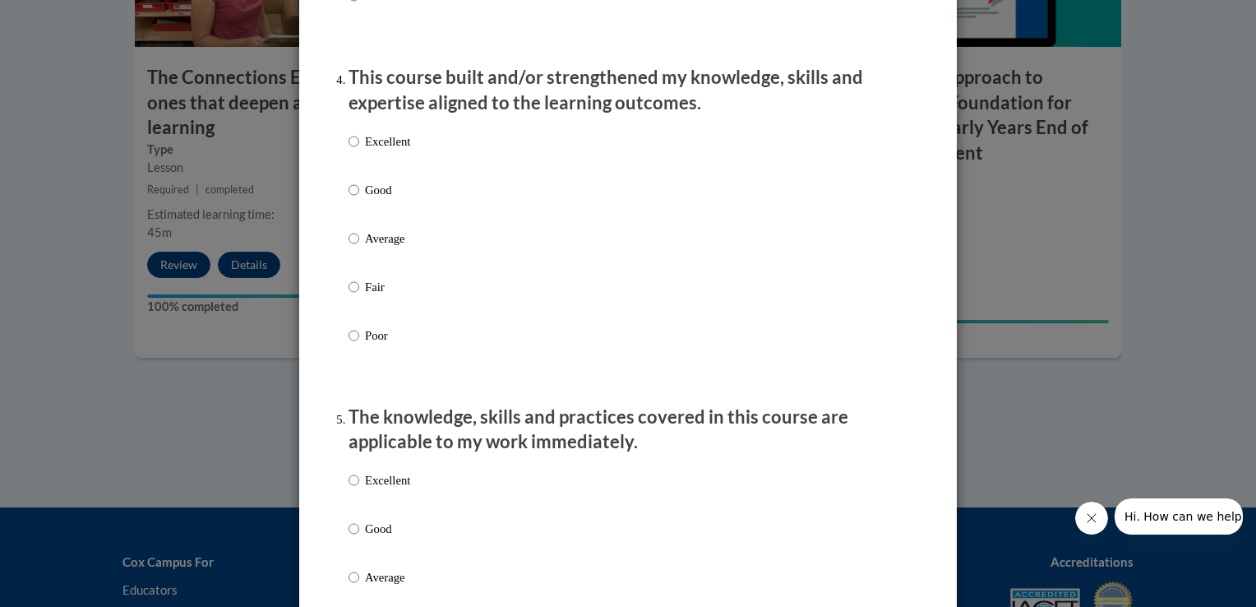
scroll to position [1134, 0]
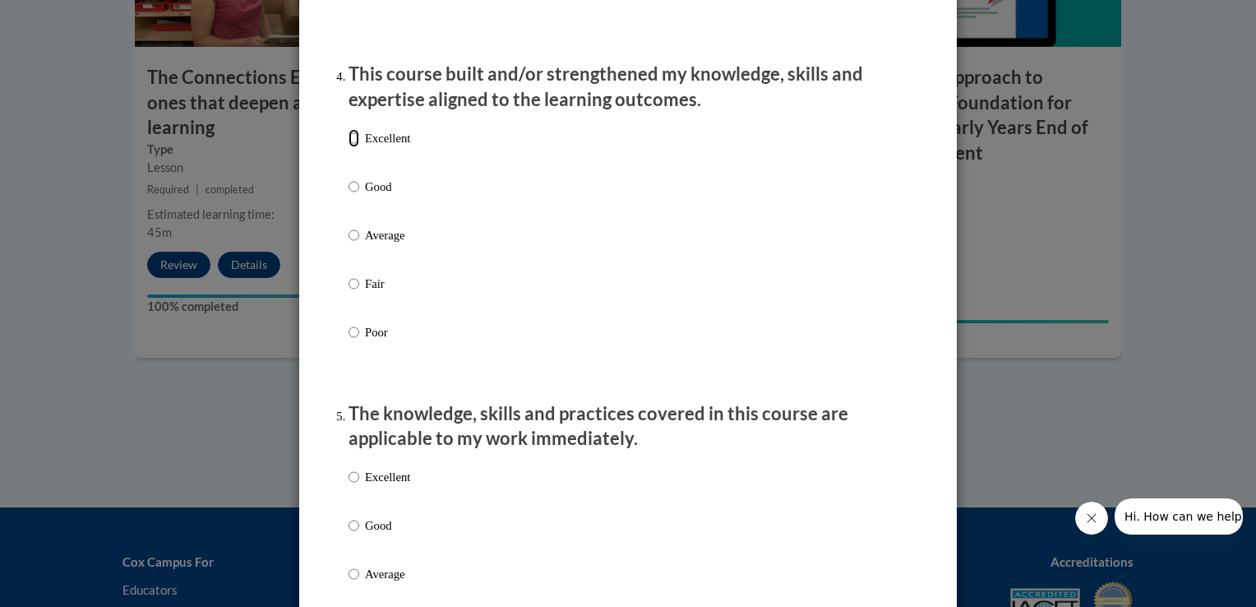
click at [350, 147] on input "Excellent" at bounding box center [353, 138] width 11 height 18
radio input "true"
click at [348, 486] on input "Excellent" at bounding box center [353, 477] width 11 height 18
radio input "true"
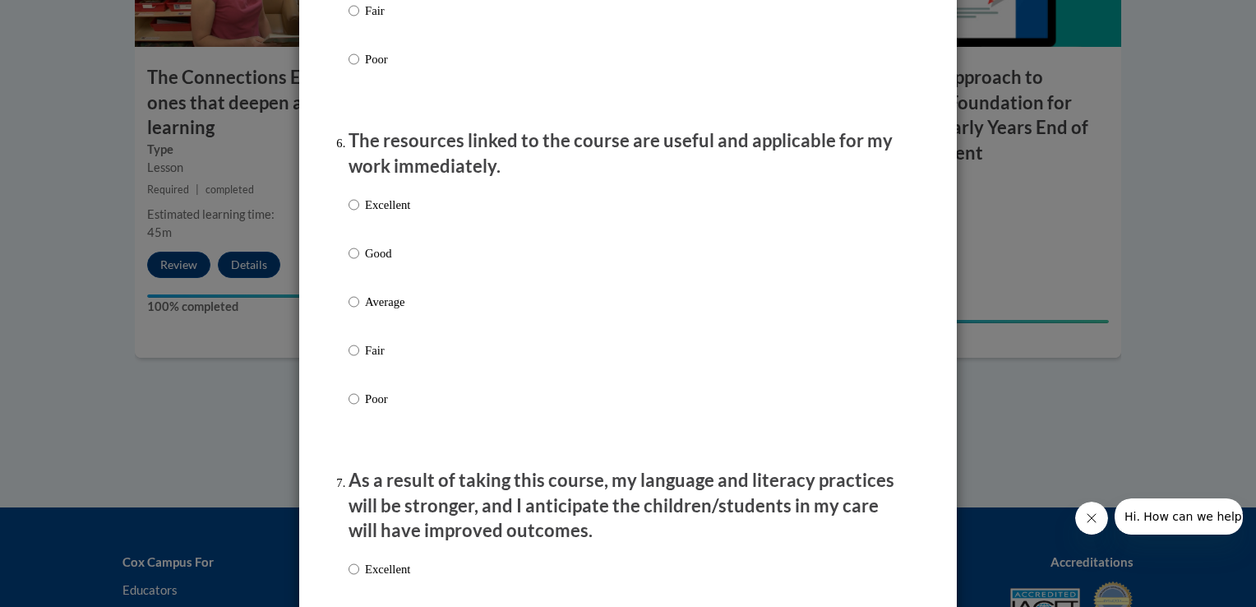
scroll to position [1805, 0]
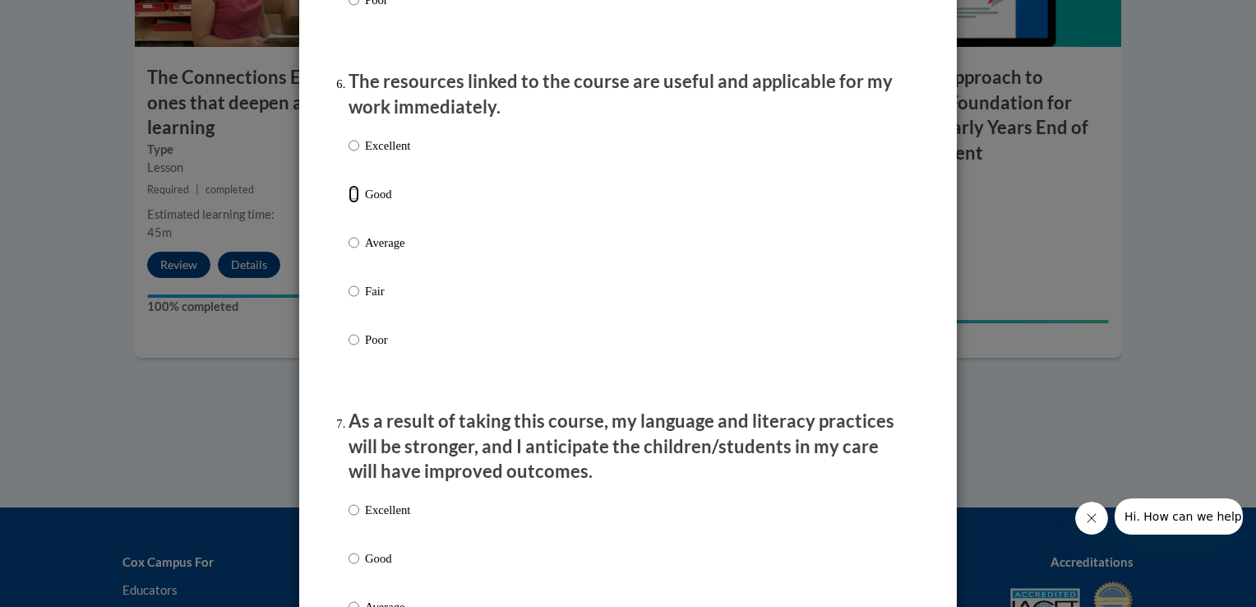
click at [348, 203] on input "Good" at bounding box center [353, 194] width 11 height 18
radio input "true"
click at [348, 519] on input "Excellent" at bounding box center [353, 510] width 11 height 18
radio input "true"
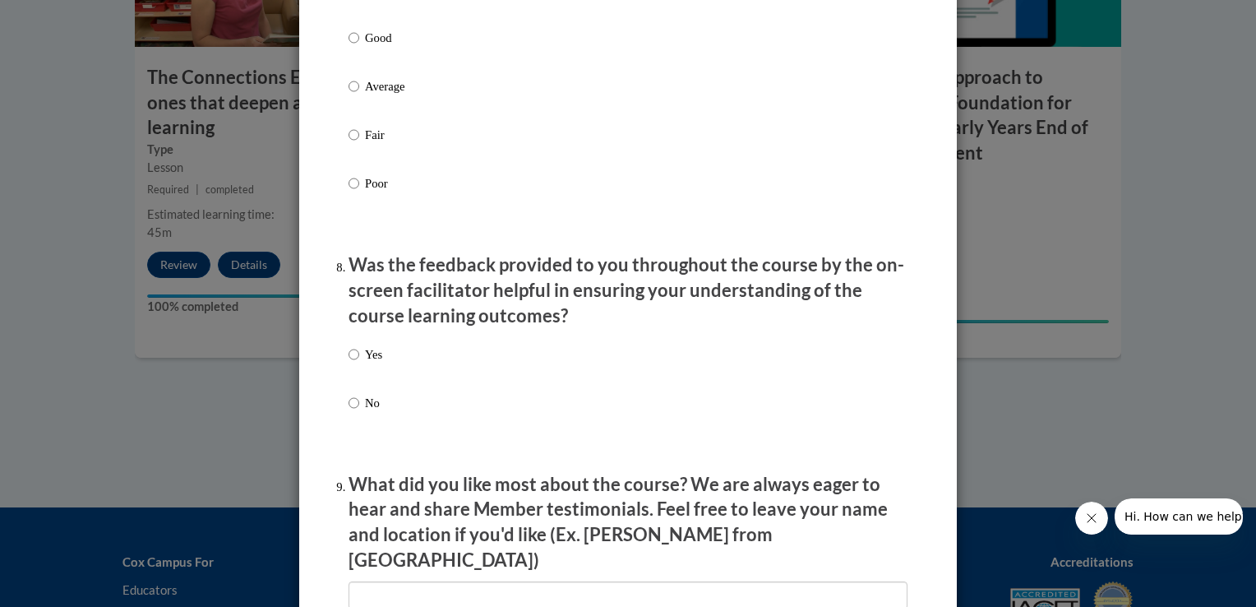
scroll to position [2396, 0]
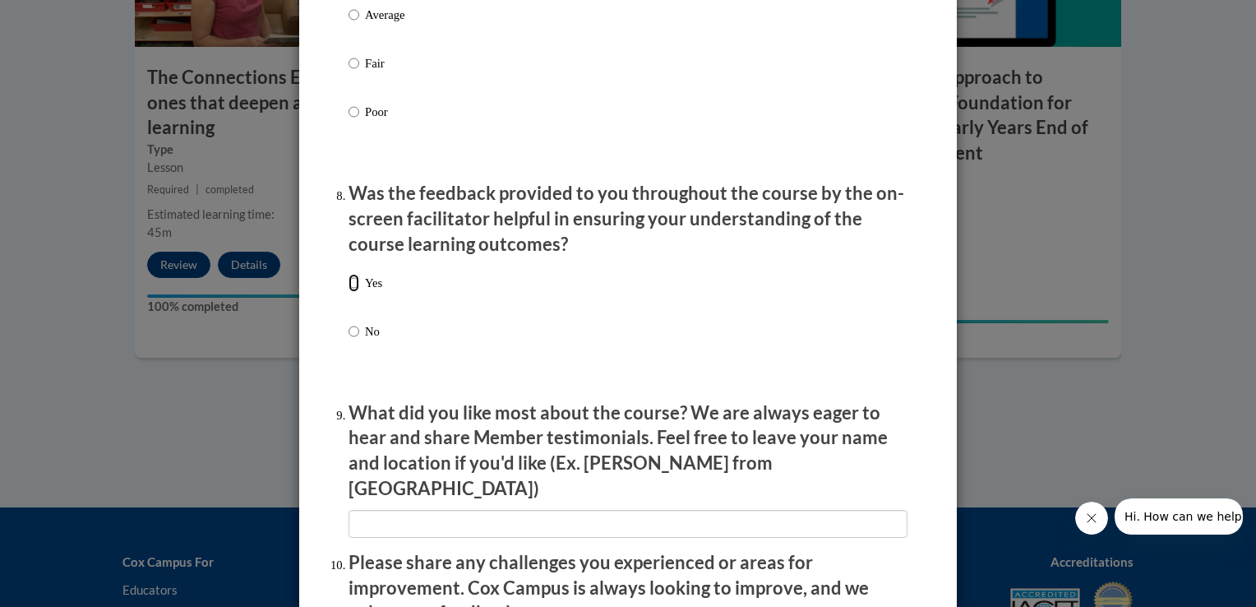
click at [348, 292] on input "Yes" at bounding box center [353, 283] width 11 height 18
radio input "true"
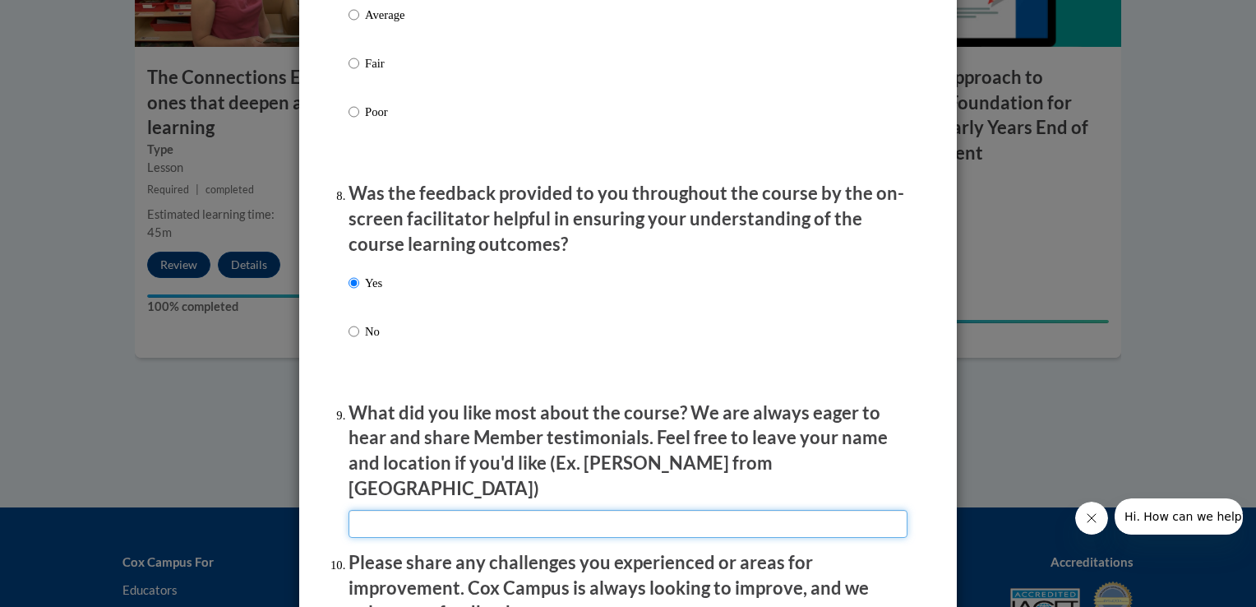
click at [437, 514] on input "textbox" at bounding box center [627, 524] width 559 height 28
type input "Several examples given across a wide scope of the population"
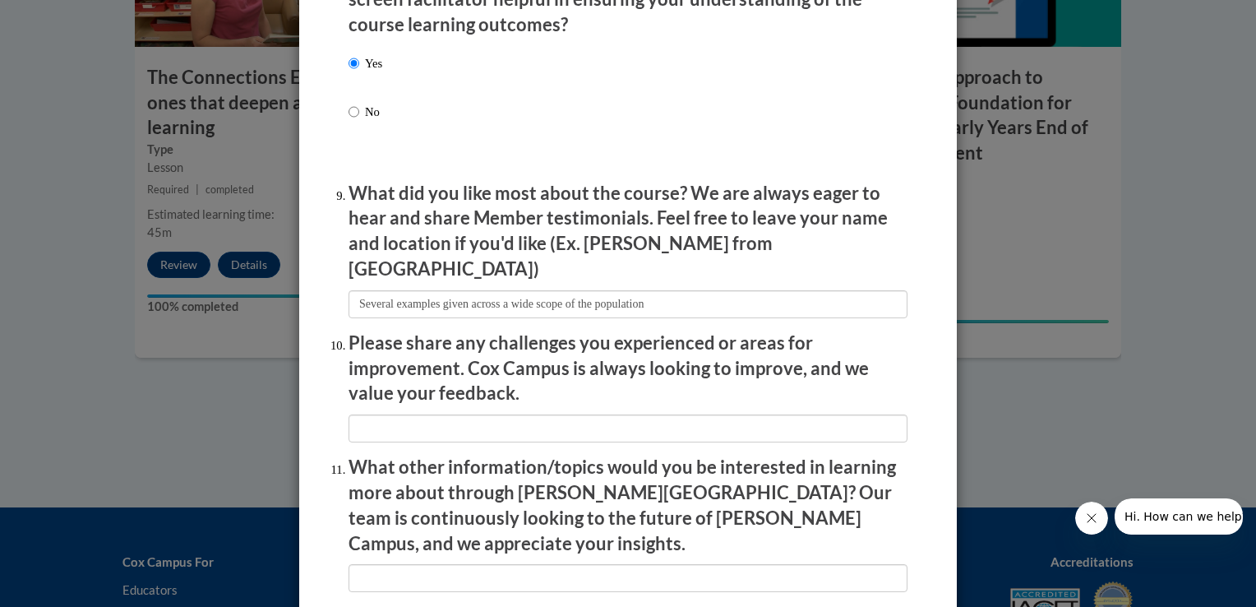
scroll to position [2675, 0]
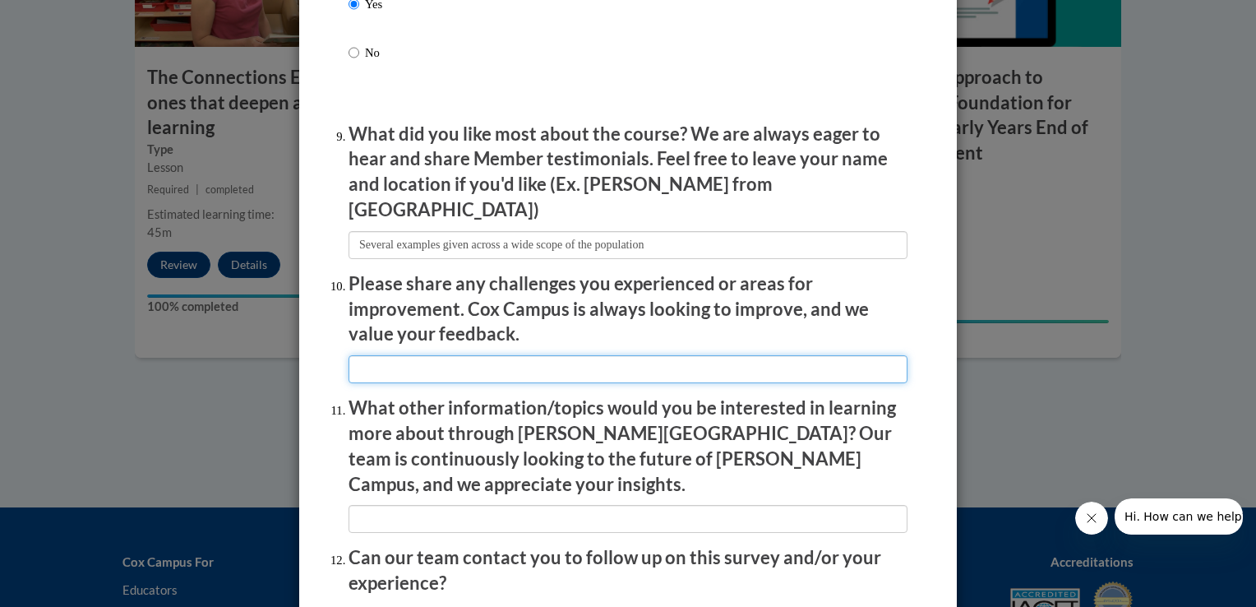
click at [671, 355] on input "textbox" at bounding box center [627, 369] width 559 height 28
type input "na"
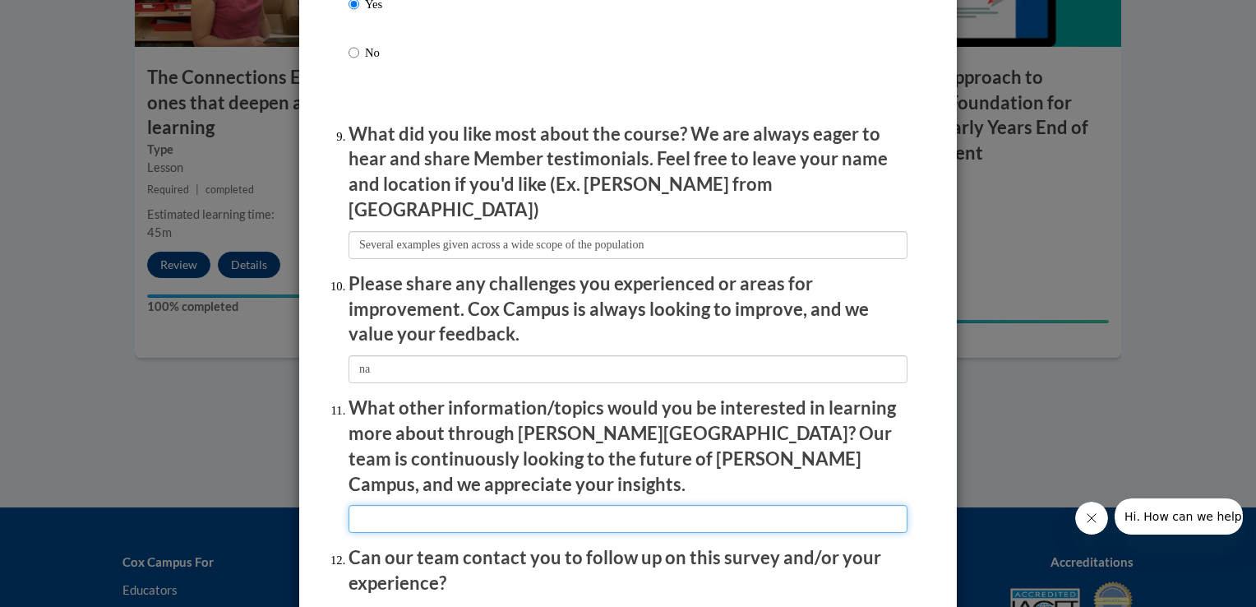
click at [625, 505] on input "textbox" at bounding box center [627, 519] width 559 height 28
type input "na"
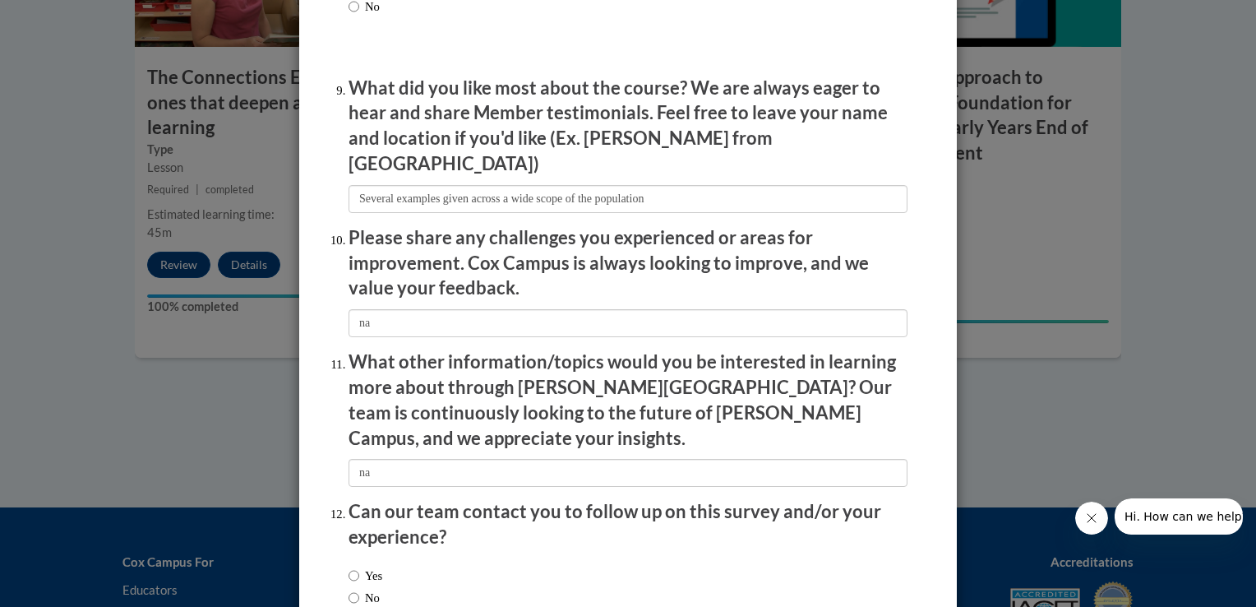
scroll to position [2816, 0]
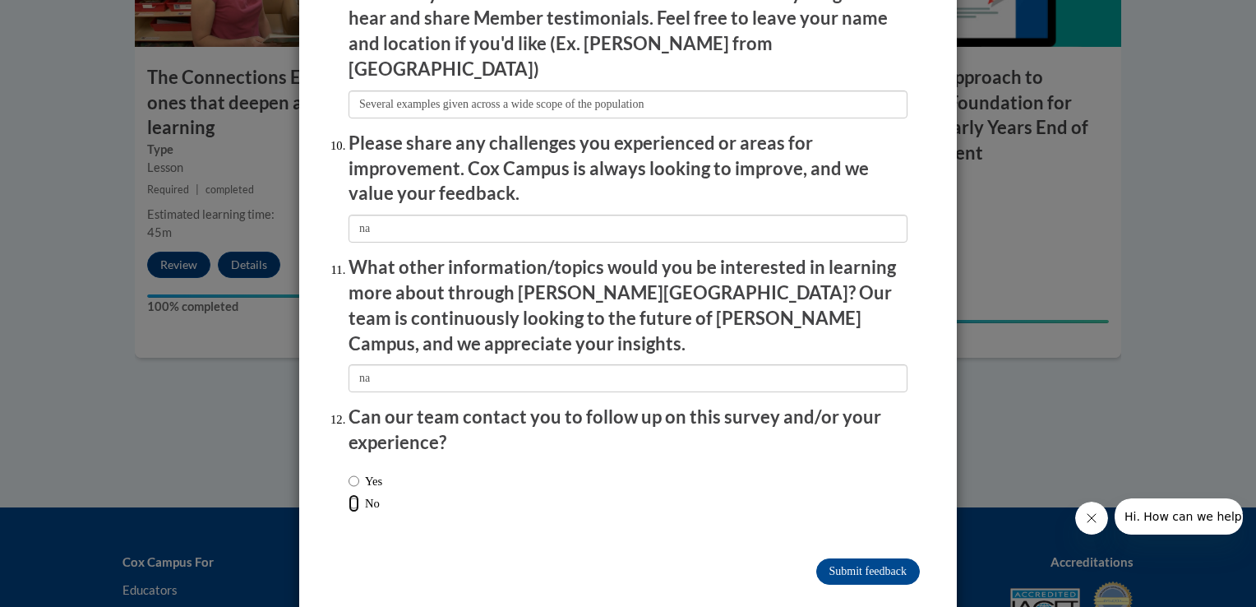
click at [348, 494] on input "No" at bounding box center [353, 503] width 11 height 18
radio input "true"
click at [834, 558] on input "Submit feedback" at bounding box center [868, 571] width 104 height 26
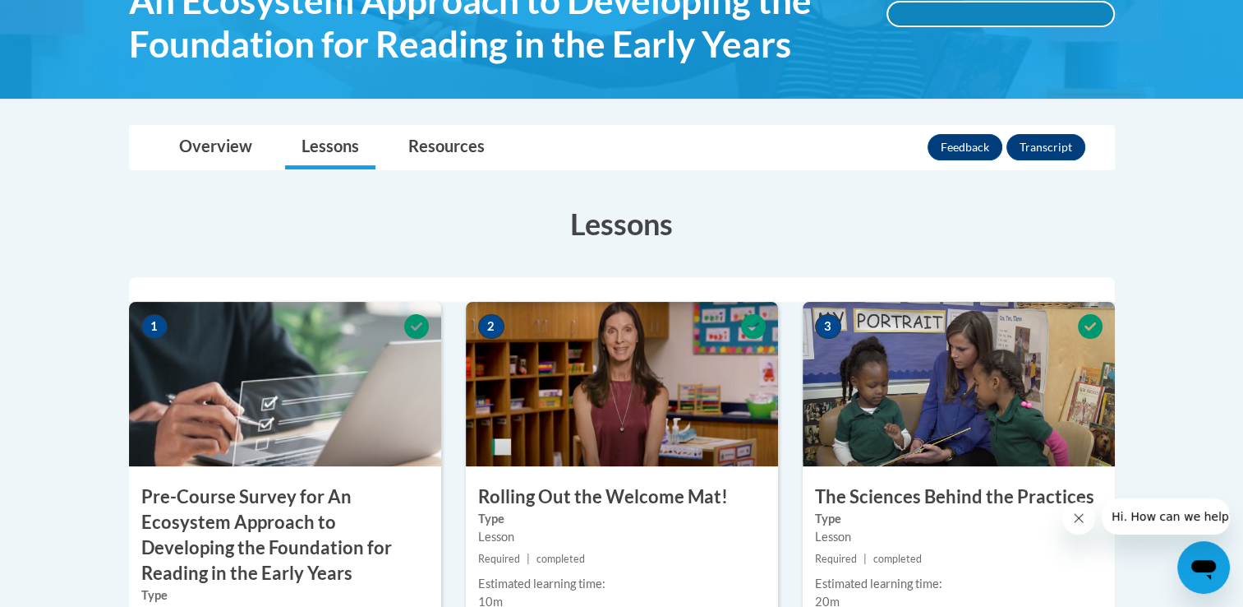
scroll to position [319, 0]
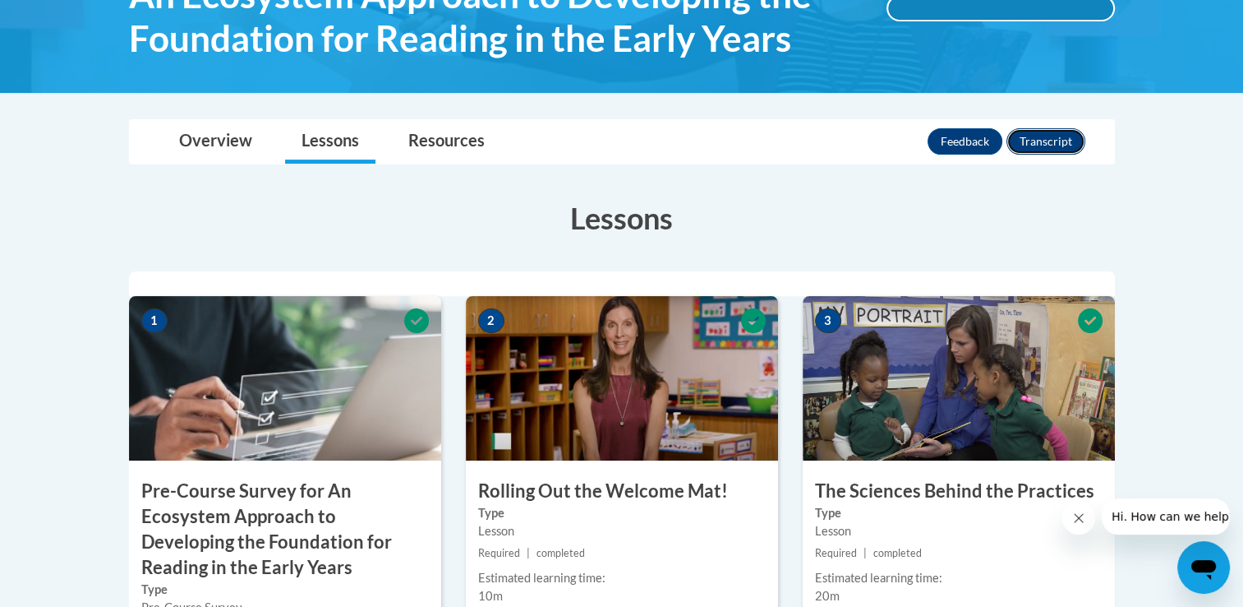
click at [1060, 143] on button "Transcript" at bounding box center [1046, 141] width 79 height 26
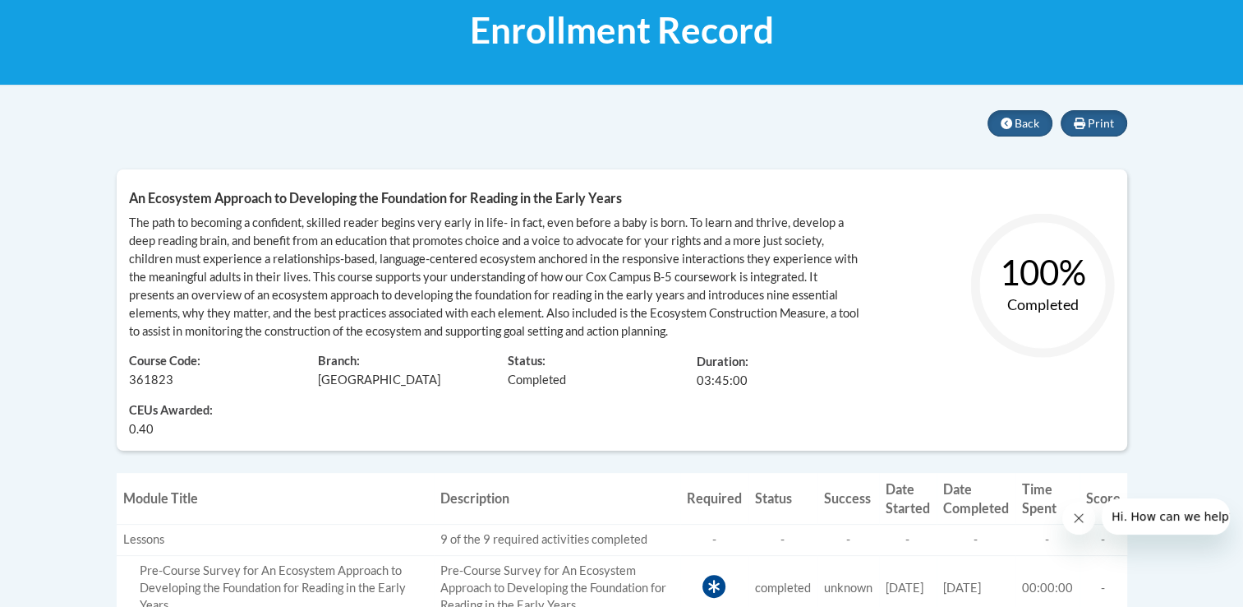
scroll to position [255, 0]
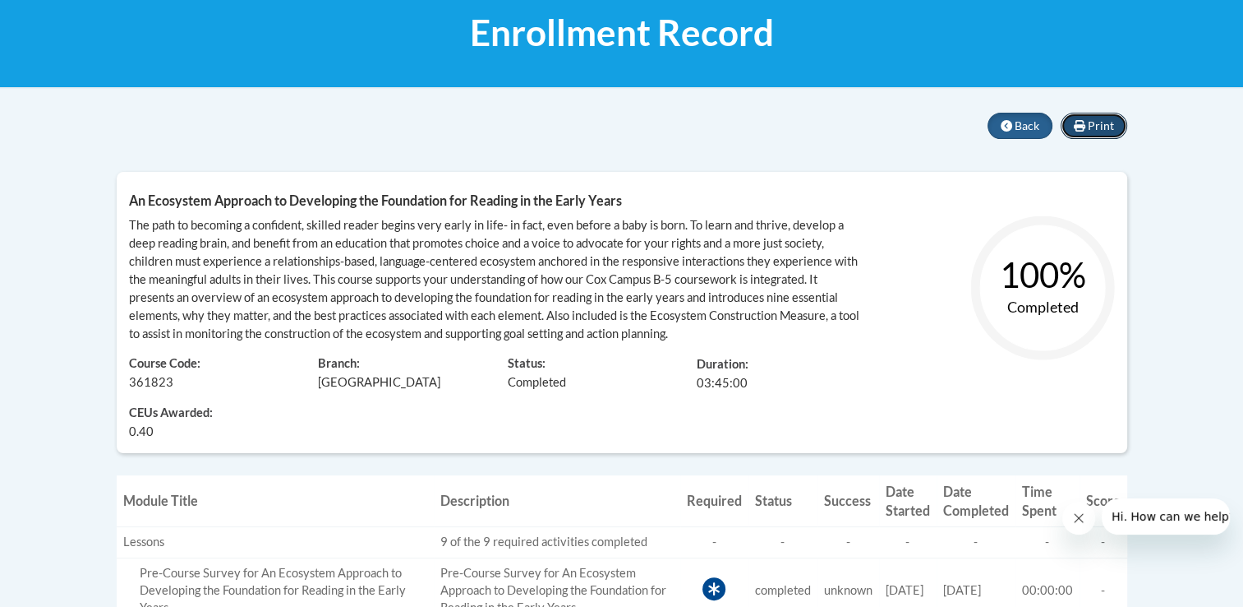
click at [1110, 120] on span "Print" at bounding box center [1101, 125] width 26 height 14
click at [1007, 120] on icon at bounding box center [1007, 126] width 12 height 12
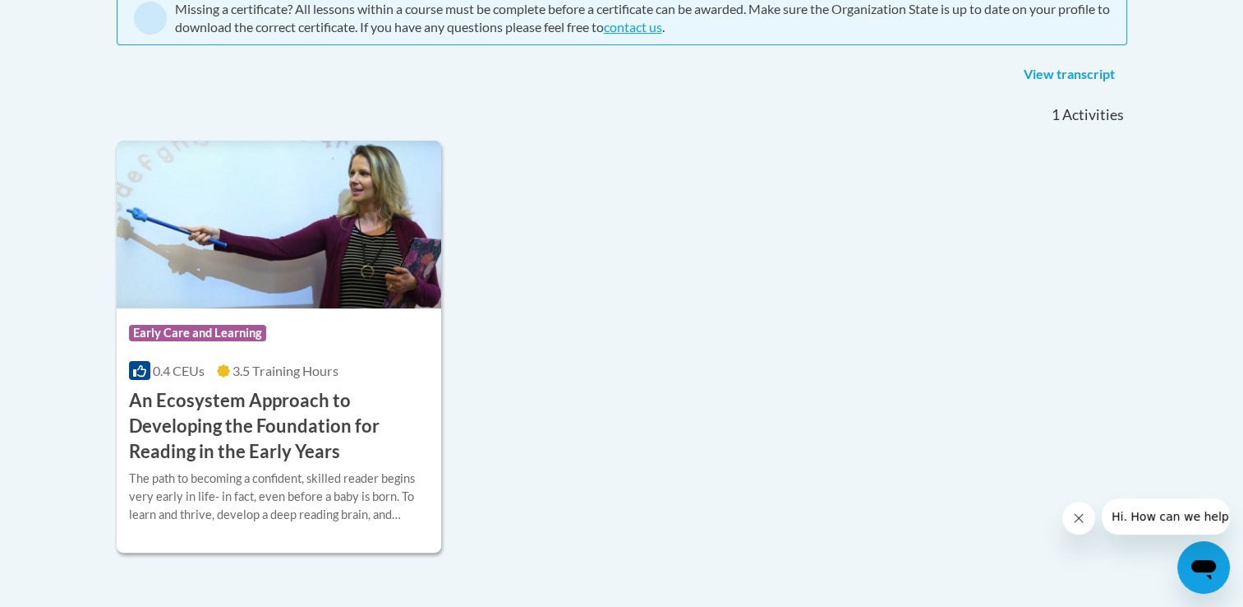
scroll to position [392, 0]
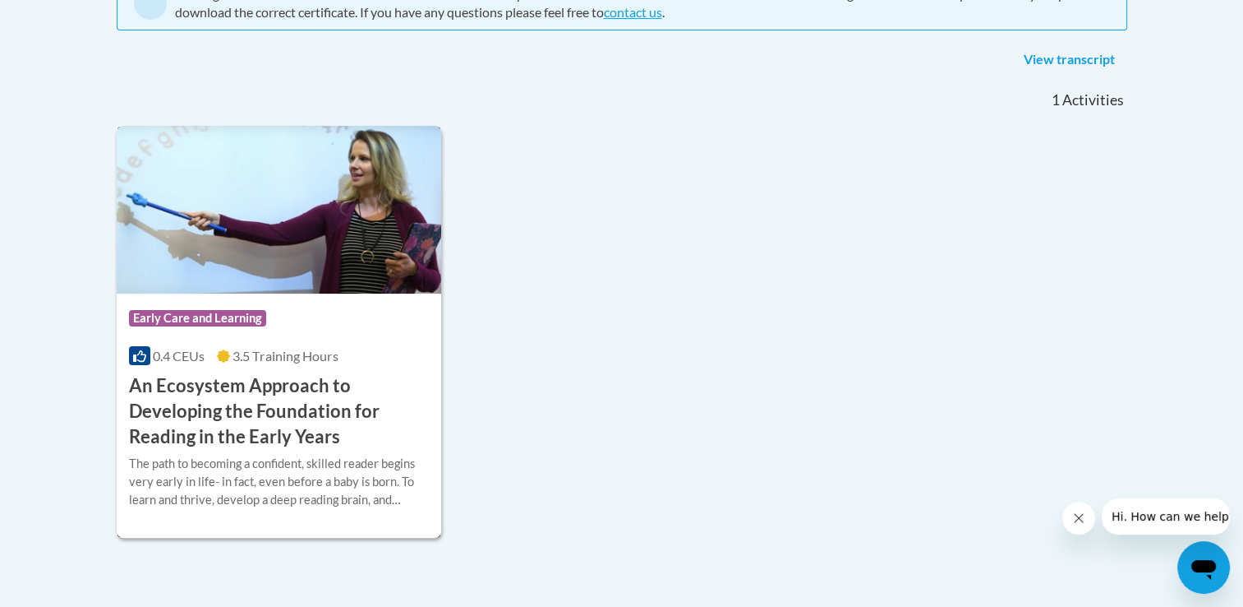
click at [288, 387] on h3 "An Ecosystem Approach to Developing the Foundation for Reading in the Early Yea…" at bounding box center [279, 411] width 301 height 76
